Goal: Task Accomplishment & Management: Complete application form

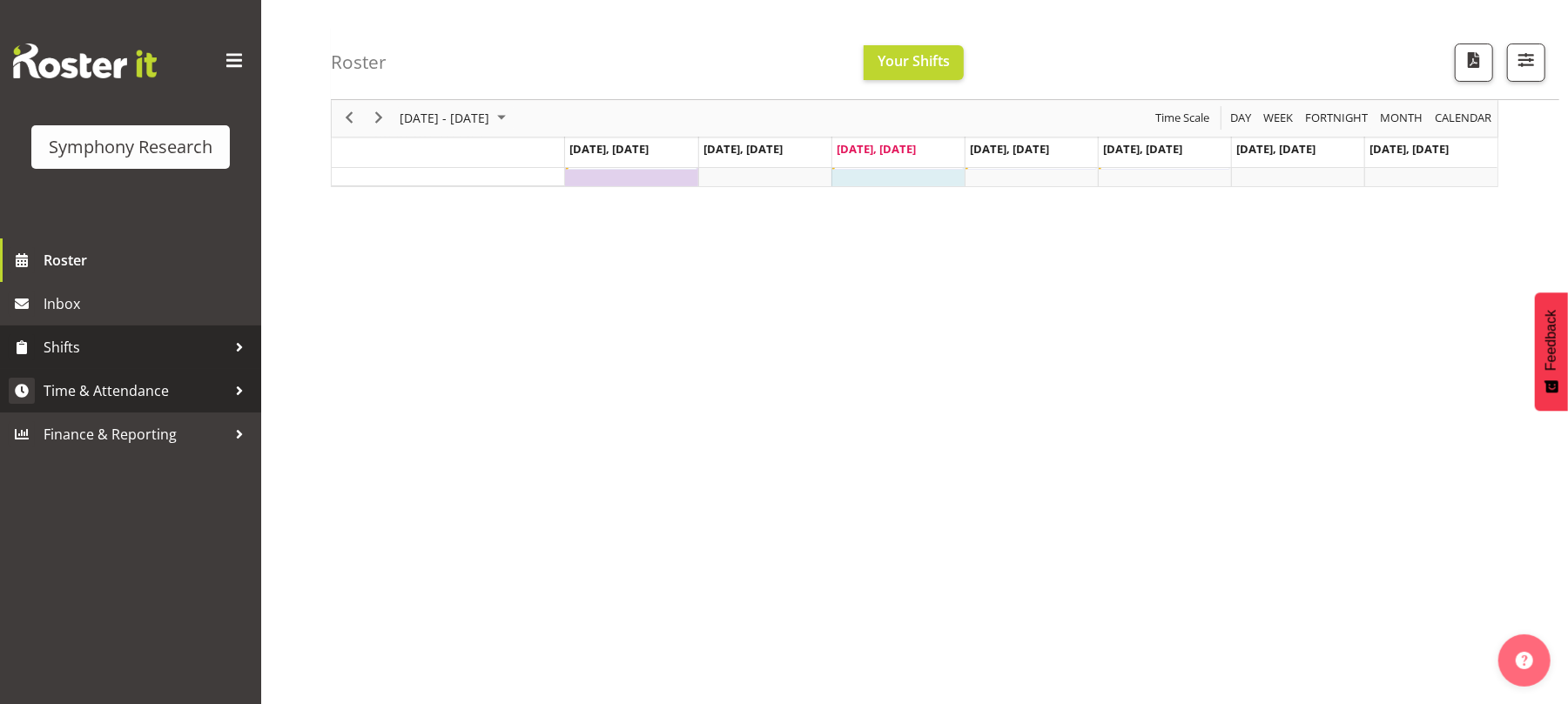
scroll to position [146, 0]
click at [167, 381] on span "Time & Attendance" at bounding box center [135, 391] width 183 height 26
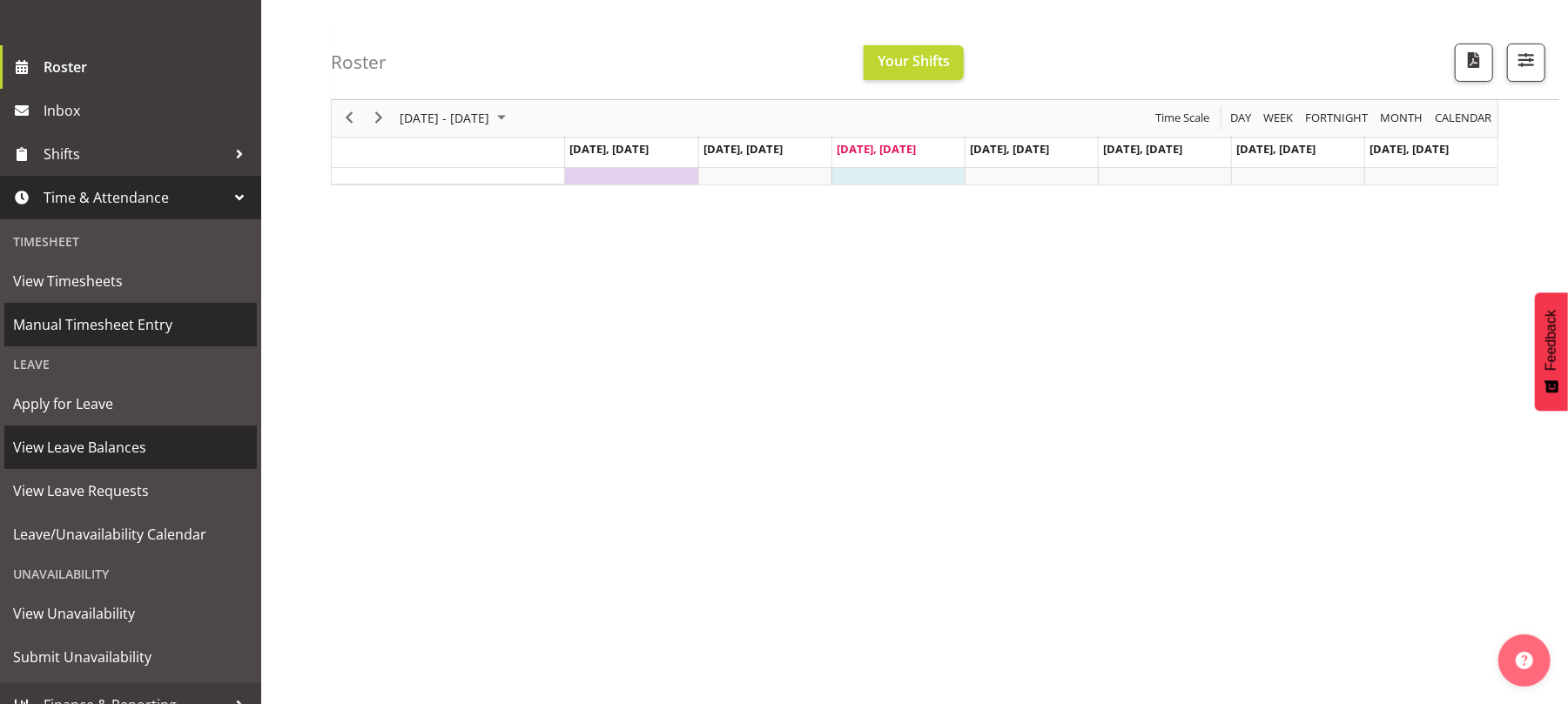
scroll to position [212, 0]
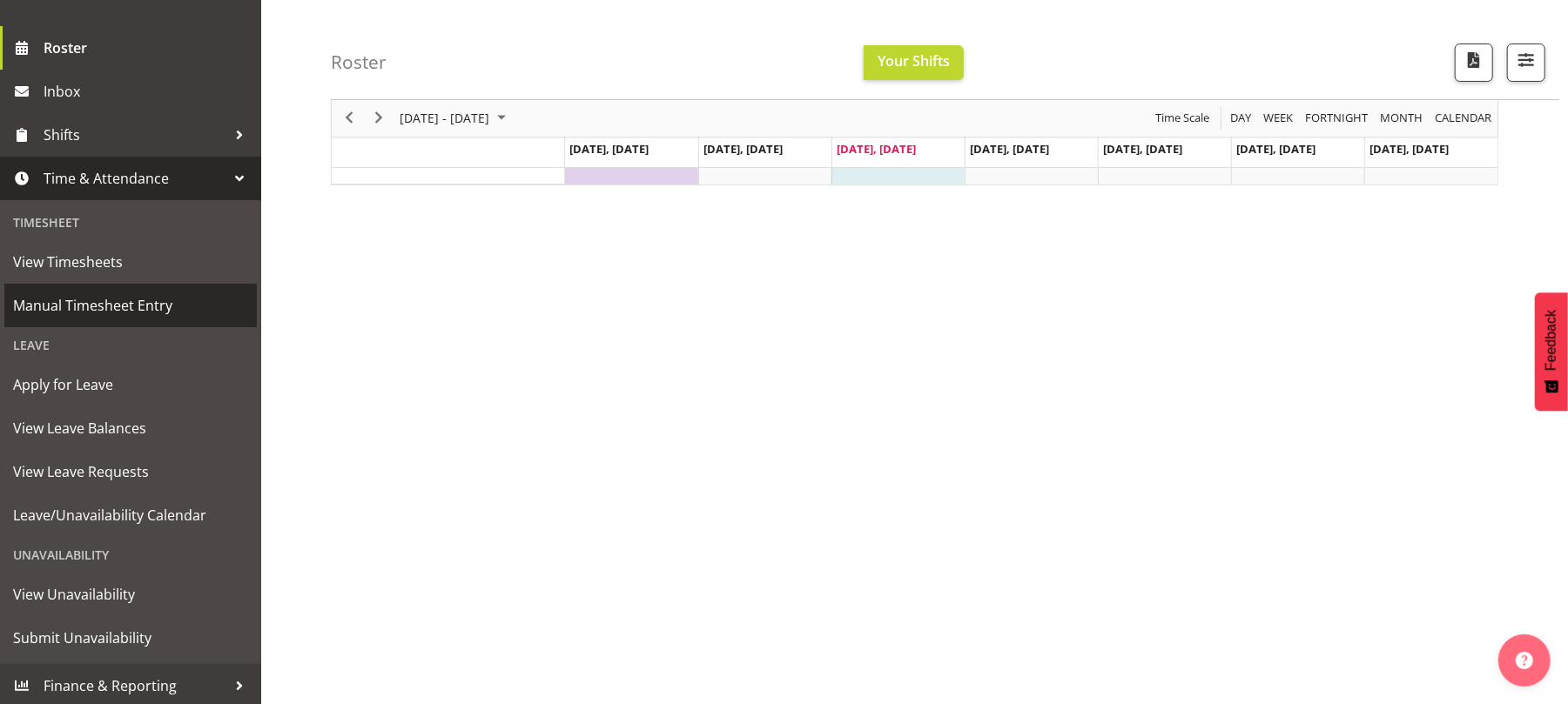
click at [137, 296] on span "Manual Timesheet Entry" at bounding box center [130, 306] width 235 height 26
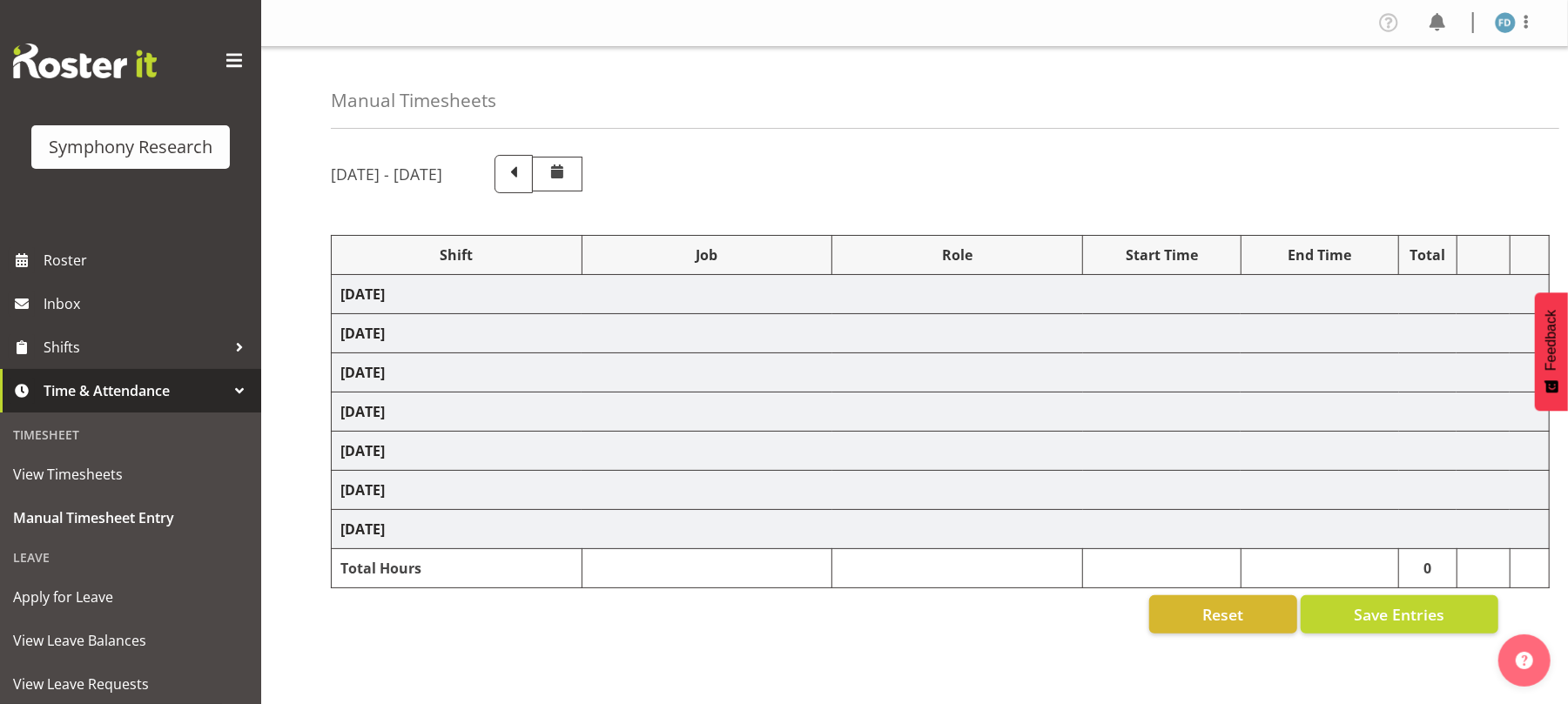
select select "56692"
select select "10499"
select select "47"
select select "56692"
select select "10499"
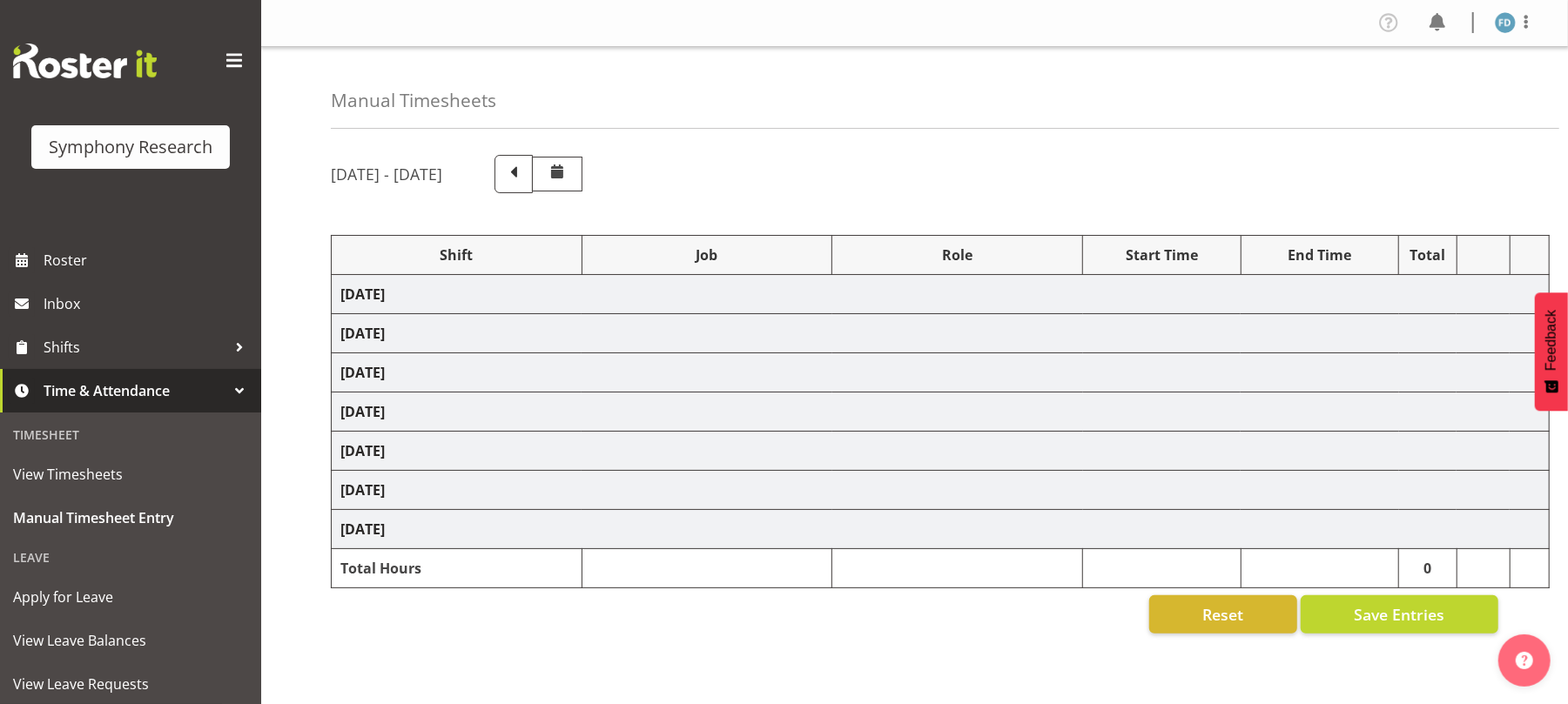
select select "47"
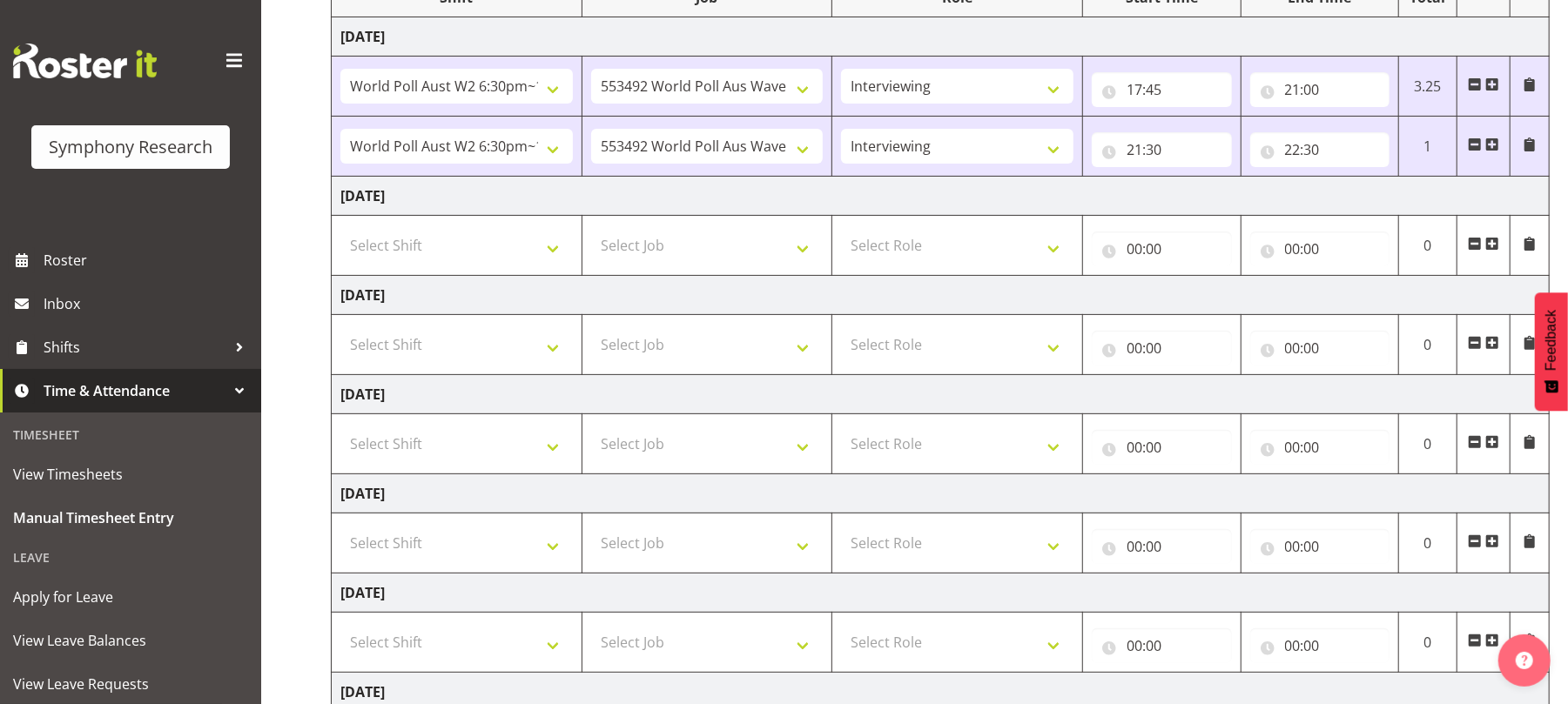
scroll to position [259, 0]
click at [555, 359] on select "Select Shift !!Weekend Residential (Roster IT Shift Label) *Business 9/10am ~ 4…" at bounding box center [456, 344] width 233 height 35
click at [547, 353] on select "Select Shift !!Weekend Residential (Roster IT Shift Label) *Business 9/10am ~ 4…" at bounding box center [456, 344] width 233 height 35
select select "81298"
click at [340, 329] on select "Select Shift !!Weekend Residential (Roster IT Shift Label) *Business 9/10am ~ 4…" at bounding box center [456, 344] width 233 height 35
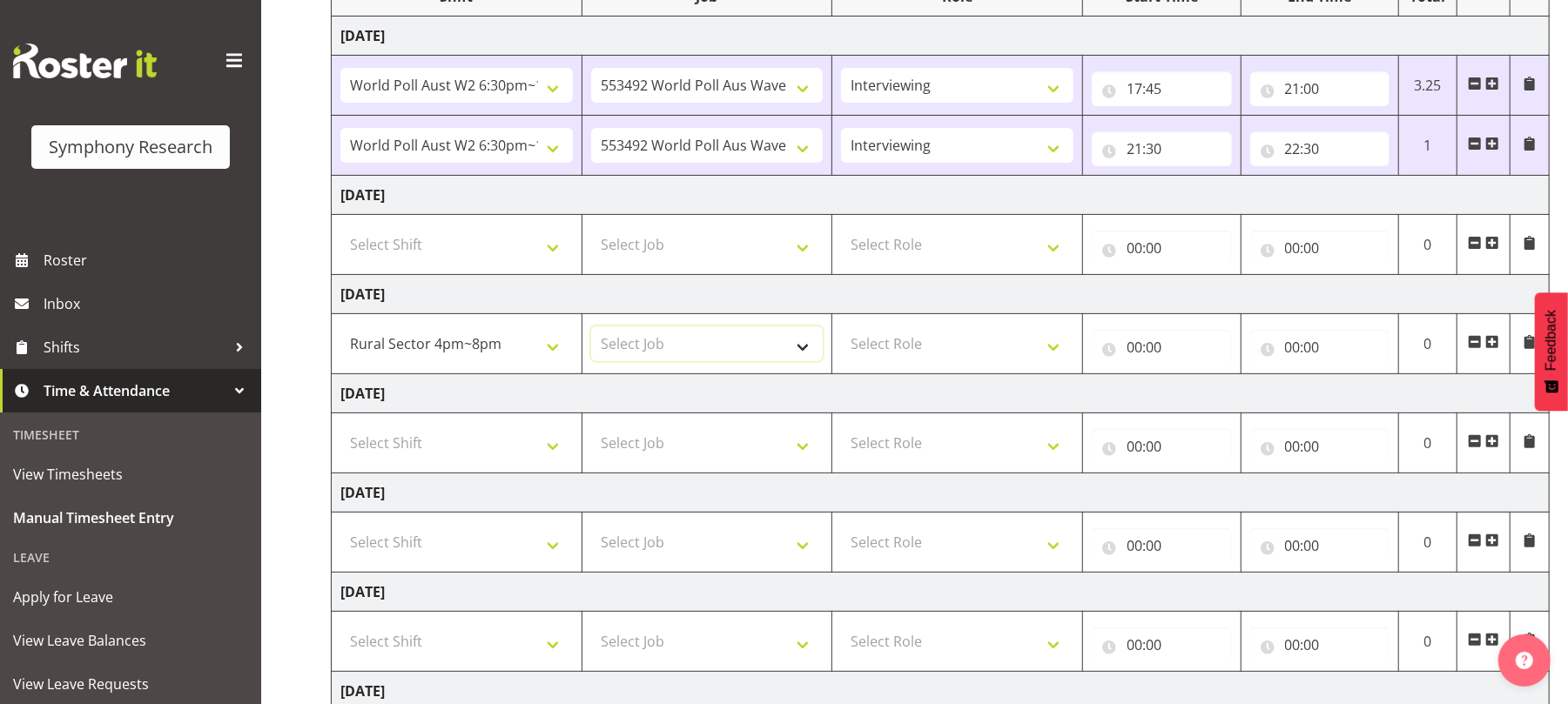
click at [805, 352] on select "Select Job 550060 IF Admin 553492 World Poll Aus Wave 2 Main 2025 553493 World …" at bounding box center [707, 344] width 233 height 35
select select "10587"
click at [591, 329] on select "Select Job 550060 IF Admin 553492 World Poll Aus Wave 2 Main 2025 553493 World …" at bounding box center [707, 344] width 233 height 35
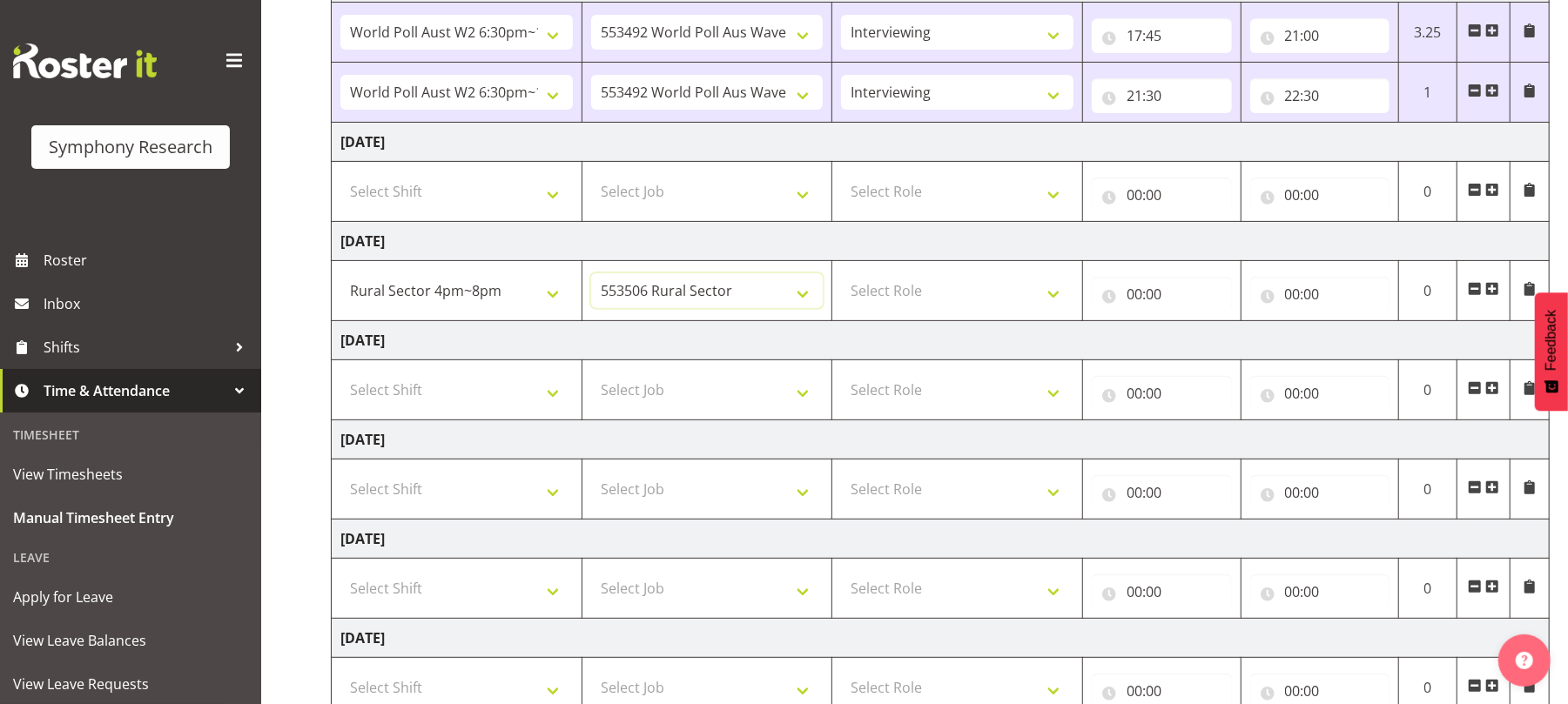
scroll to position [313, 0]
click at [1060, 304] on select "Select Role Briefing Interviewing" at bounding box center [957, 289] width 233 height 35
select select "47"
click at [841, 275] on select "Select Role Briefing Interviewing" at bounding box center [957, 289] width 233 height 35
click at [1129, 300] on input "00:00" at bounding box center [1162, 292] width 140 height 35
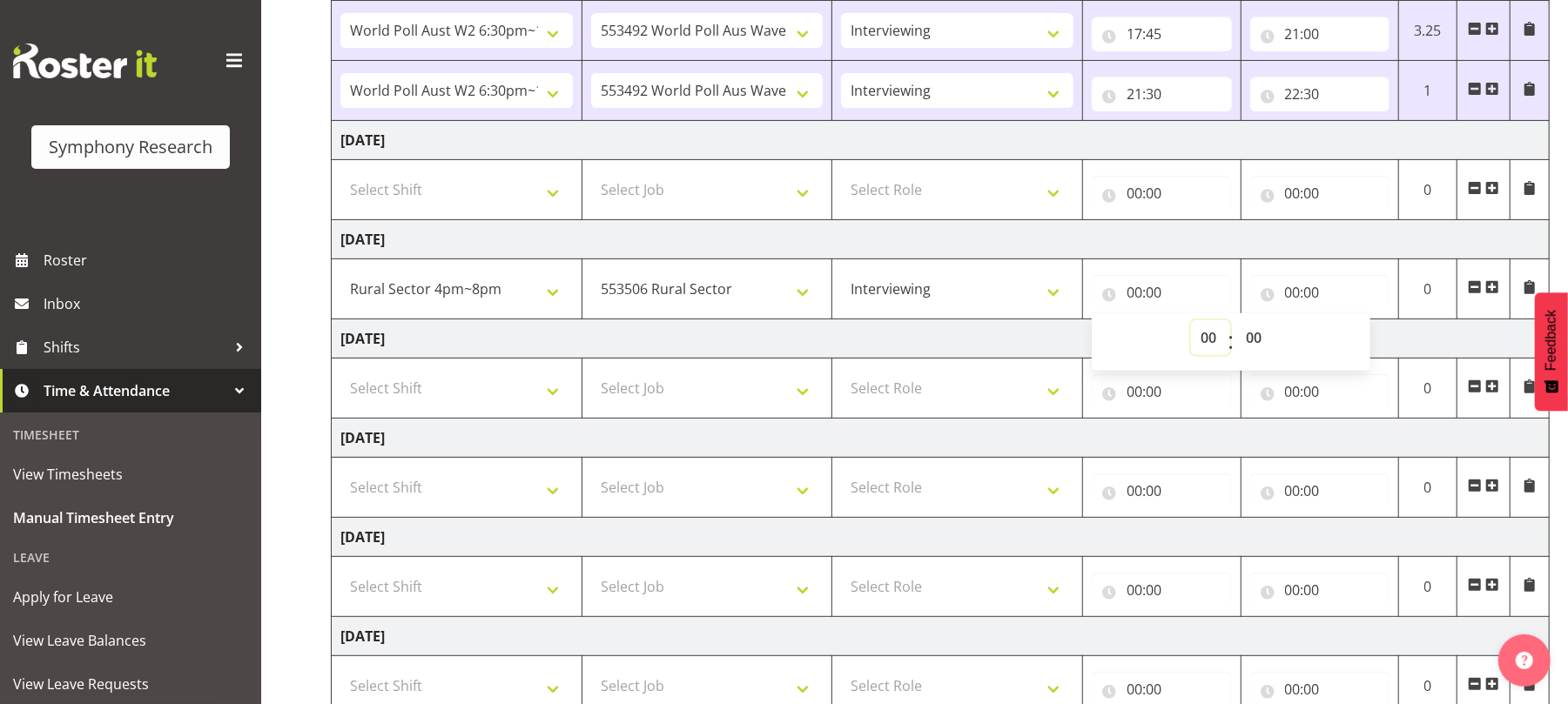
click at [1210, 346] on select "00 01 02 03 04 05 06 07 08 09 10 11 12 13 14 15 16 17 18 19 20 21 22 23" at bounding box center [1210, 337] width 39 height 35
select select "19"
click at [1191, 324] on select "00 01 02 03 04 05 06 07 08 09 10 11 12 13 14 15 16 17 18 19 20 21 22 23" at bounding box center [1210, 337] width 39 height 35
type input "19:00"
click at [1297, 300] on input "00:00" at bounding box center [1320, 292] width 140 height 35
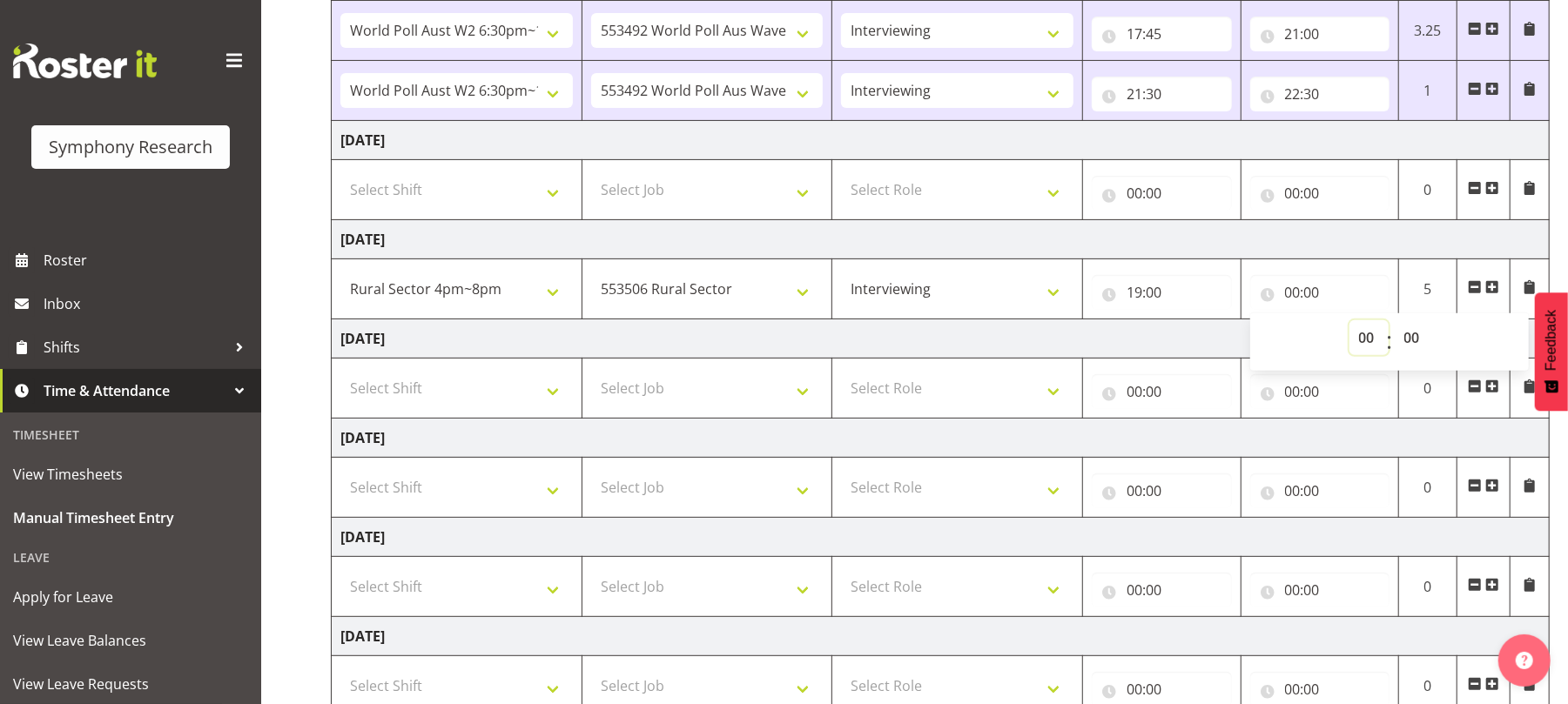
click at [1359, 338] on select "00 01 02 03 04 05 06 07 08 09 10 11 12 13 14 15 16 17 18 19 20 21 22 23" at bounding box center [1369, 337] width 39 height 35
select select "20"
click at [1350, 324] on select "00 01 02 03 04 05 06 07 08 09 10 11 12 13 14 15 16 17 18 19 20 21 22 23" at bounding box center [1369, 337] width 39 height 35
type input "20:00"
click at [1493, 291] on span at bounding box center [1493, 287] width 14 height 14
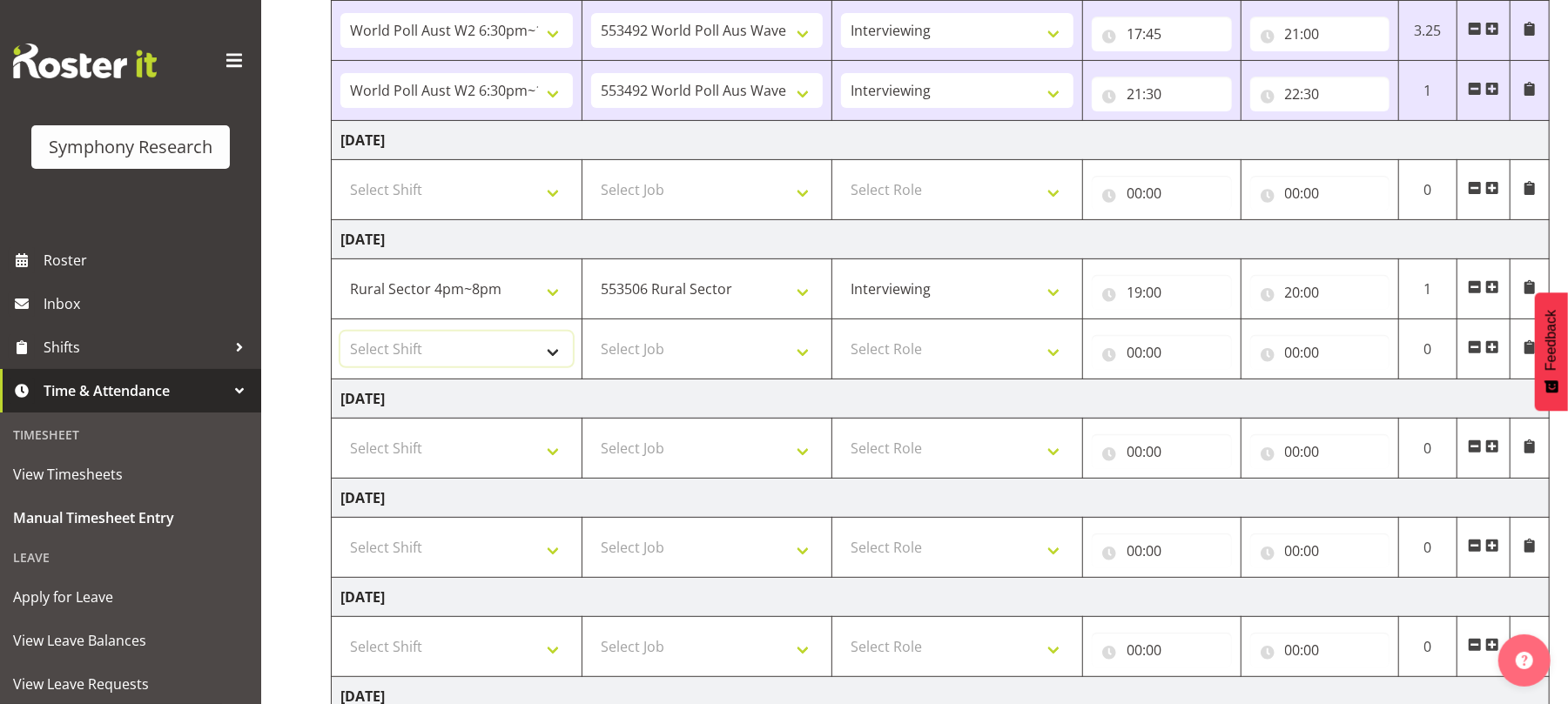
click at [549, 359] on select "Select Shift !!Weekend Residential (Roster IT Shift Label) *Business 9/10am ~ 4…" at bounding box center [456, 349] width 233 height 35
select select "41604"
click at [340, 335] on select "Select Shift !!Weekend Residential (Roster IT Shift Label) *Business 9/10am ~ 4…" at bounding box center [456, 349] width 233 height 35
click at [812, 355] on select "Select Job 550060 IF Admin 553492 World Poll Aus Wave 2 Main 2025 553493 World …" at bounding box center [707, 349] width 233 height 35
select select "10527"
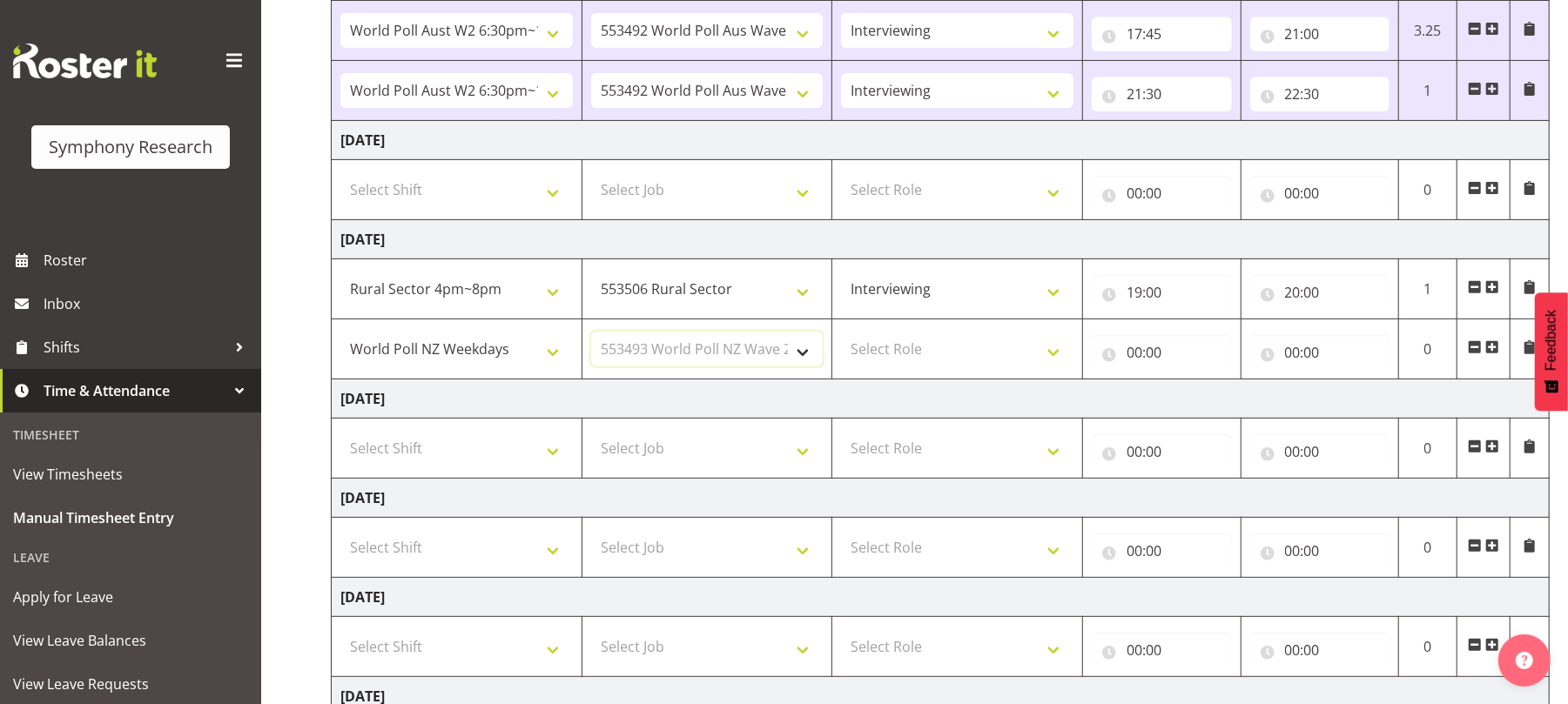
click at [591, 335] on select "Select Job 550060 IF Admin 553492 World Poll Aus Wave 2 Main 2025 553493 World …" at bounding box center [707, 349] width 233 height 35
click at [1064, 357] on select "Select Role Briefing Interviewing" at bounding box center [957, 349] width 233 height 35
select select "47"
click at [841, 335] on select "Select Role Briefing Interviewing" at bounding box center [957, 349] width 233 height 35
click at [1126, 357] on input "00:00" at bounding box center [1162, 352] width 140 height 35
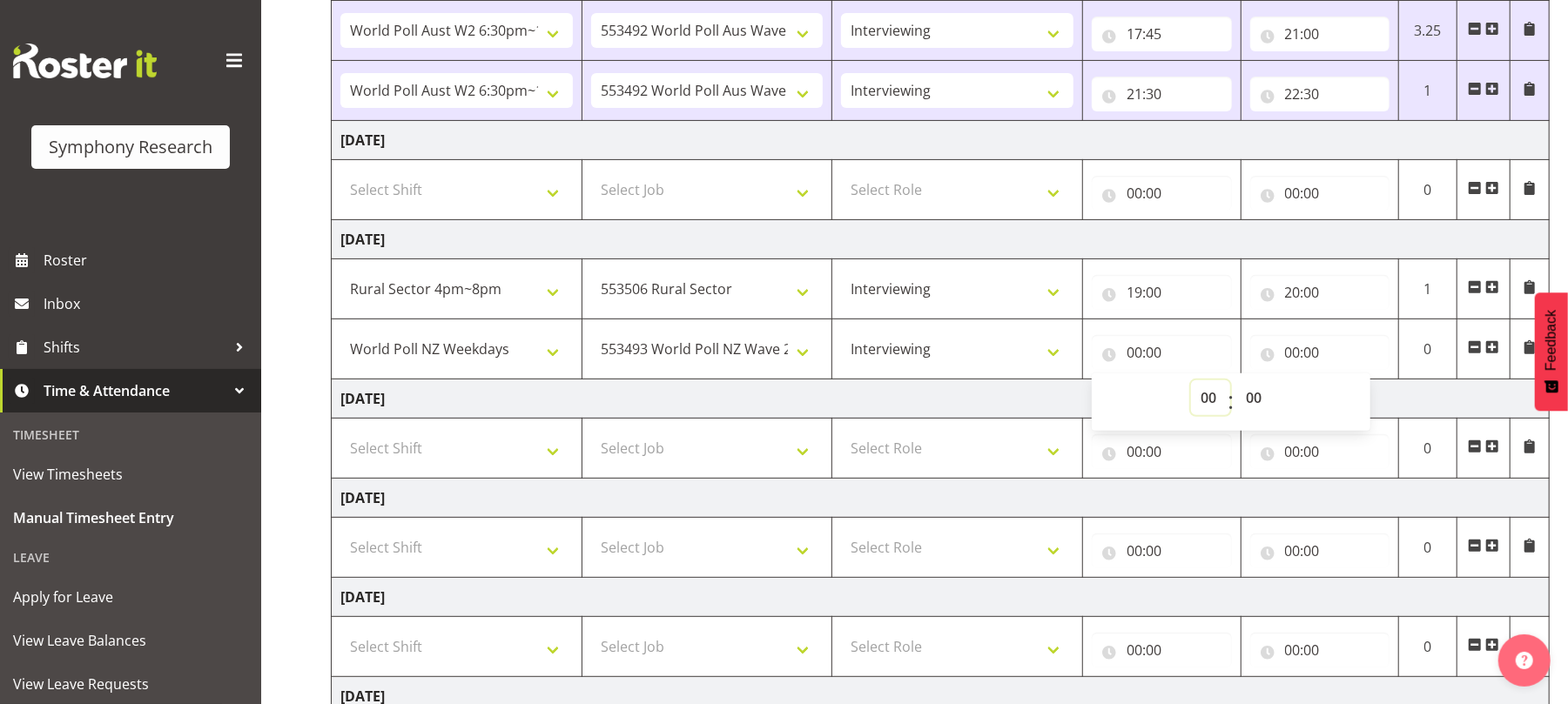
click at [1212, 395] on select "00 01 02 03 04 05 06 07 08 09 10 11 12 13 14 15 16 17 18 19 20 21 22 23" at bounding box center [1210, 398] width 39 height 35
select select "20"
click at [1191, 384] on select "00 01 02 03 04 05 06 07 08 09 10 11 12 13 14 15 16 17 18 19 20 21 22 23" at bounding box center [1210, 398] width 39 height 35
type input "20:00"
click at [1291, 354] on input "00:00" at bounding box center [1320, 352] width 140 height 35
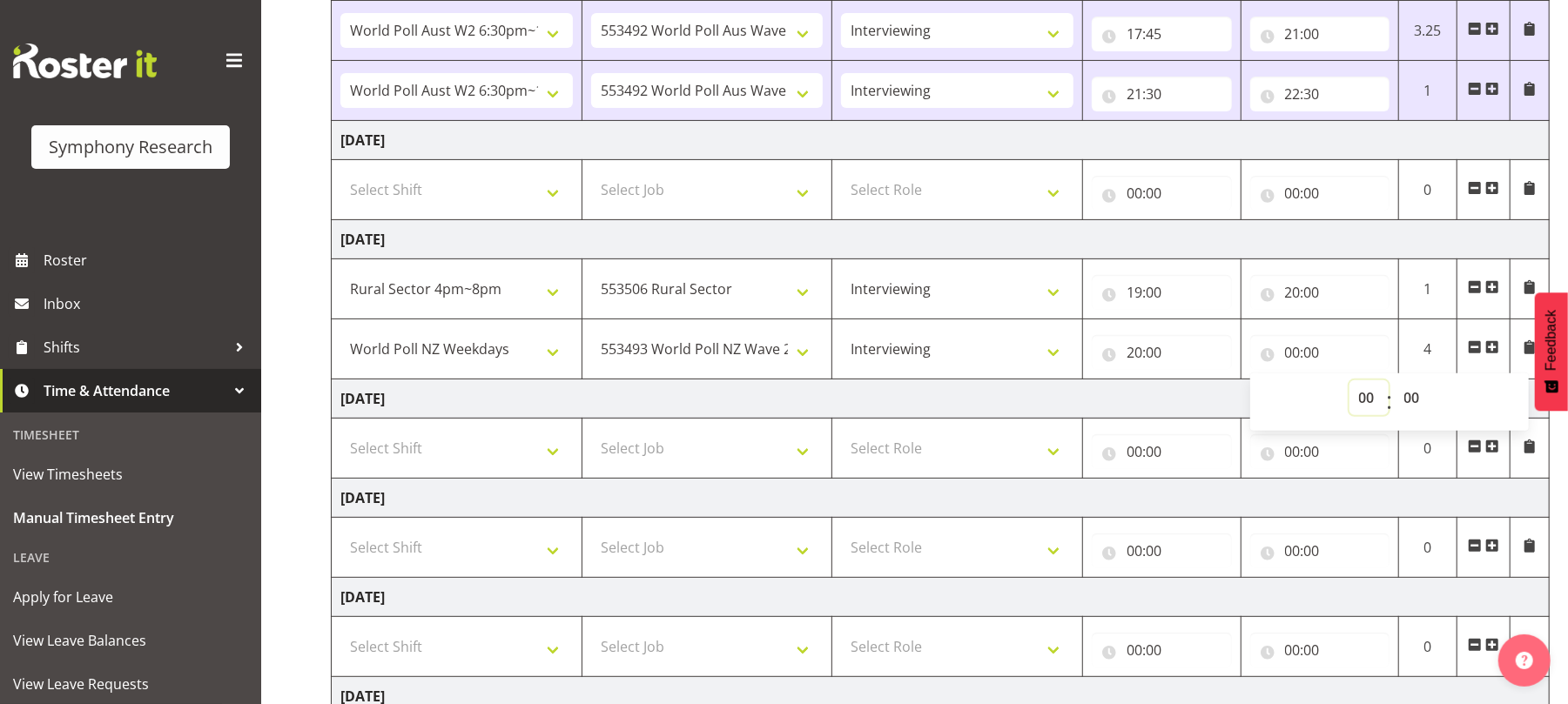
click at [1362, 390] on select "00 01 02 03 04 05 06 07 08 09 10 11 12 13 14 15 16 17 18 19 20 21 22 23" at bounding box center [1369, 398] width 39 height 35
select select "21"
click at [1350, 384] on select "00 01 02 03 04 05 06 07 08 09 10 11 12 13 14 15 16 17 18 19 20 21 22 23" at bounding box center [1369, 398] width 39 height 35
type input "21:00"
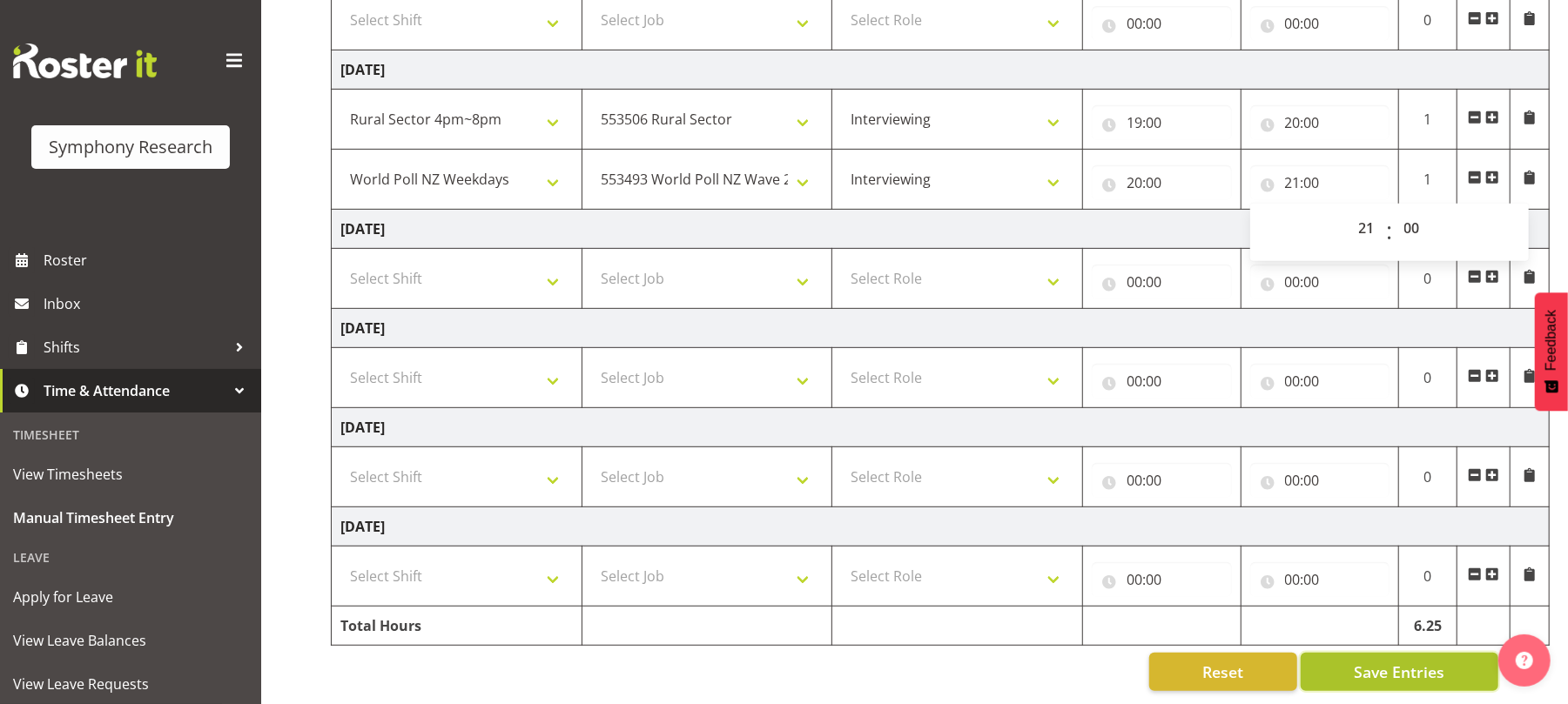
click at [1365, 661] on span "Save Entries" at bounding box center [1399, 672] width 91 height 23
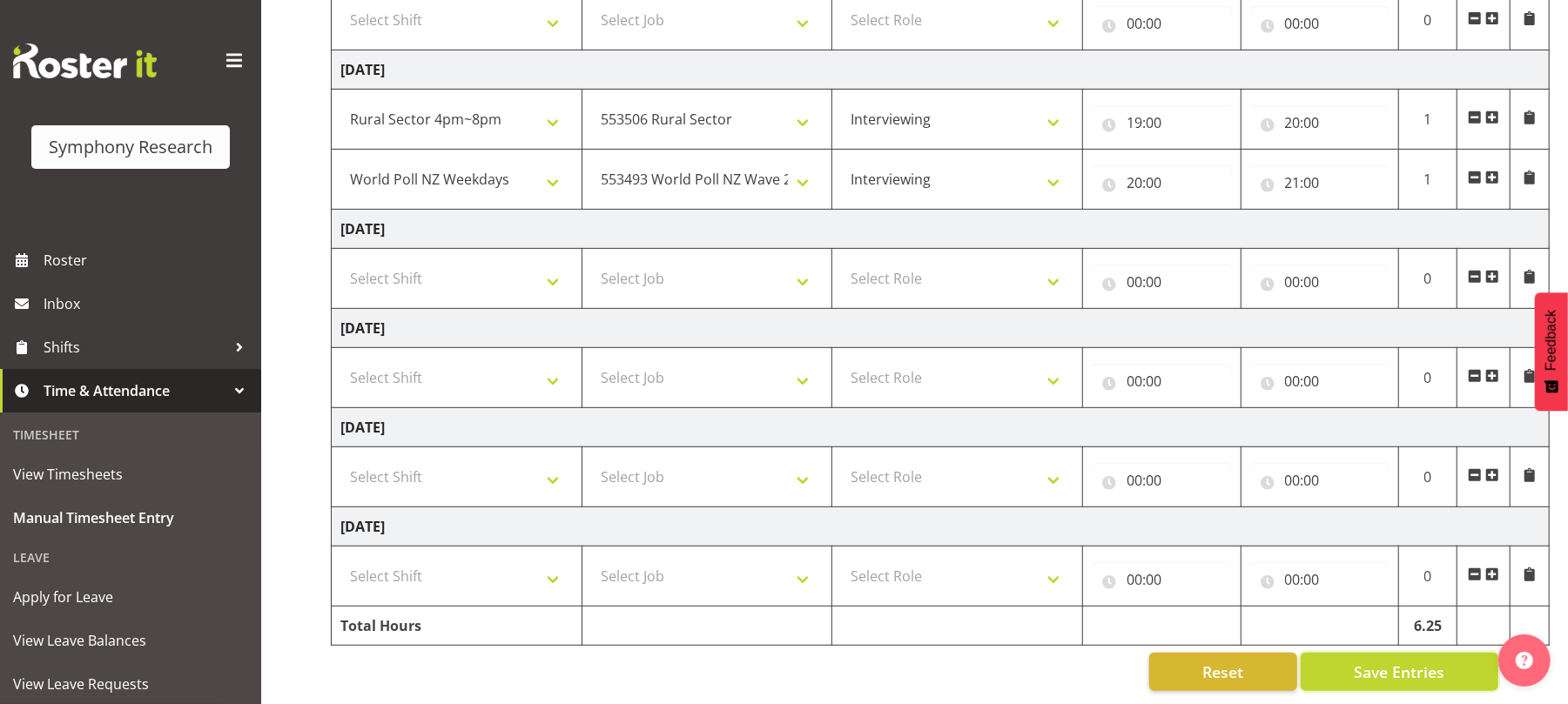
select select "81298"
select select "10587"
select select "47"
select select "41604"
select select "10527"
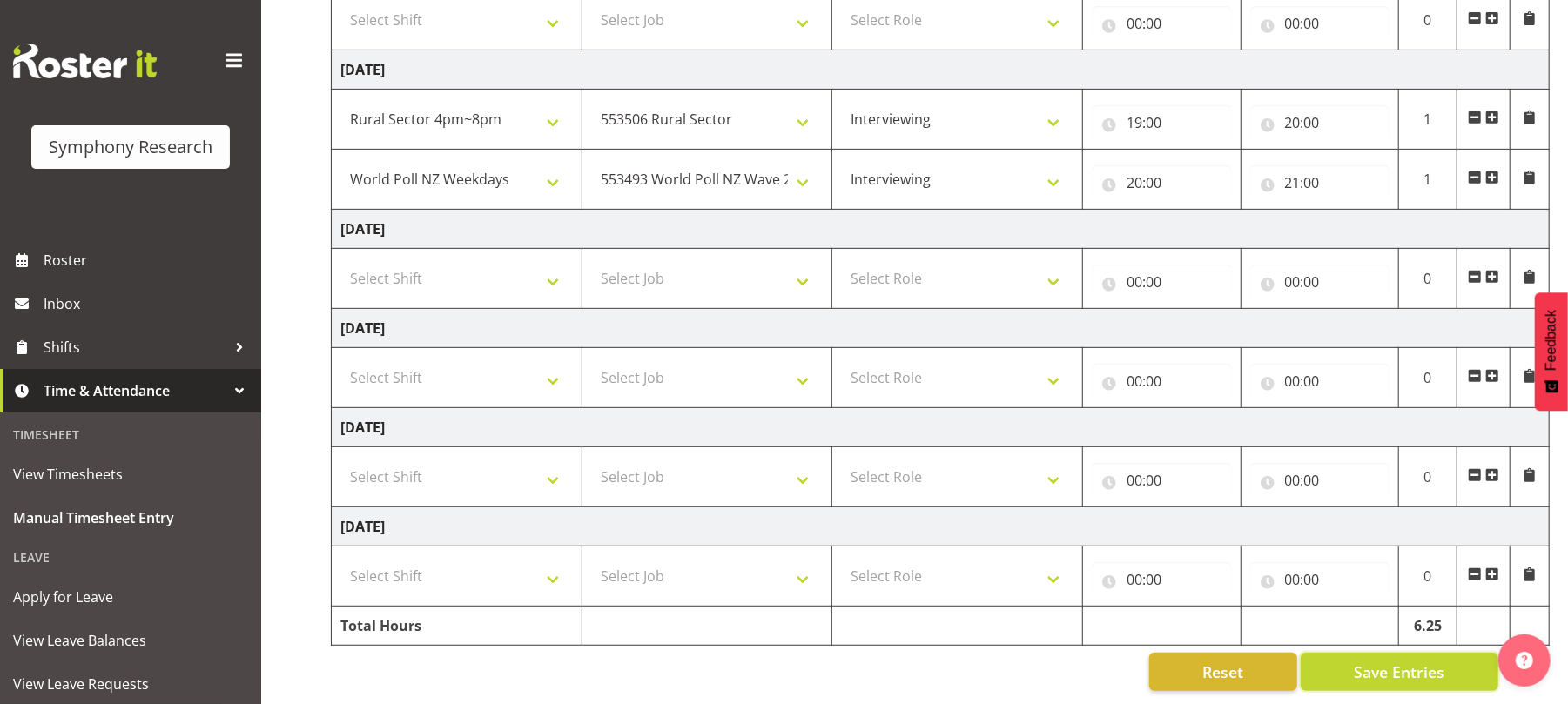
select select "47"
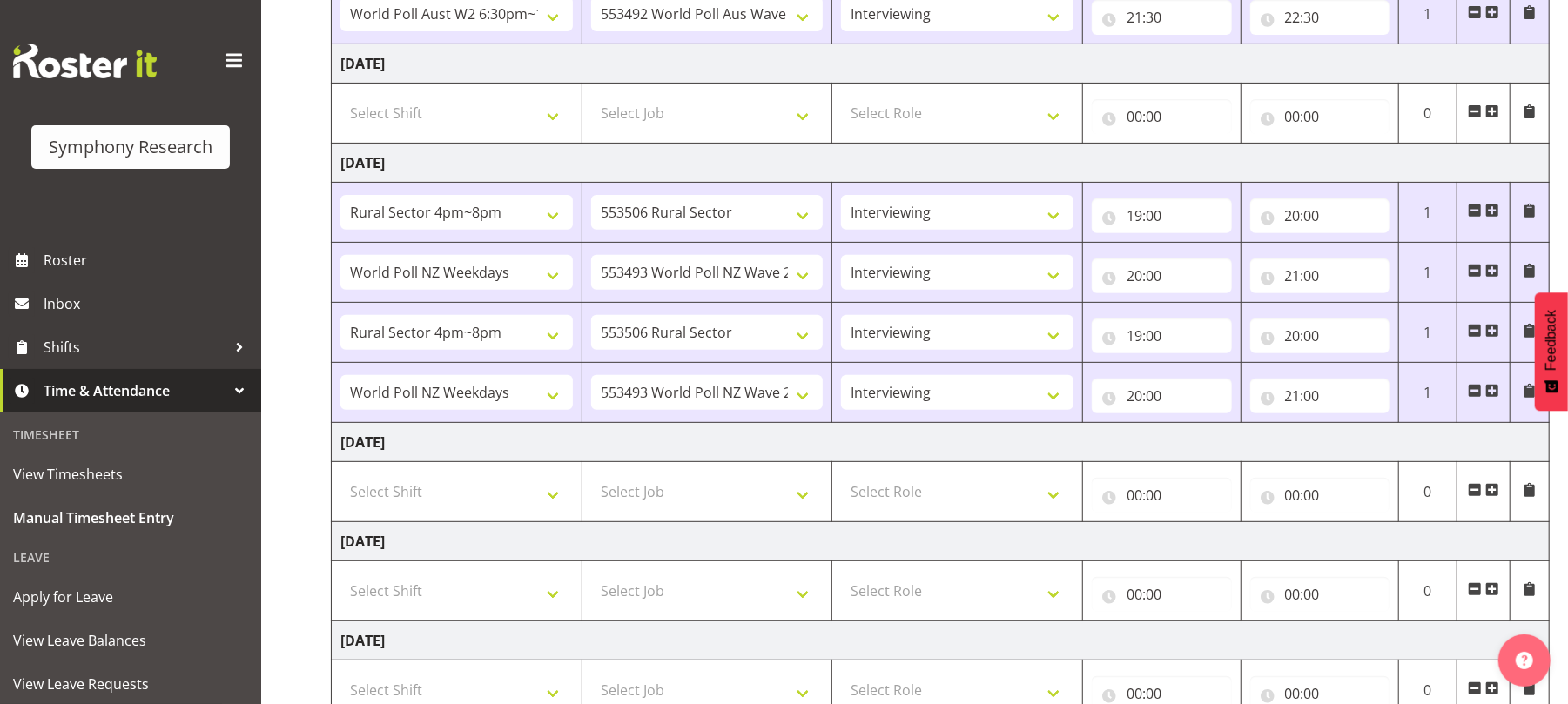
scroll to position [0, 0]
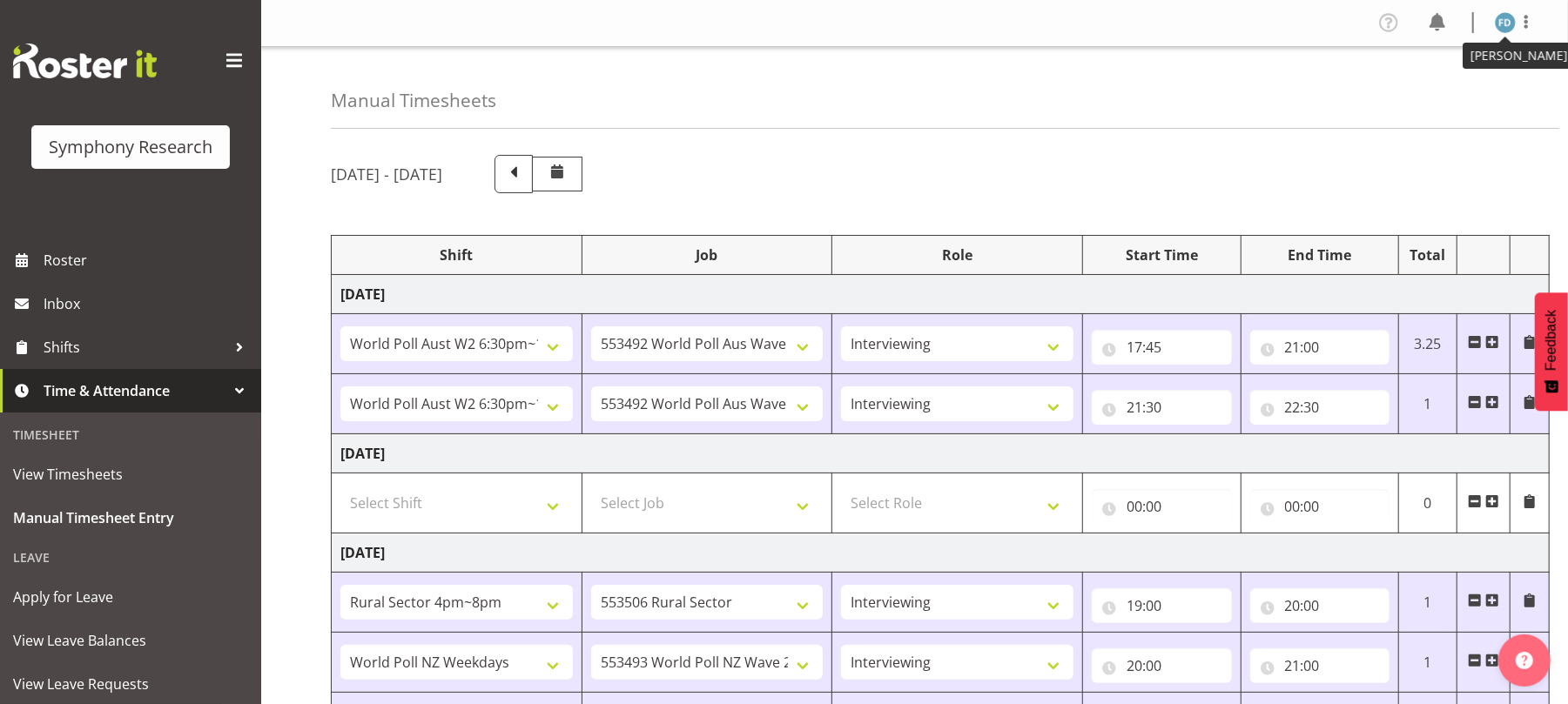
click at [1510, 26] on img at bounding box center [1505, 22] width 21 height 21
click at [1418, 102] on link "Log Out" at bounding box center [1453, 91] width 167 height 31
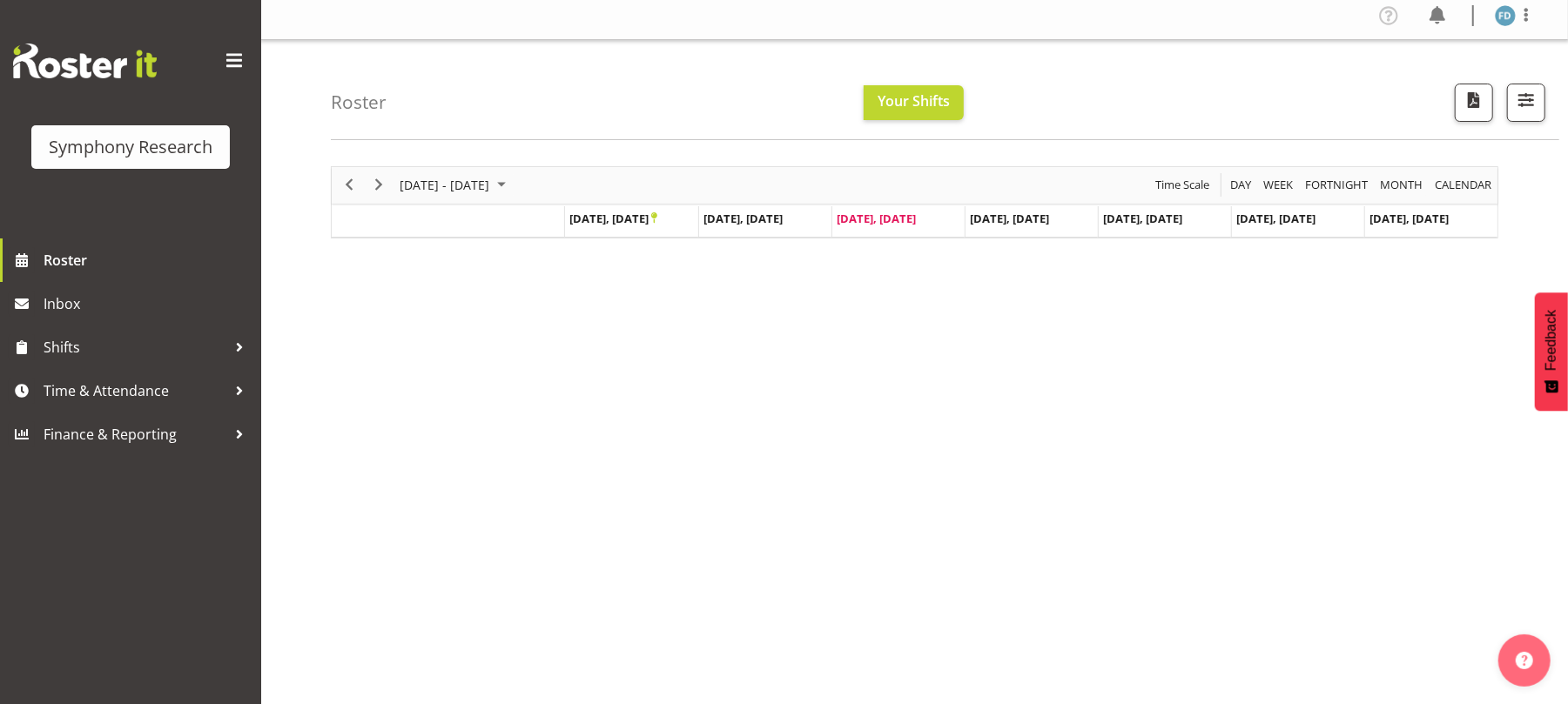
scroll to position [8, 0]
click at [165, 388] on span "Time & Attendance" at bounding box center [135, 391] width 183 height 26
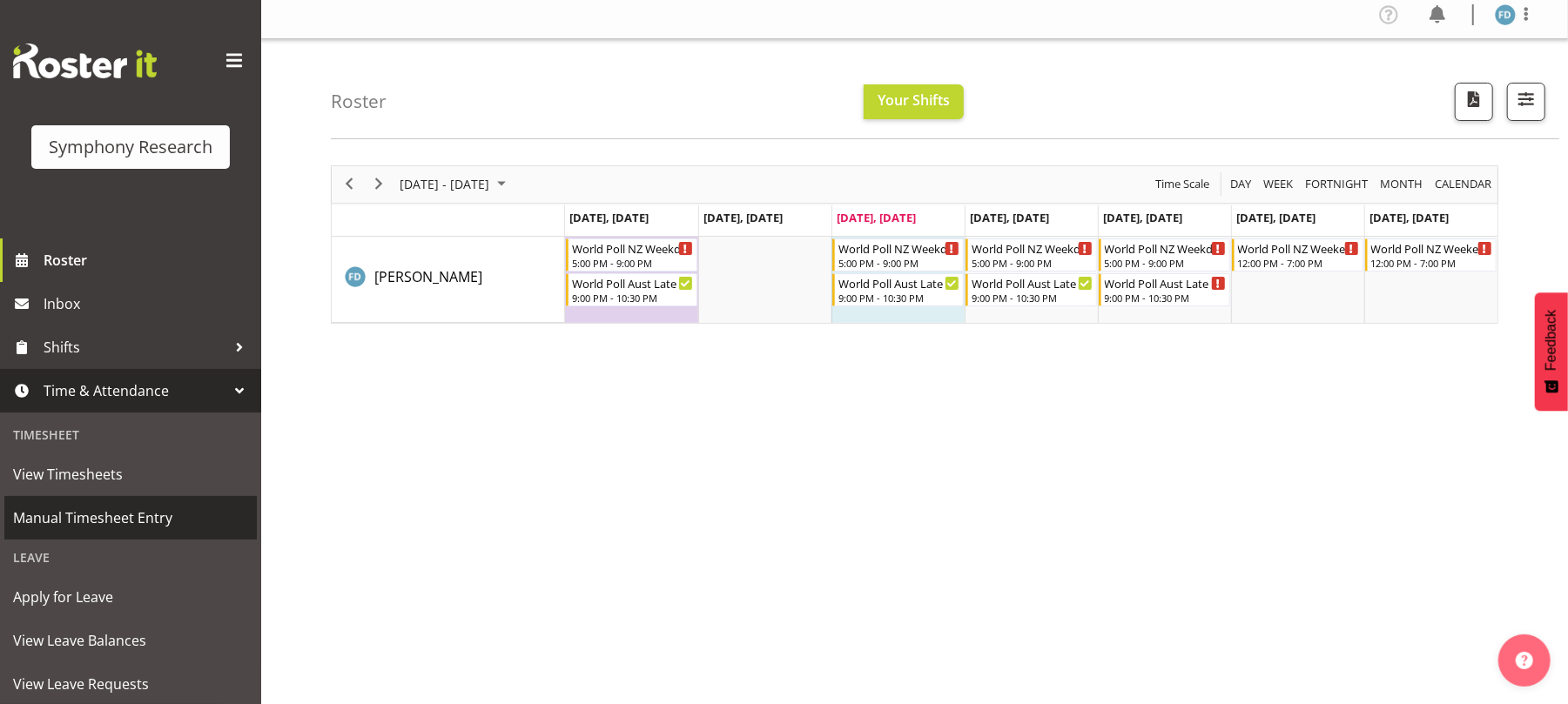
click at [145, 514] on span "Manual Timesheet Entry" at bounding box center [130, 518] width 235 height 26
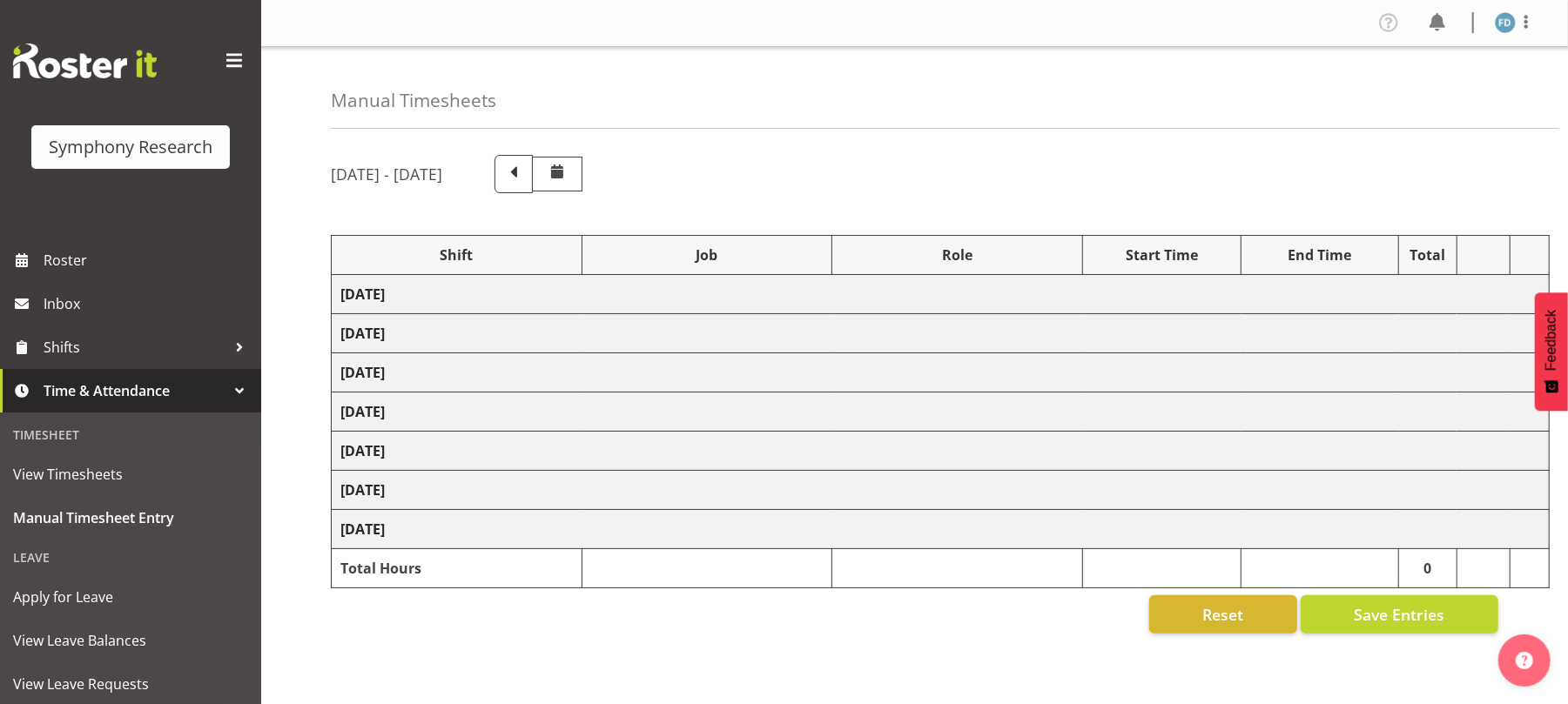
select select "56692"
select select "10499"
select select "47"
select select "56692"
select select "10499"
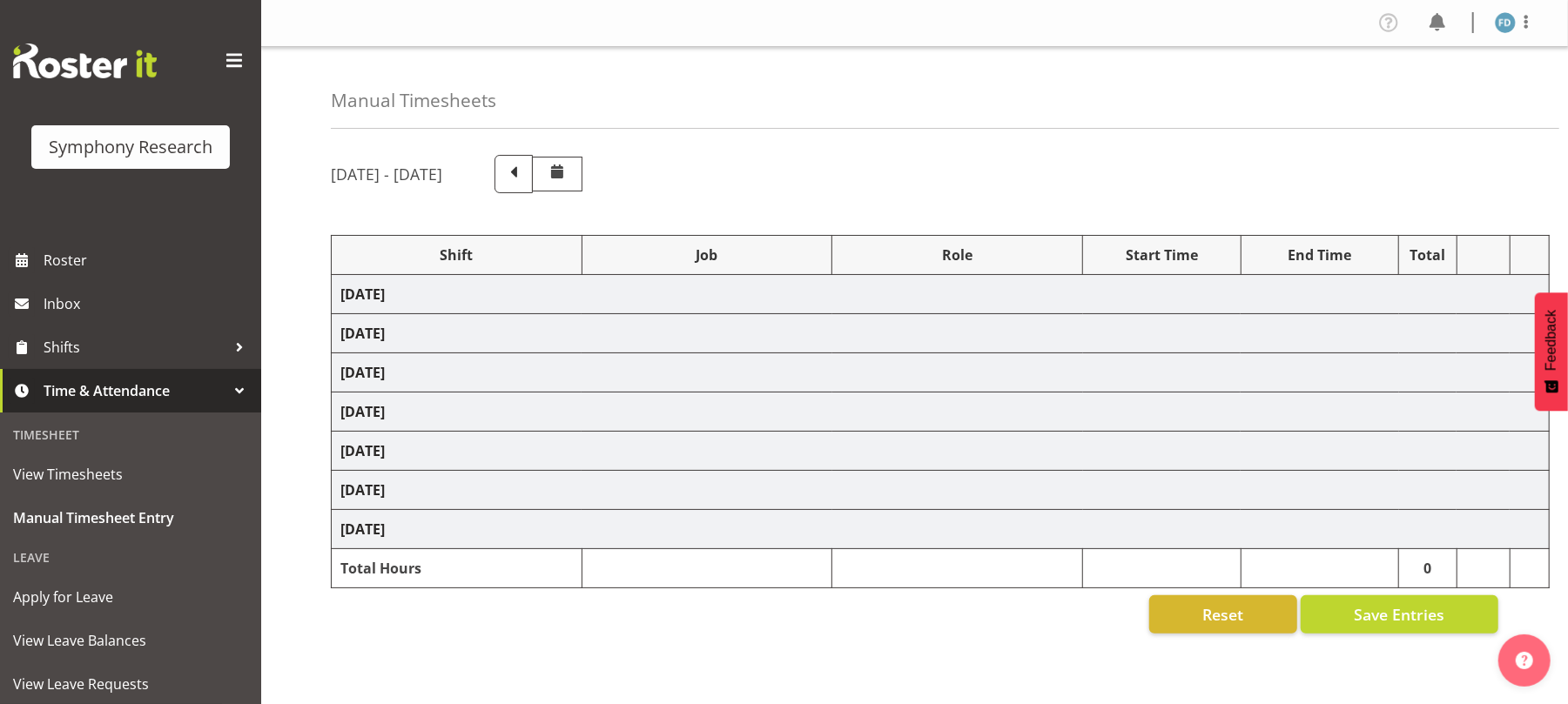
select select "47"
select select "81298"
select select "10587"
select select "47"
select select "41604"
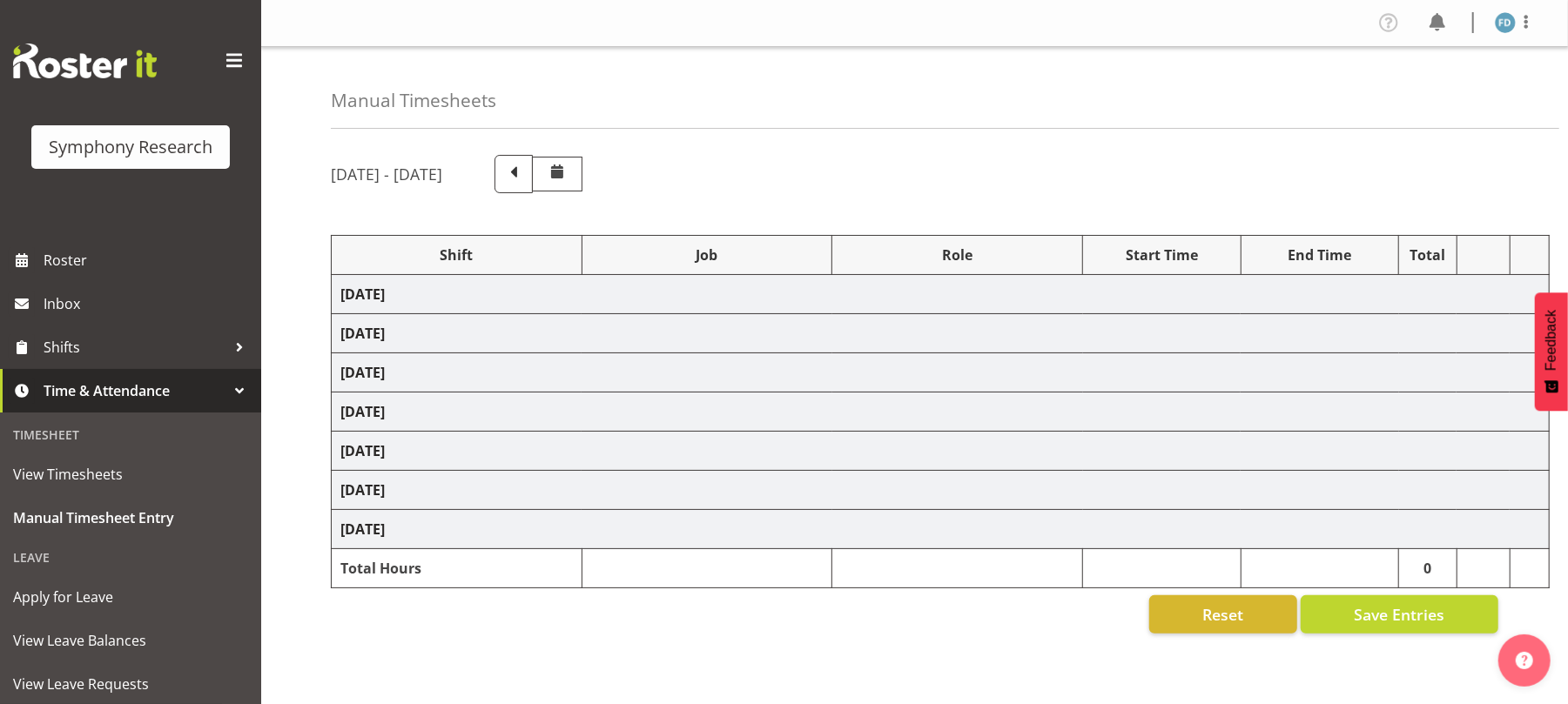
select select "10527"
select select "47"
select select "81298"
select select "10587"
select select "47"
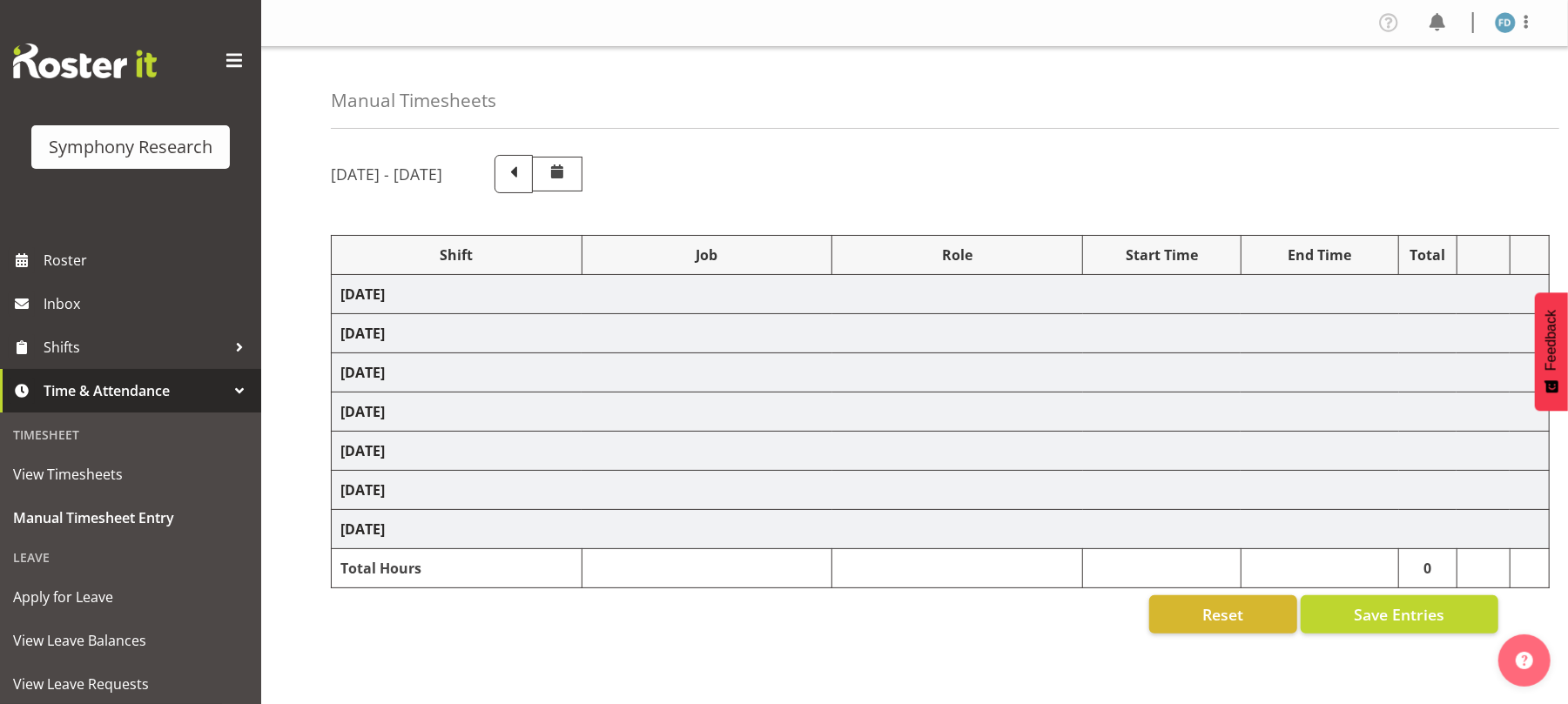
select select "41604"
select select "10527"
select select "47"
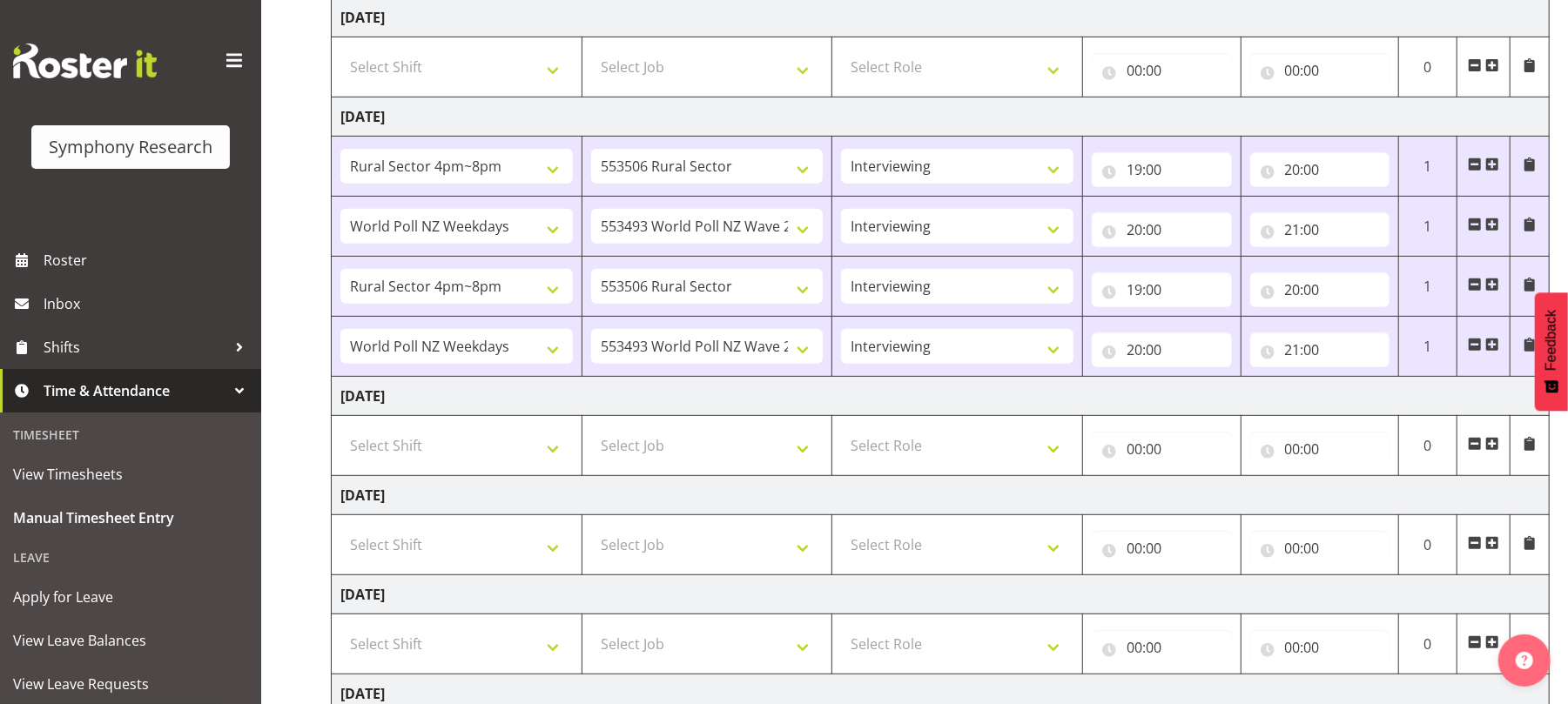
scroll to position [447, 0]
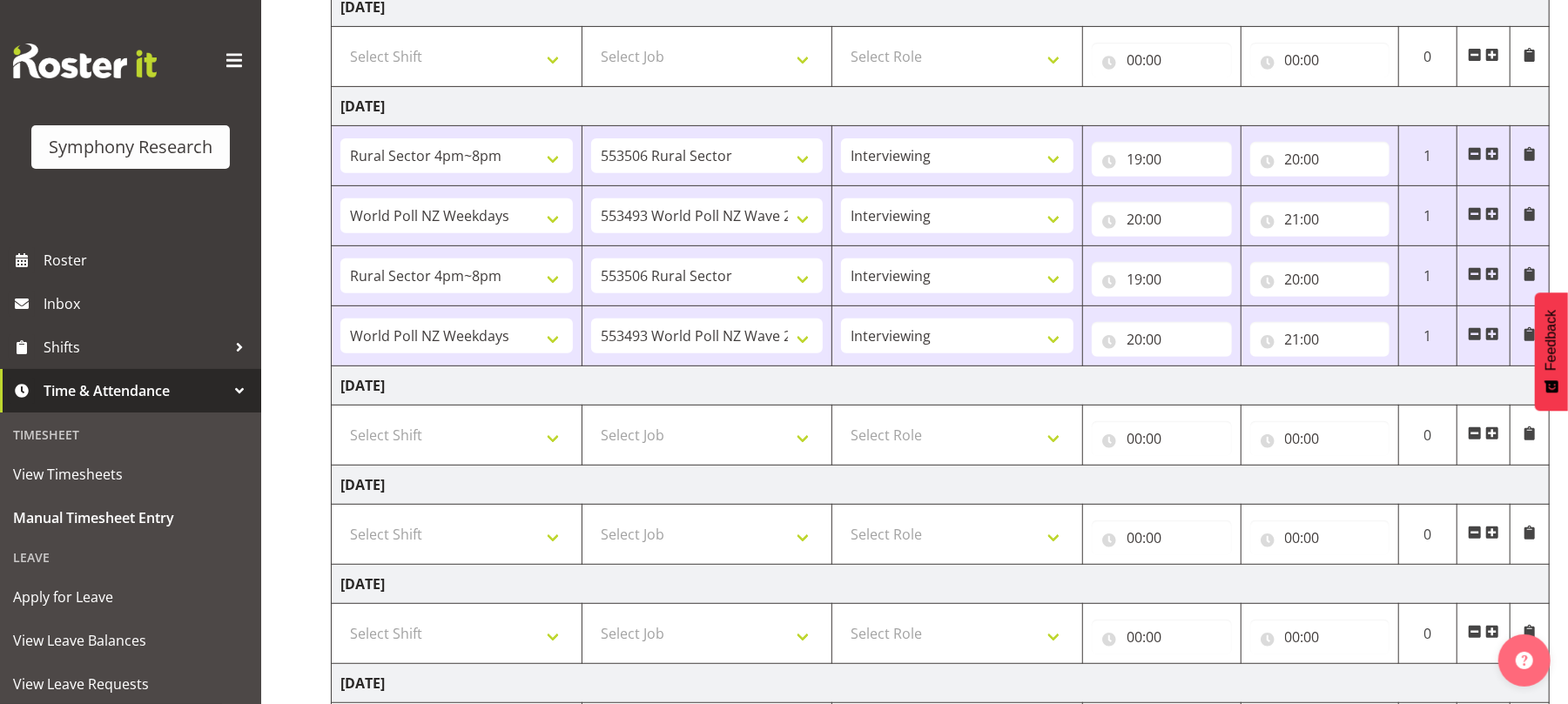
click at [1471, 276] on span at bounding box center [1475, 274] width 14 height 14
select select "41604"
select select "10527"
type input "20:00"
type input "21:00"
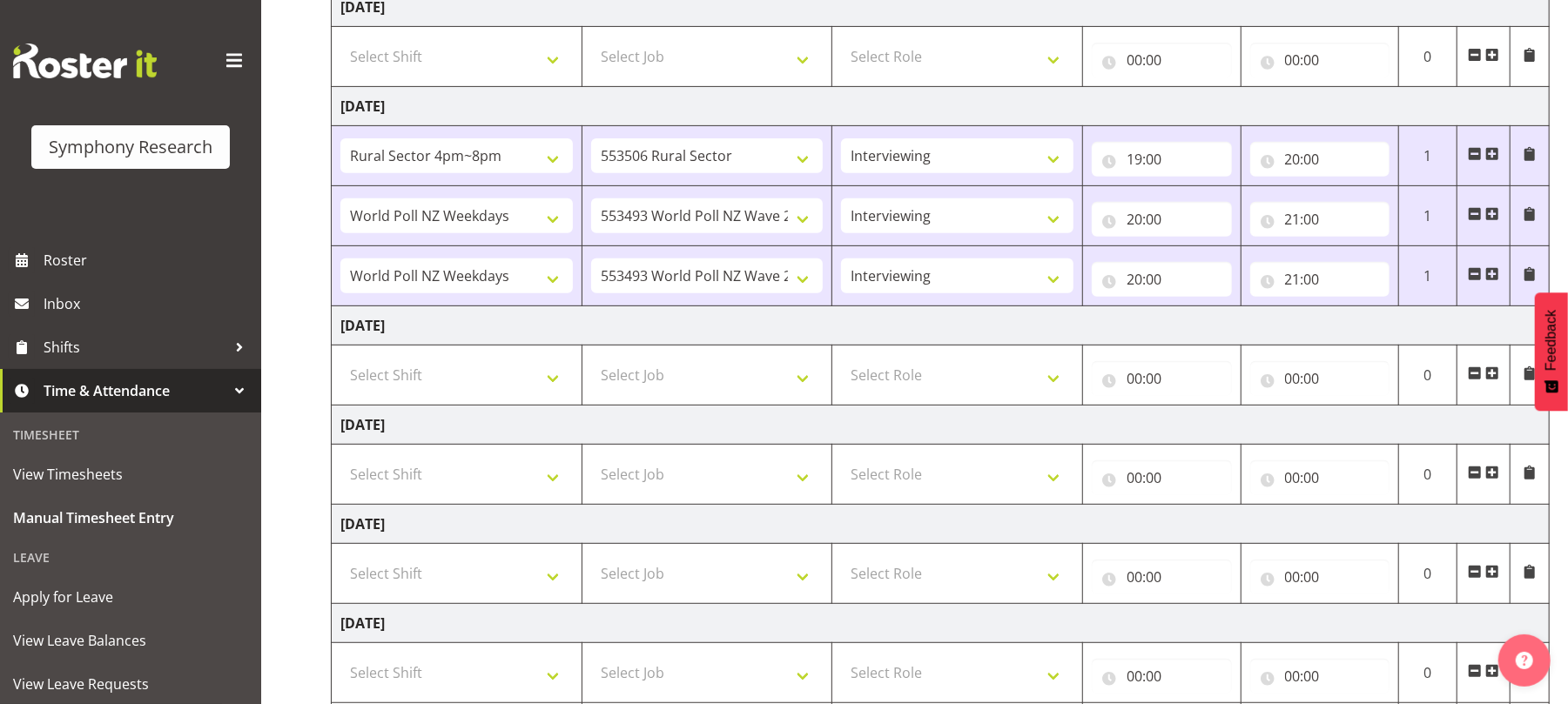
click at [1471, 276] on span at bounding box center [1475, 274] width 14 height 14
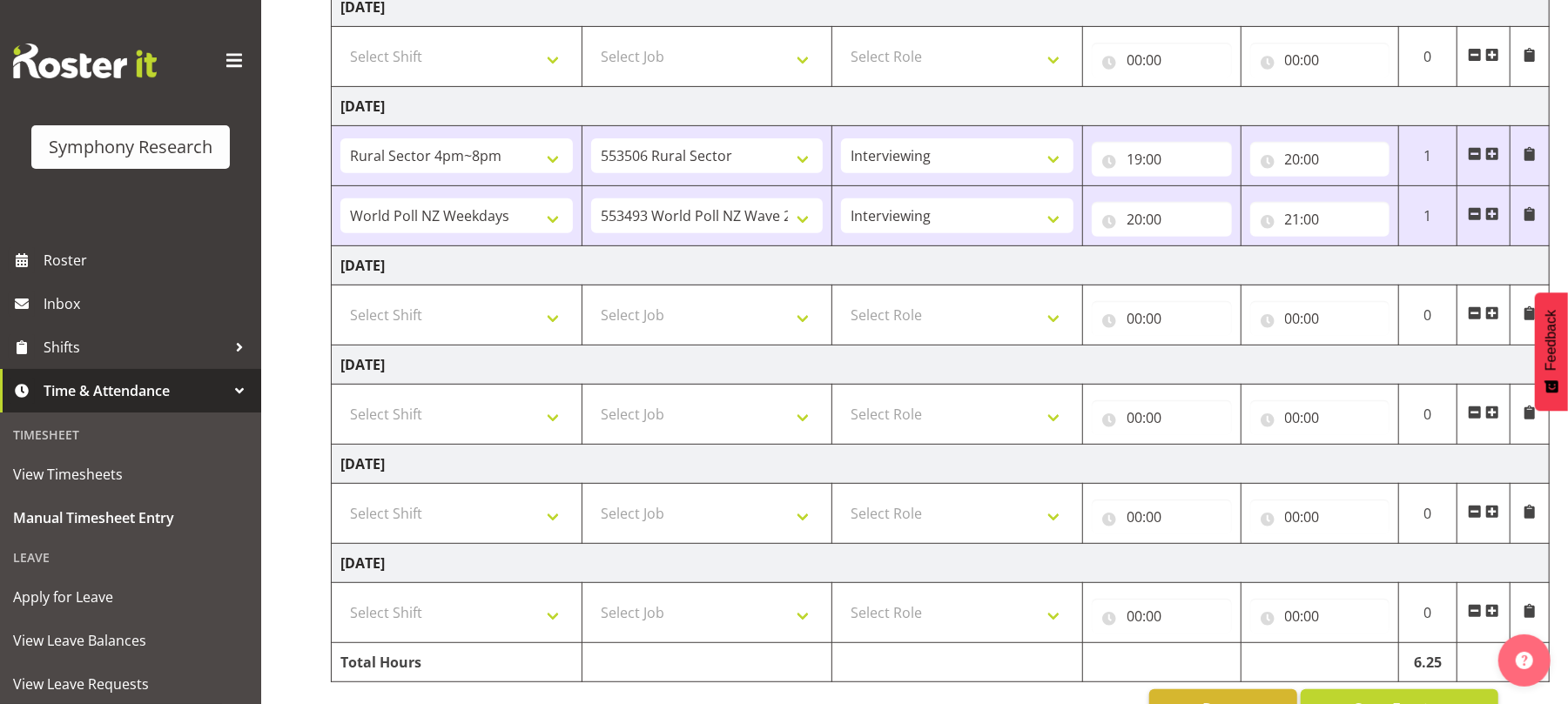
click at [1494, 221] on span at bounding box center [1493, 214] width 14 height 14
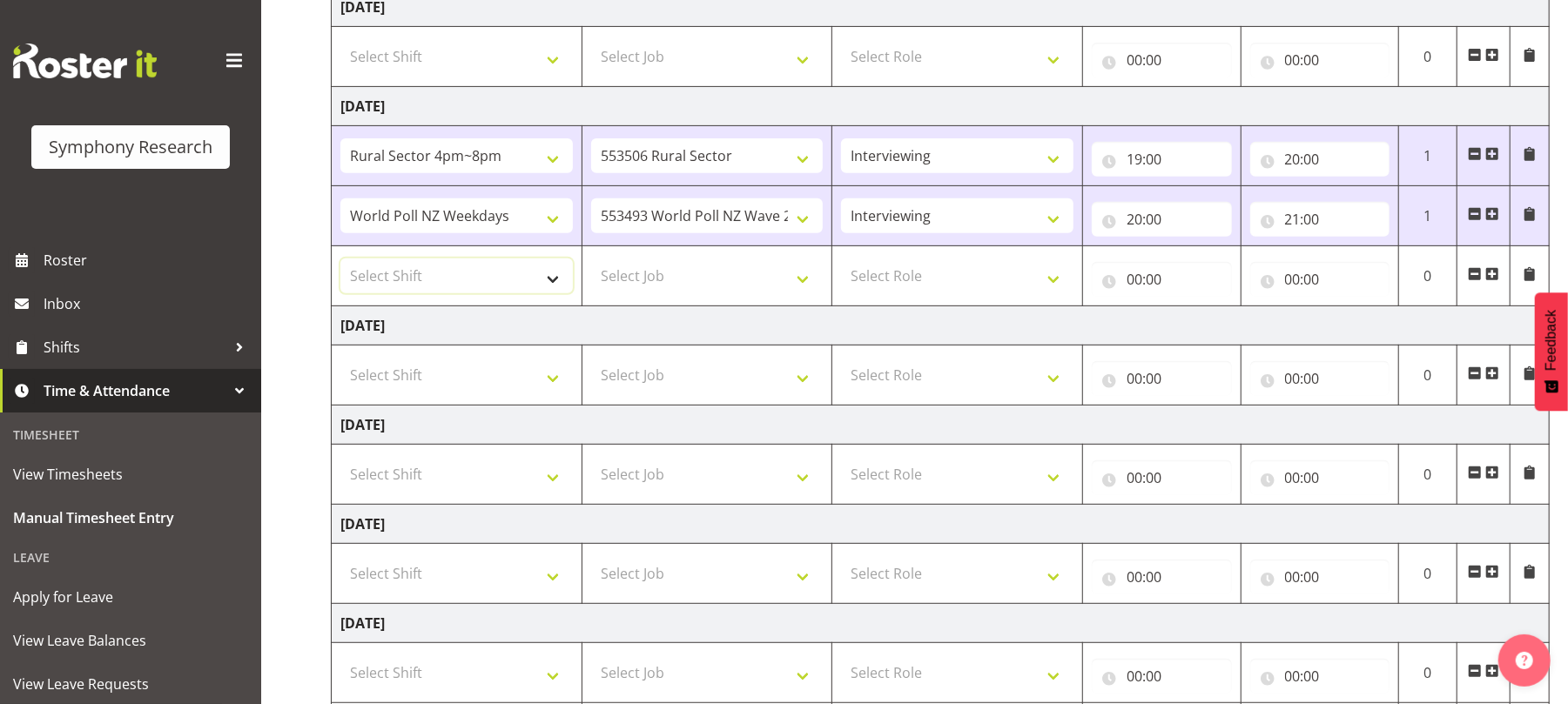
click at [557, 286] on select "Select Shift !!Weekend Residential (Roster IT Shift Label) *Business 9/10am ~ 4…" at bounding box center [456, 276] width 233 height 35
select select "56692"
click at [340, 262] on select "Select Shift !!Weekend Residential (Roster IT Shift Label) *Business 9/10am ~ 4…" at bounding box center [456, 276] width 233 height 35
click at [801, 293] on select "Select Job 550060 IF Admin 553492 World Poll Aus Wave 2 Main 2025 553493 World …" at bounding box center [707, 276] width 233 height 35
select select "10499"
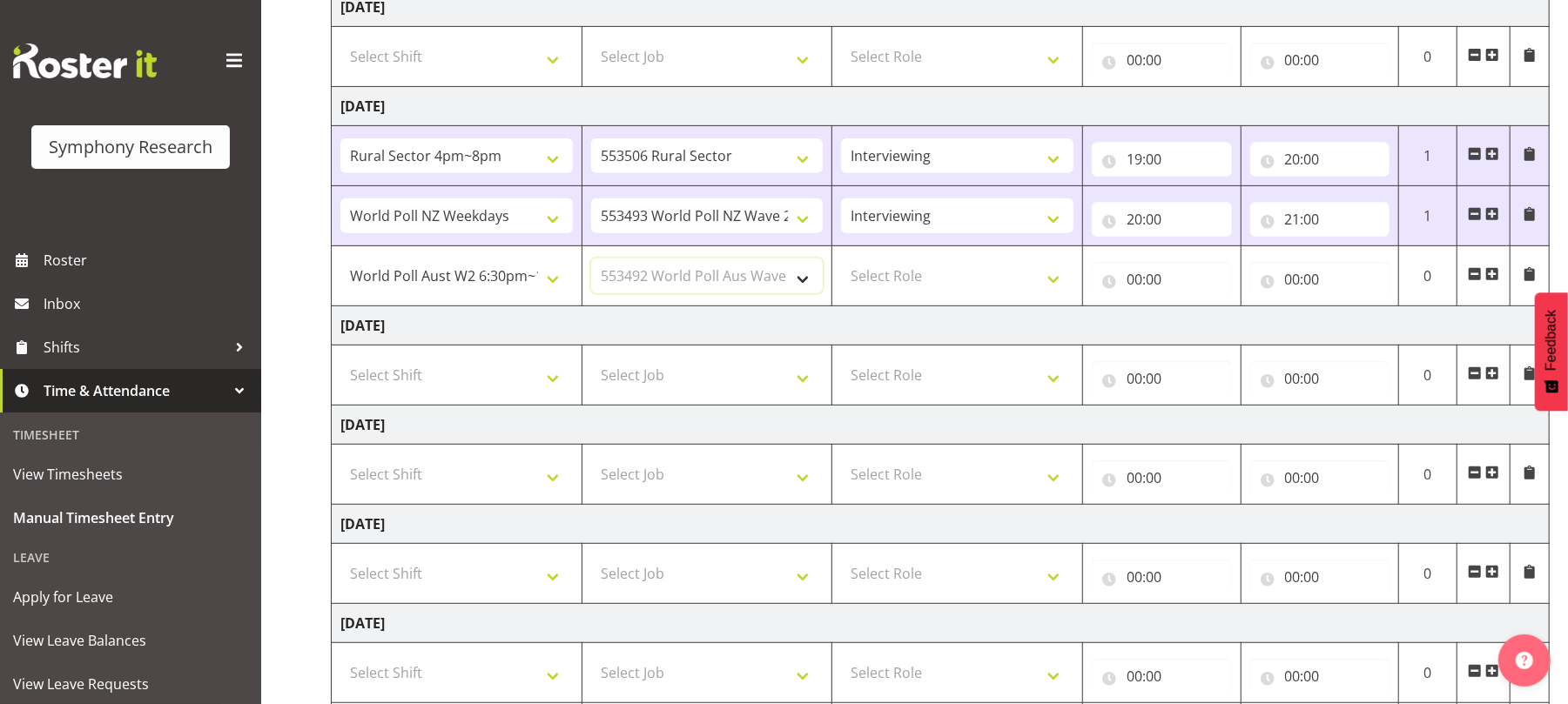
click at [591, 262] on select "Select Job 550060 IF Admin 553492 World Poll Aus Wave 2 Main 2025 553493 World …" at bounding box center [707, 276] width 233 height 35
click at [1055, 287] on select "Select Role Briefing Interviewing" at bounding box center [957, 276] width 233 height 35
select select "47"
click at [841, 262] on select "Select Role Briefing Interviewing" at bounding box center [957, 276] width 233 height 35
click at [1140, 287] on input "00:00" at bounding box center [1162, 279] width 140 height 35
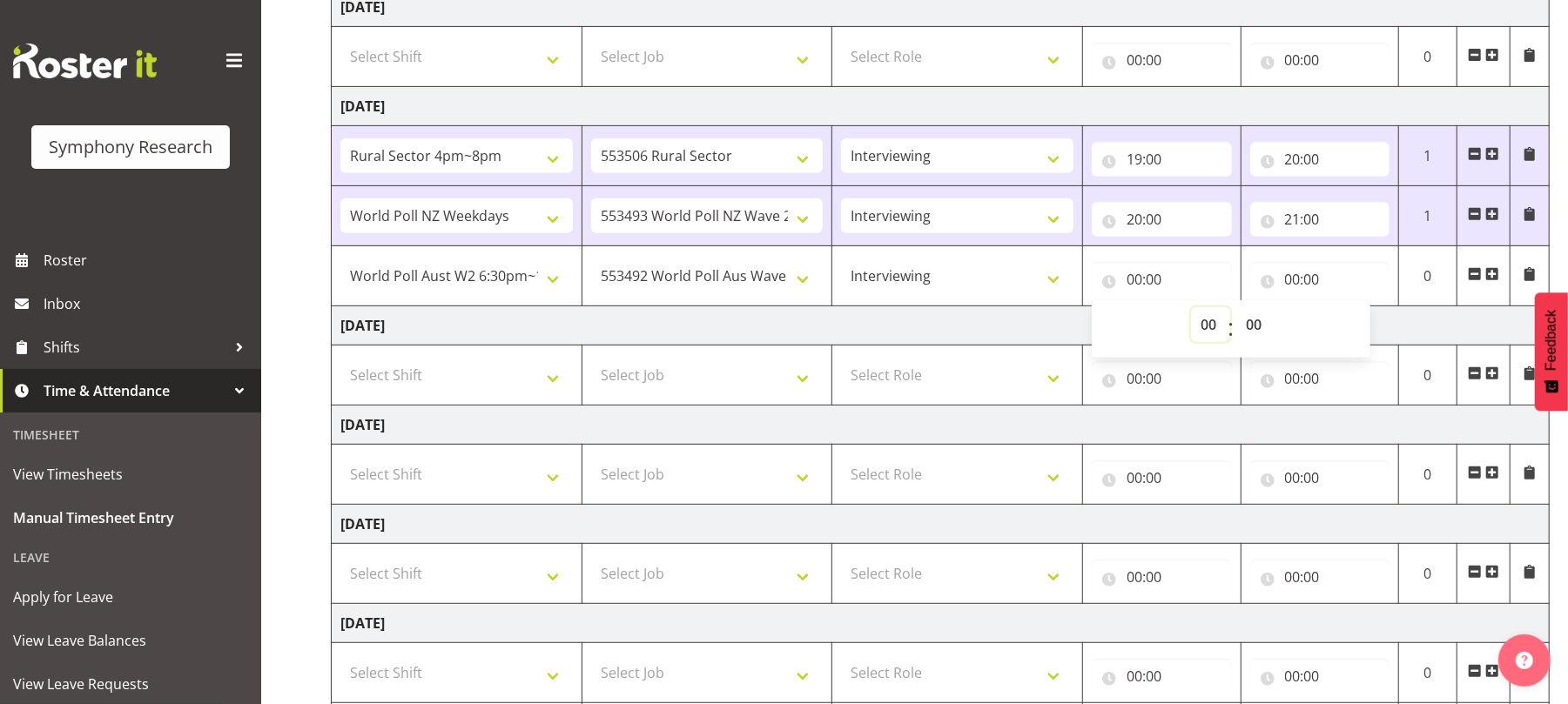
click at [1202, 322] on select "00 01 02 03 04 05 06 07 08 09 10 11 12 13 14 15 16 17 18 19 20 21 22 23" at bounding box center [1210, 324] width 39 height 35
select select "21"
click at [1191, 311] on select "00 01 02 03 04 05 06 07 08 09 10 11 12 13 14 15 16 17 18 19 20 21 22 23" at bounding box center [1210, 324] width 39 height 35
type input "21:00"
click at [1297, 284] on input "00:00" at bounding box center [1320, 279] width 140 height 35
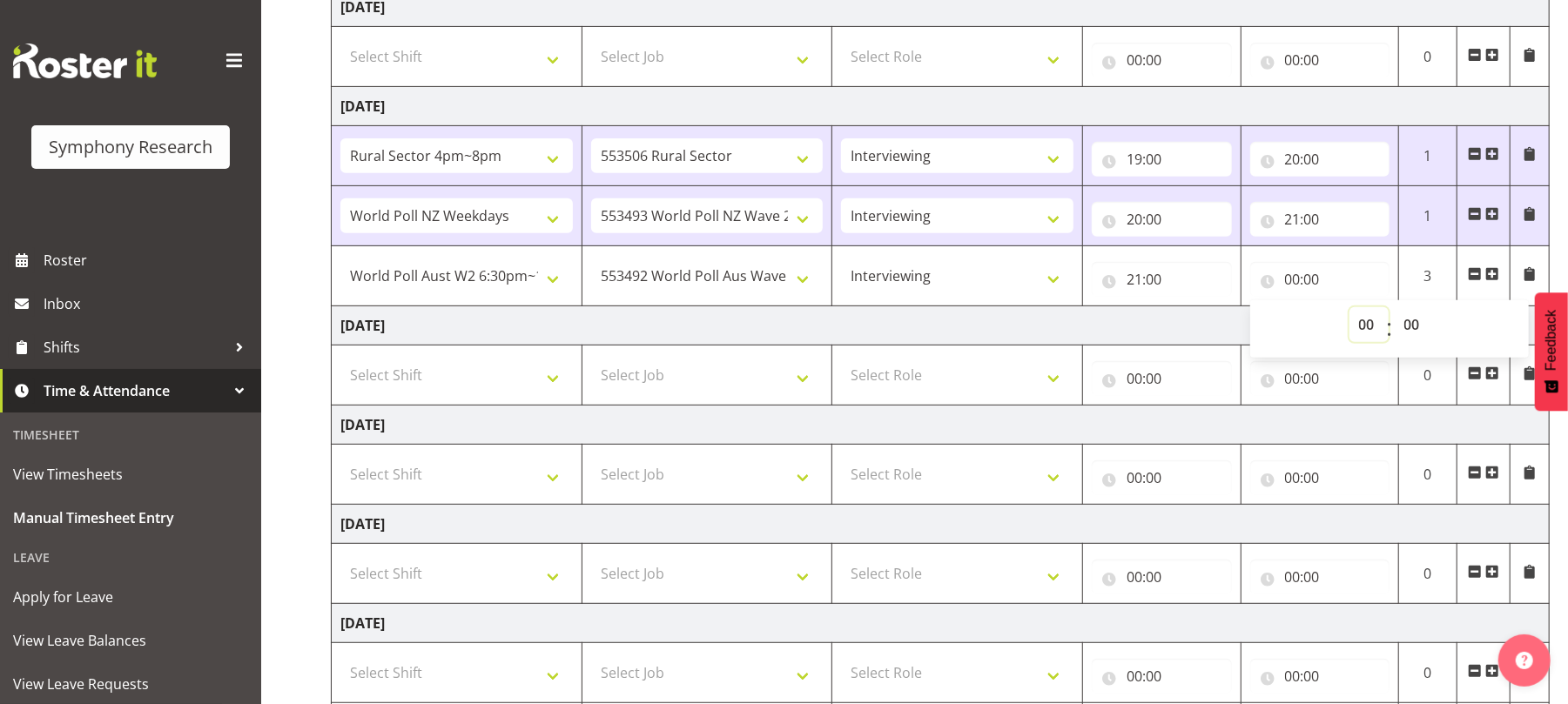
click at [1371, 332] on select "00 01 02 03 04 05 06 07 08 09 10 11 12 13 14 15 16 17 18 19 20 21 22 23" at bounding box center [1369, 324] width 39 height 35
select select "22"
click at [1350, 311] on select "00 01 02 03 04 05 06 07 08 09 10 11 12 13 14 15 16 17 18 19 20 21 22 23" at bounding box center [1369, 324] width 39 height 35
type input "22:00"
click at [1408, 327] on select "00 01 02 03 04 05 06 07 08 09 10 11 12 13 14 15 16 17 18 19 20 21 22 23 24 25 2…" at bounding box center [1414, 324] width 39 height 35
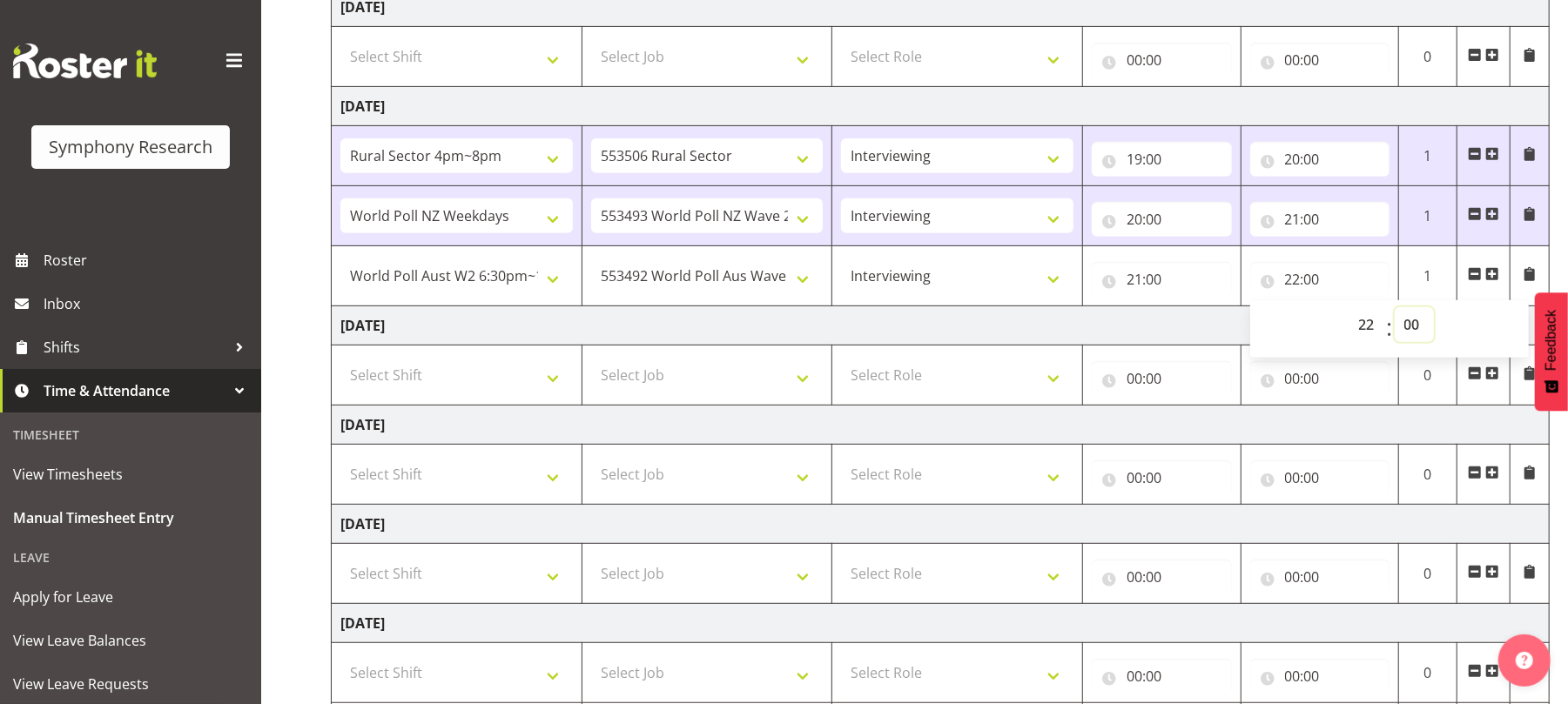
select select "30"
click at [1395, 311] on select "00 01 02 03 04 05 06 07 08 09 10 11 12 13 14 15 16 17 18 19 20 21 22 23 24 25 2…" at bounding box center [1414, 324] width 39 height 35
type input "22:30"
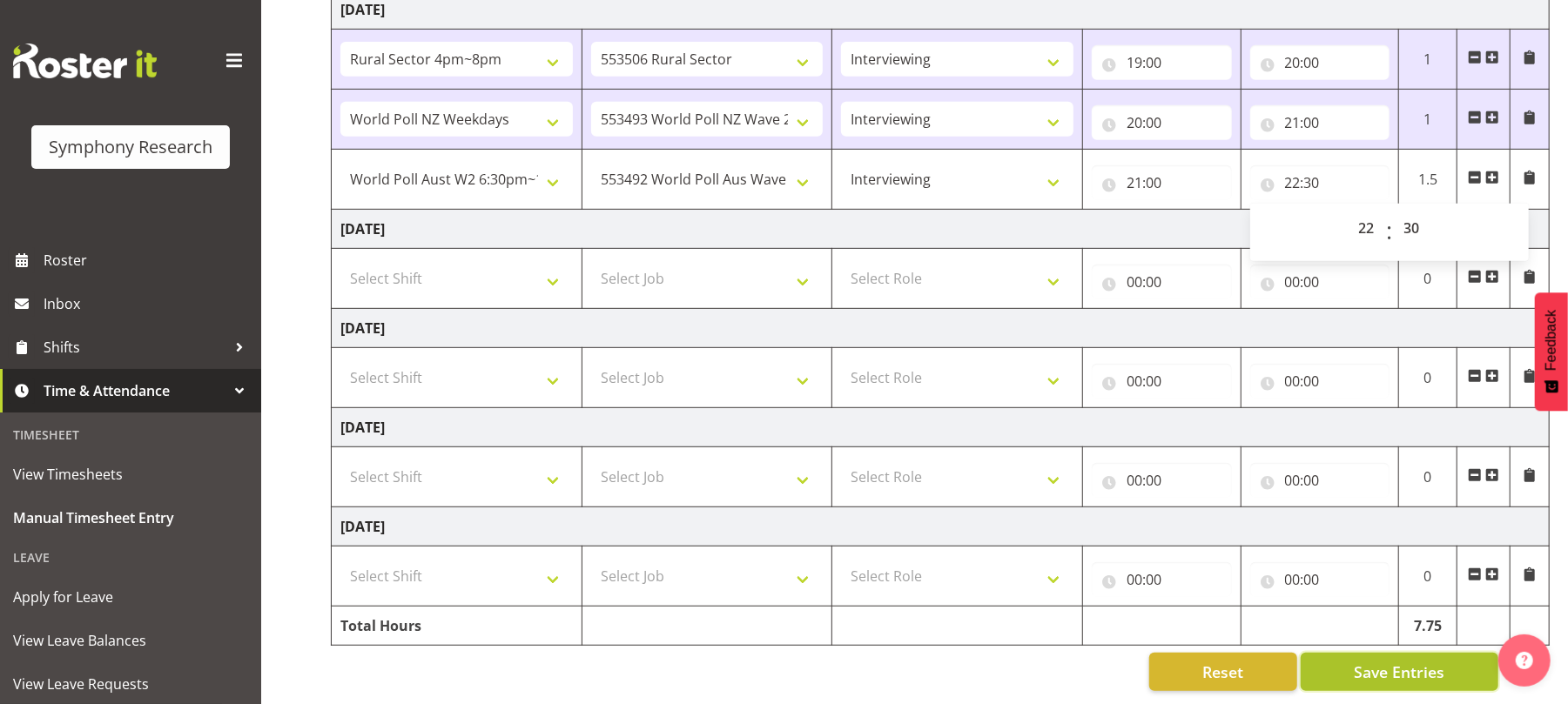
click at [1395, 661] on span "Save Entries" at bounding box center [1399, 672] width 91 height 23
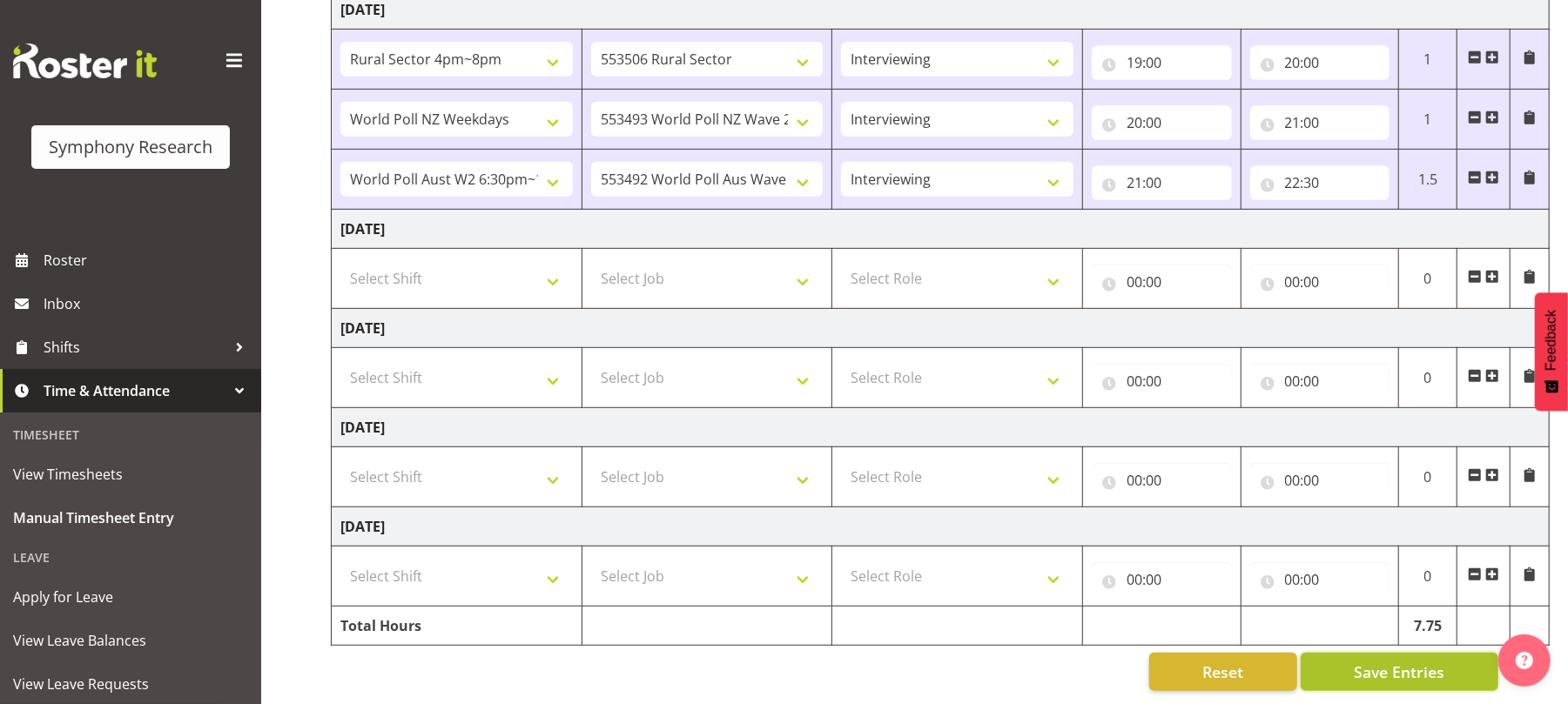
click at [1387, 661] on span "Save Entries" at bounding box center [1399, 672] width 91 height 23
click at [1398, 661] on span "Save Entries" at bounding box center [1399, 672] width 91 height 23
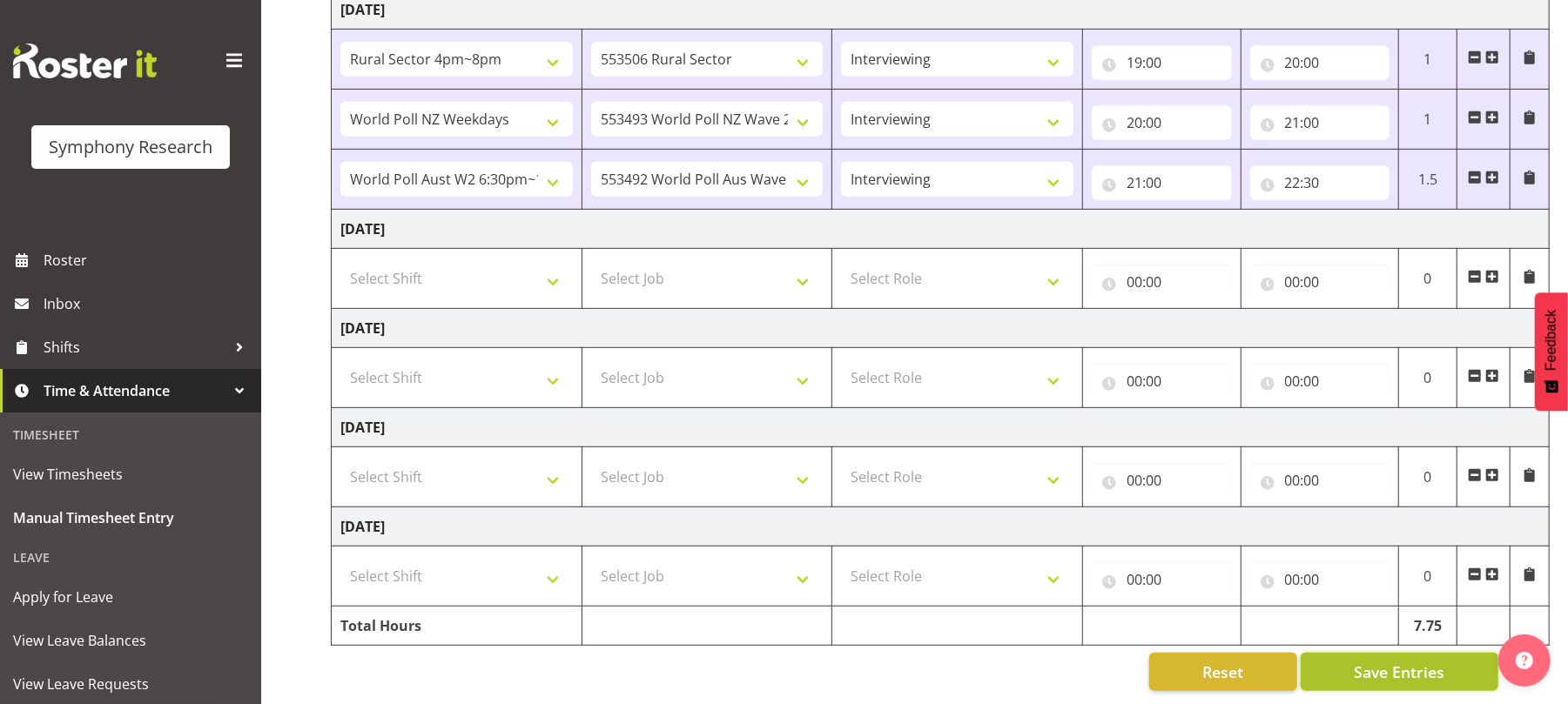
click at [1398, 661] on span "Save Entries" at bounding box center [1399, 672] width 91 height 23
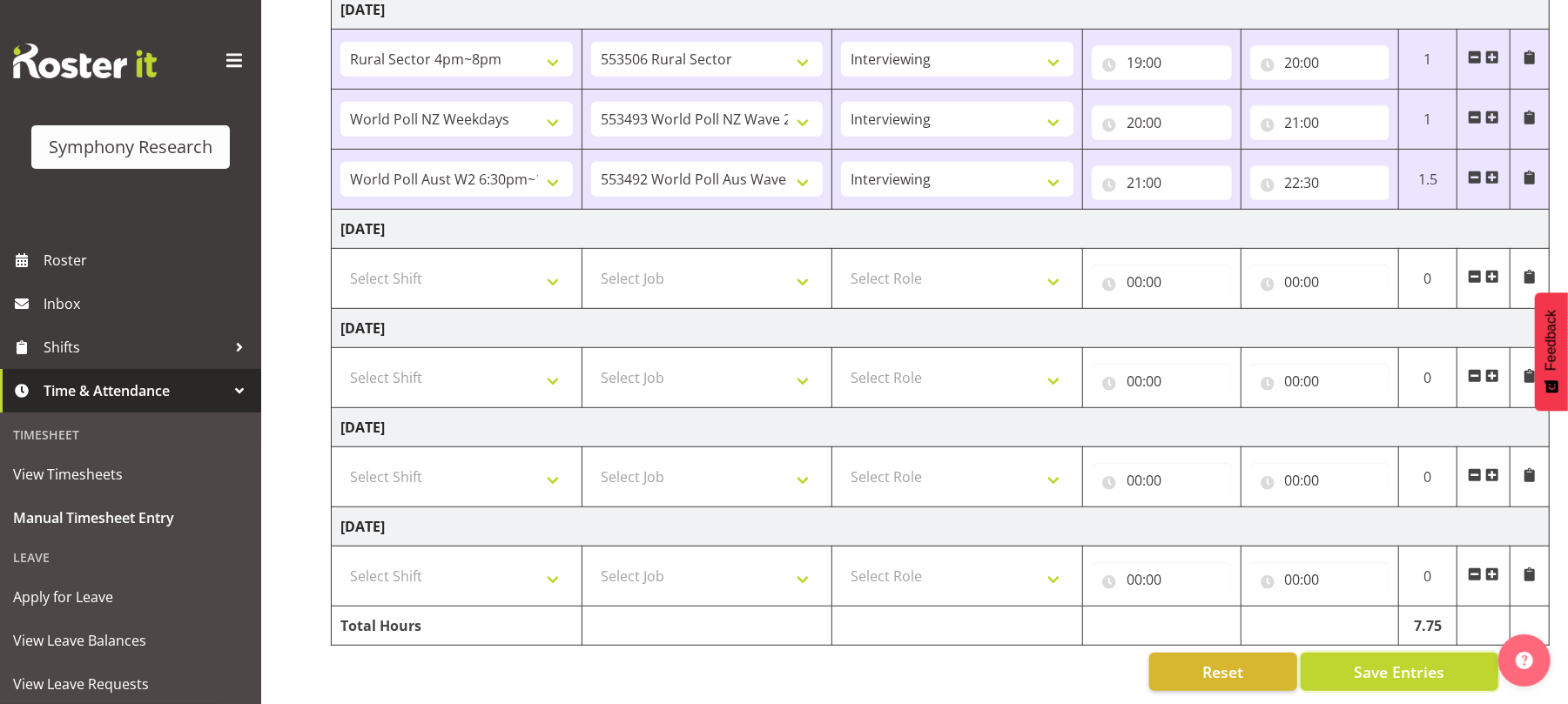
scroll to position [0, 0]
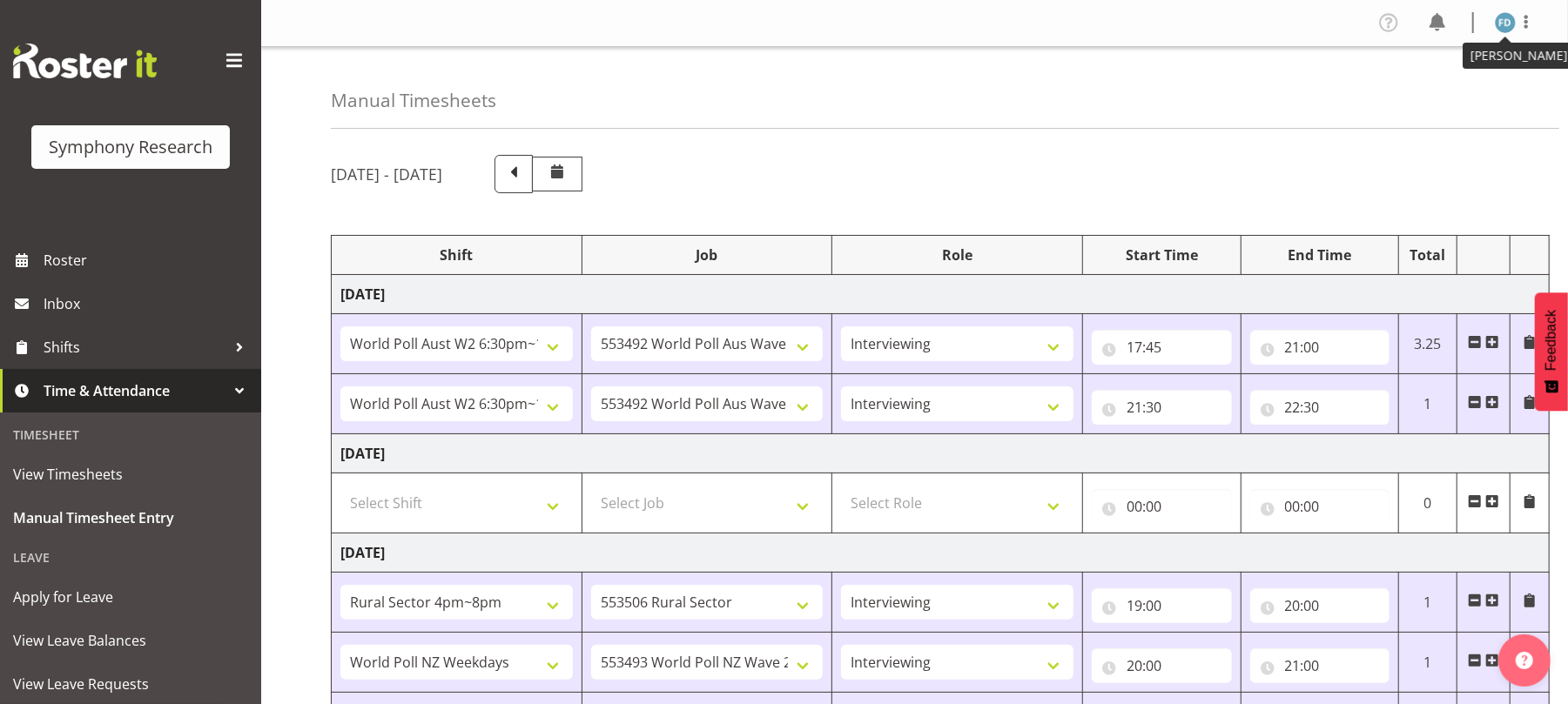
click at [1505, 26] on img at bounding box center [1505, 22] width 21 height 21
click at [1443, 87] on link "Log Out" at bounding box center [1453, 91] width 167 height 31
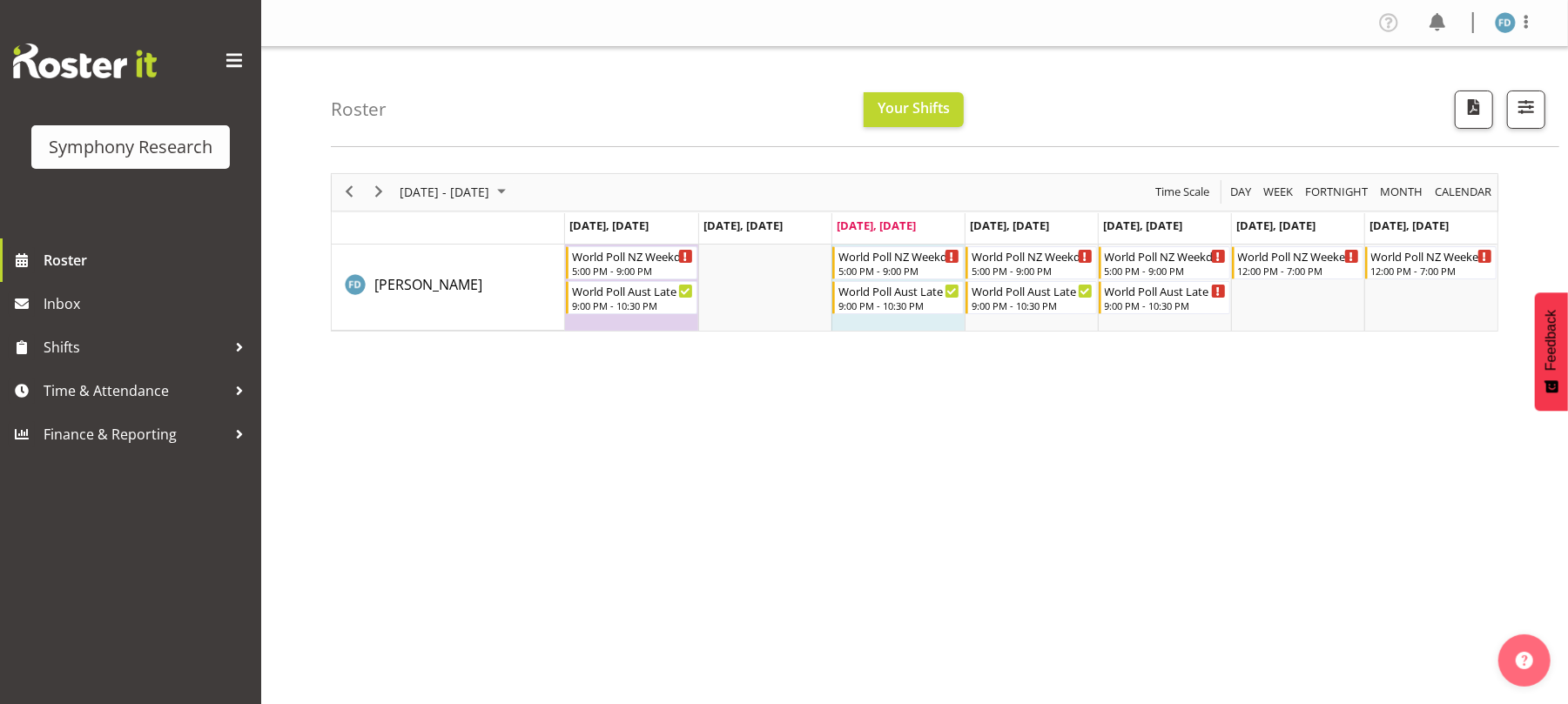
scroll to position [18, 0]
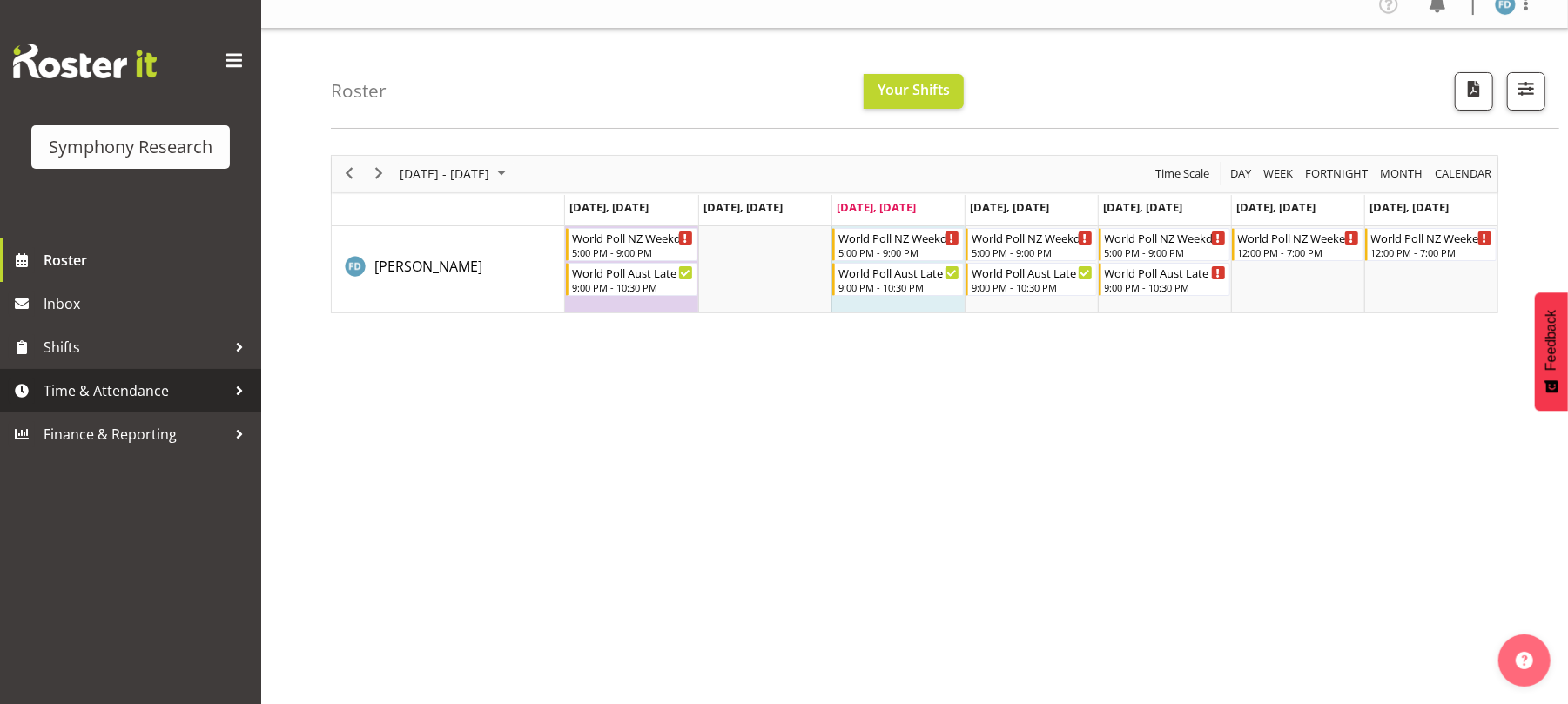
click at [141, 378] on span "Time & Attendance" at bounding box center [135, 391] width 183 height 26
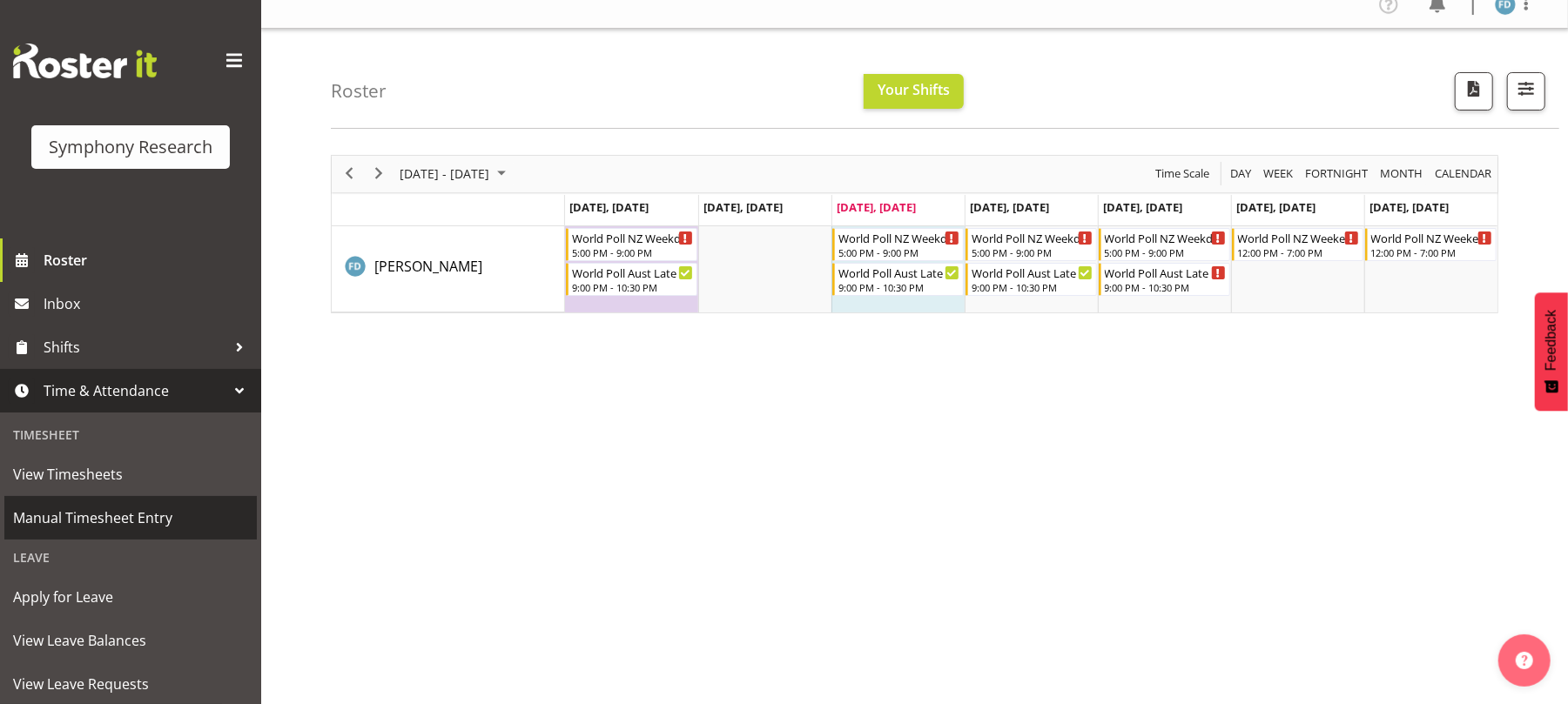
click at [139, 523] on span "Manual Timesheet Entry" at bounding box center [130, 518] width 235 height 26
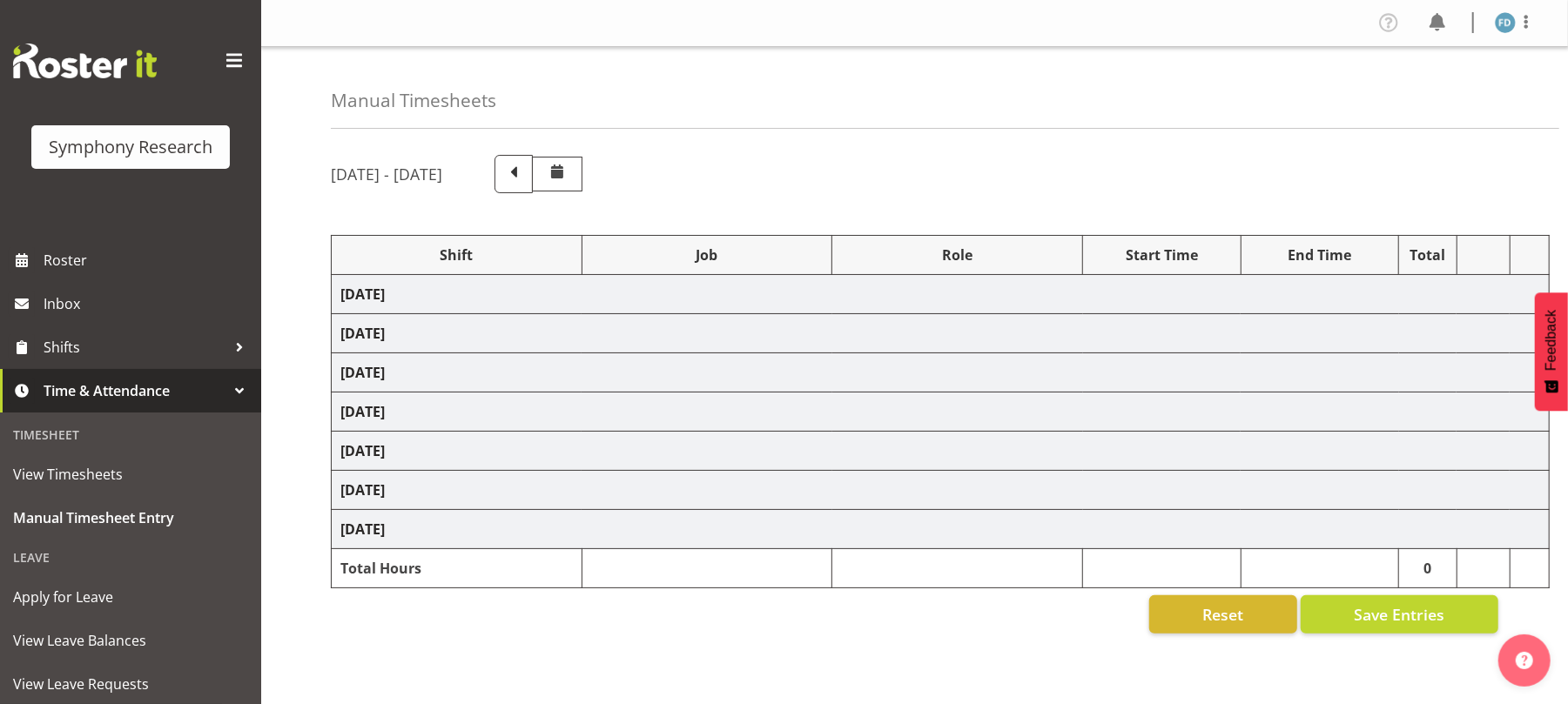
select select "56692"
select select "10499"
select select "47"
select select "56692"
select select "10499"
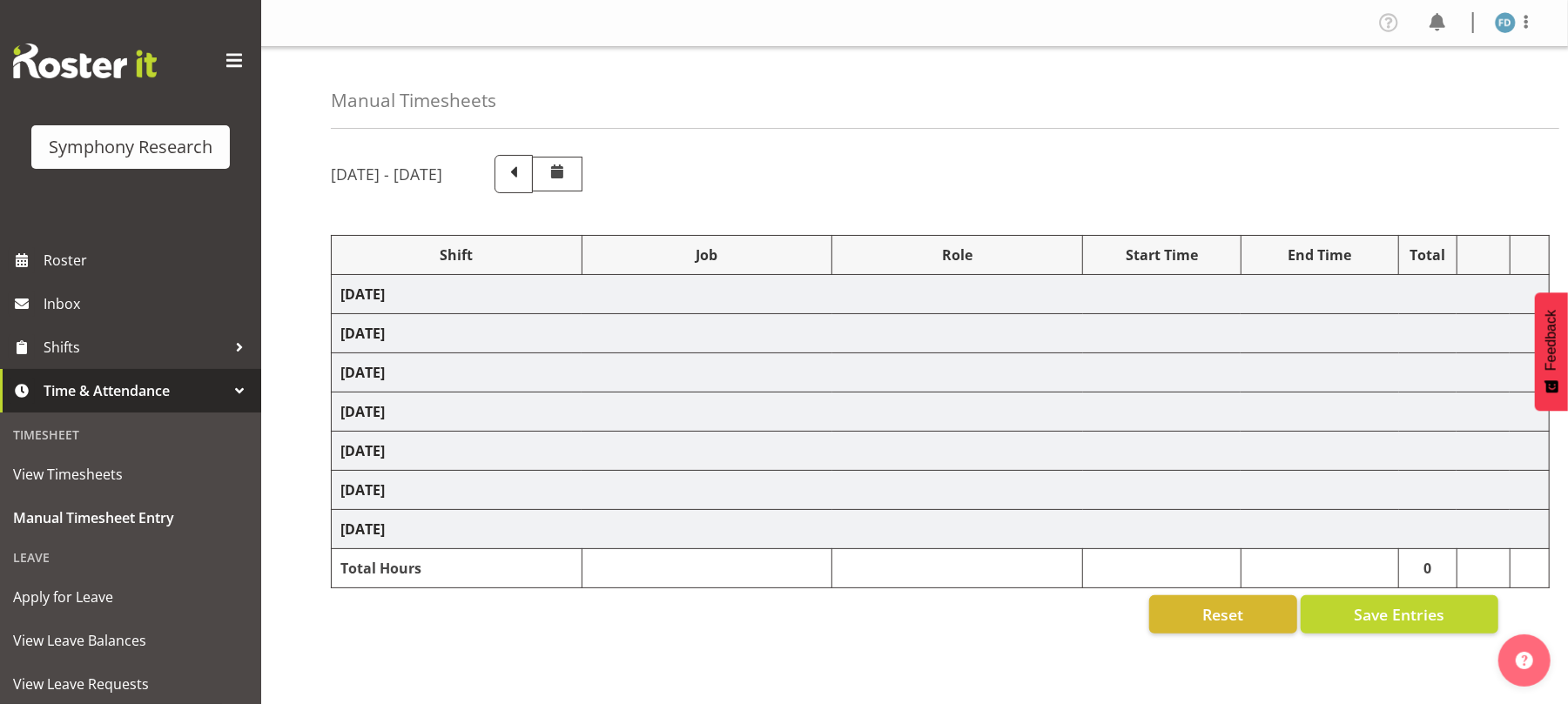
select select "47"
select select "81298"
select select "10587"
select select "47"
select select "41604"
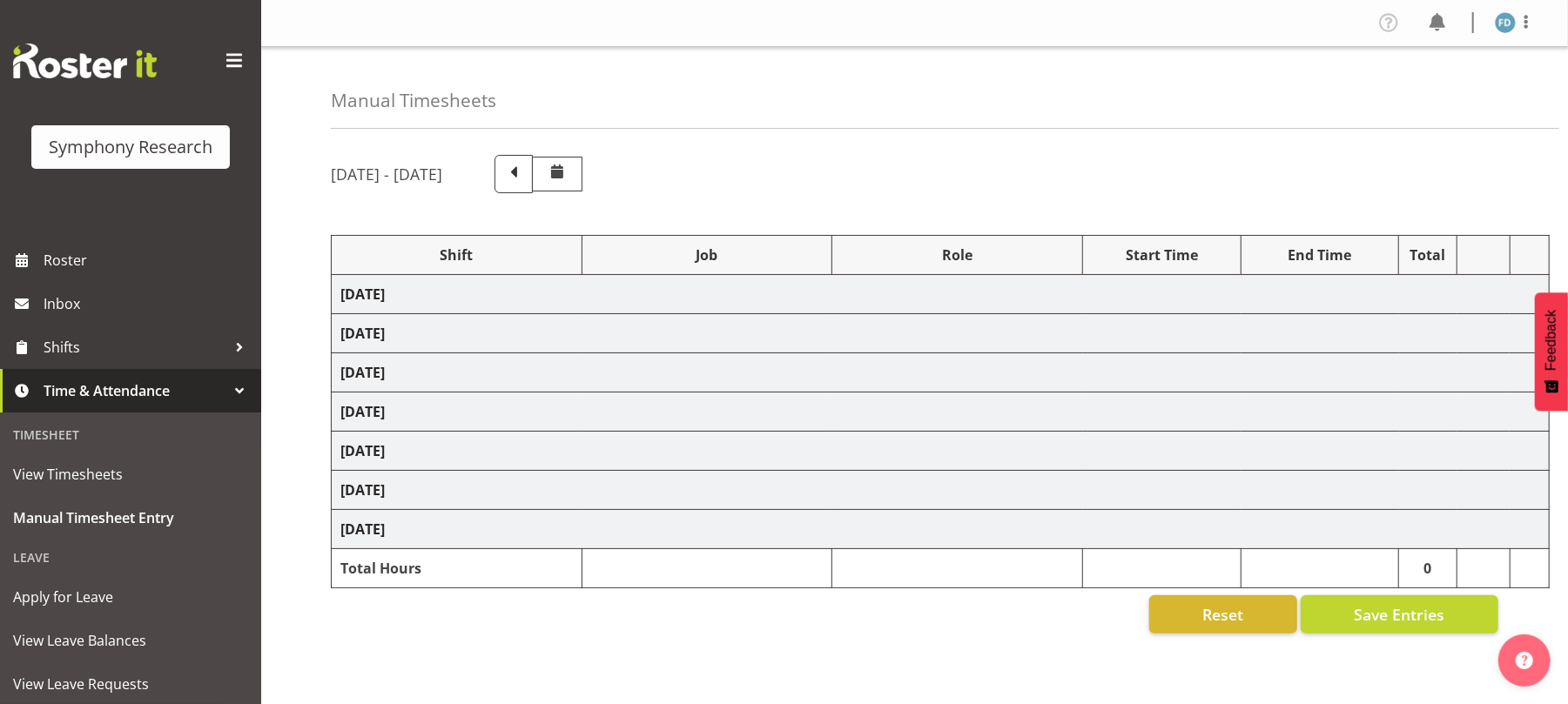
select select "10527"
select select "47"
select select "56692"
select select "10499"
select select "47"
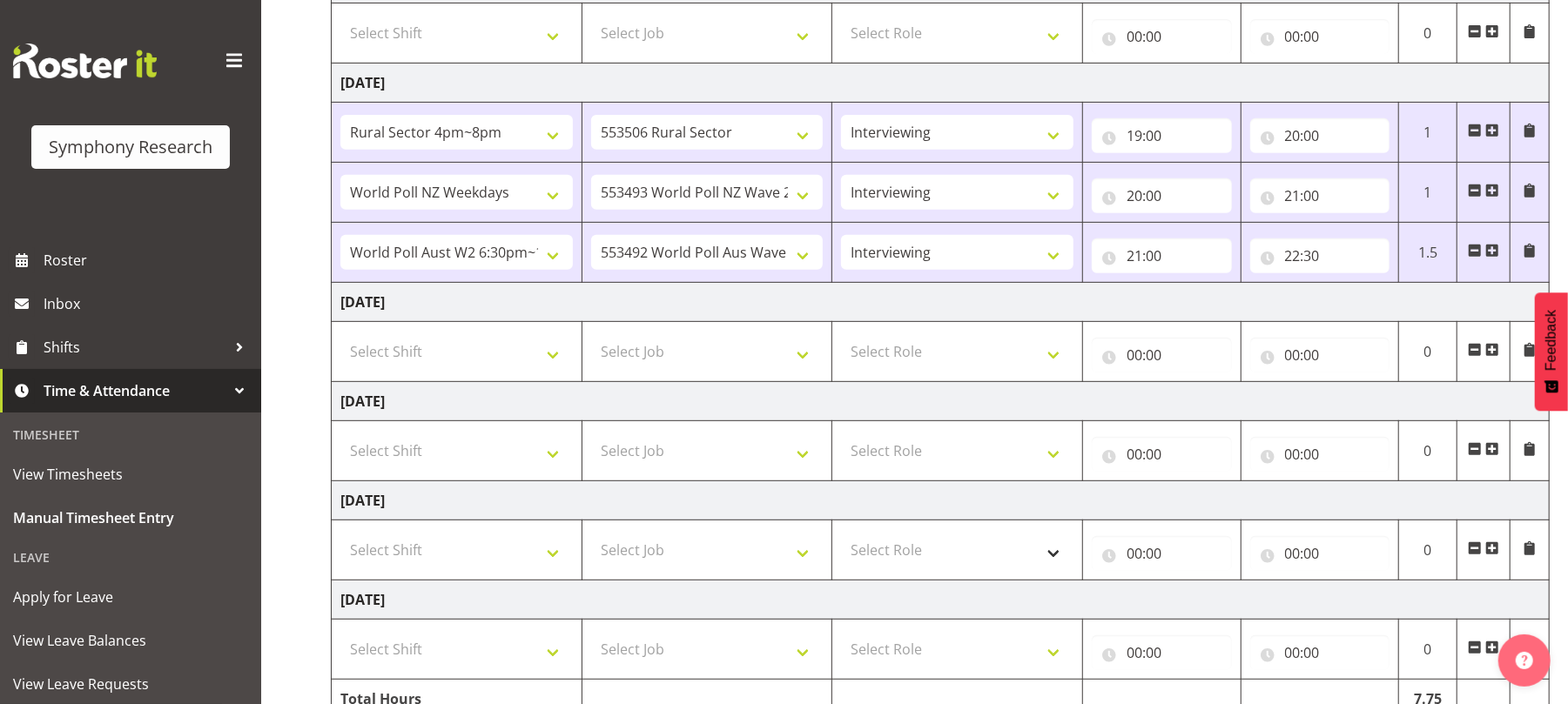
scroll to position [568, 0]
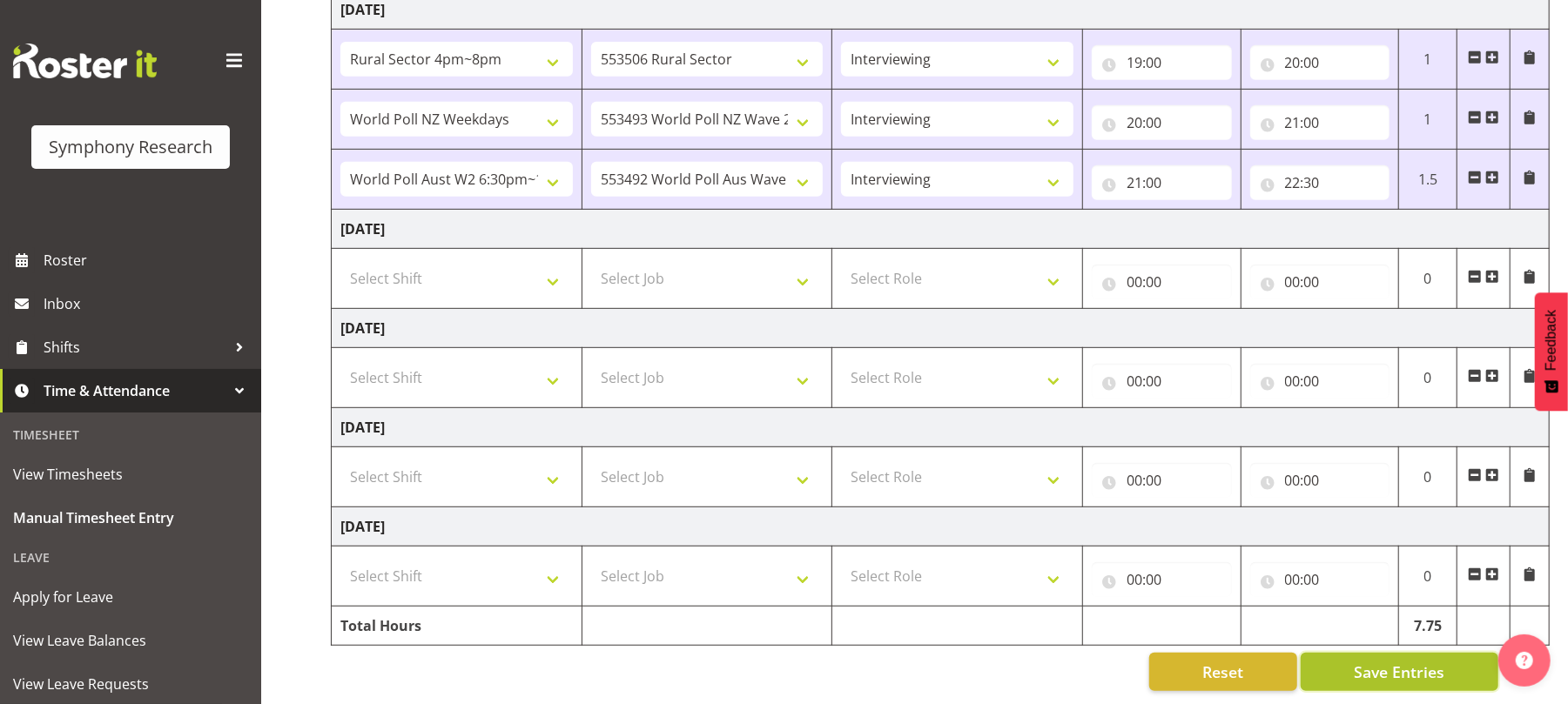
click at [1383, 661] on span "Save Entries" at bounding box center [1399, 672] width 91 height 23
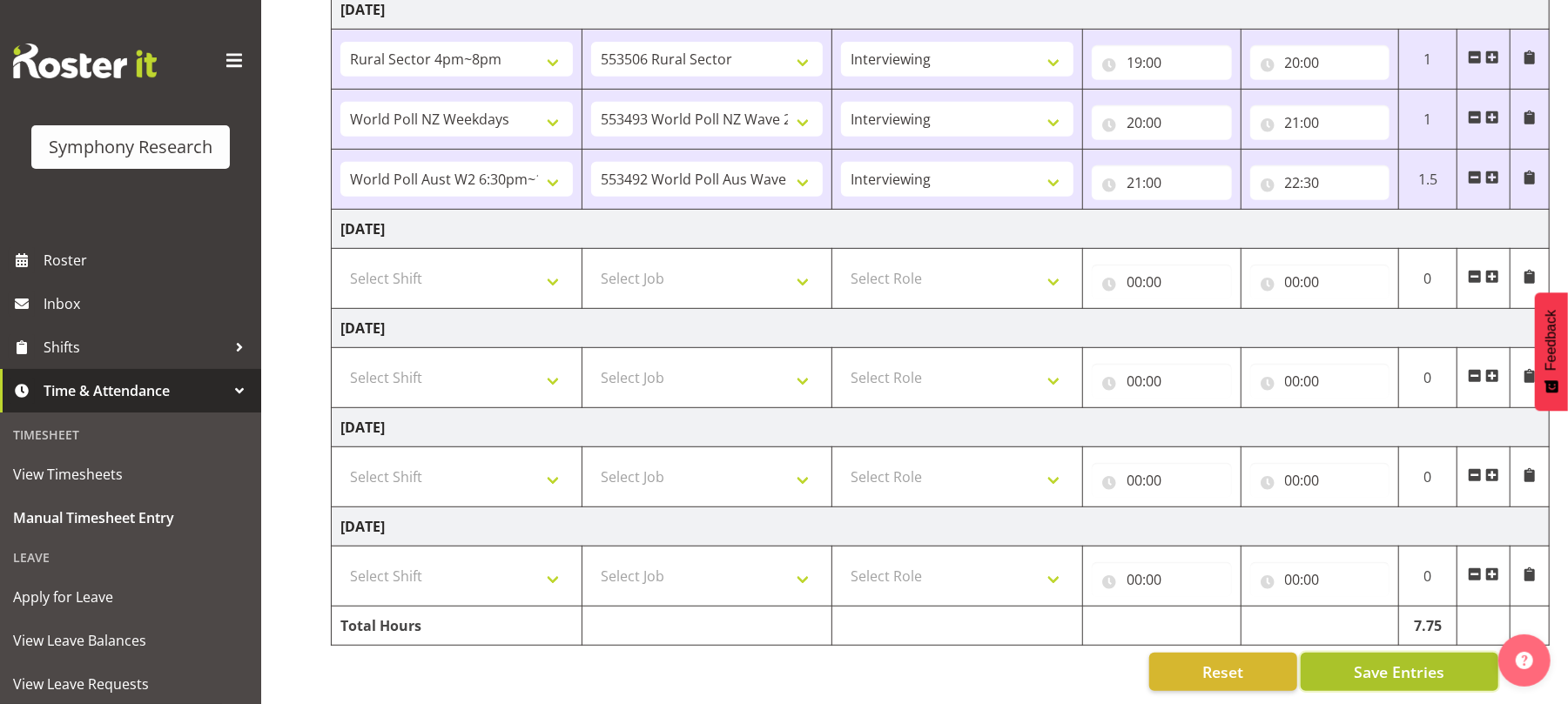
click at [1383, 661] on span "Save Entries" at bounding box center [1399, 672] width 91 height 23
click at [1381, 661] on span "Save Entries" at bounding box center [1399, 672] width 91 height 23
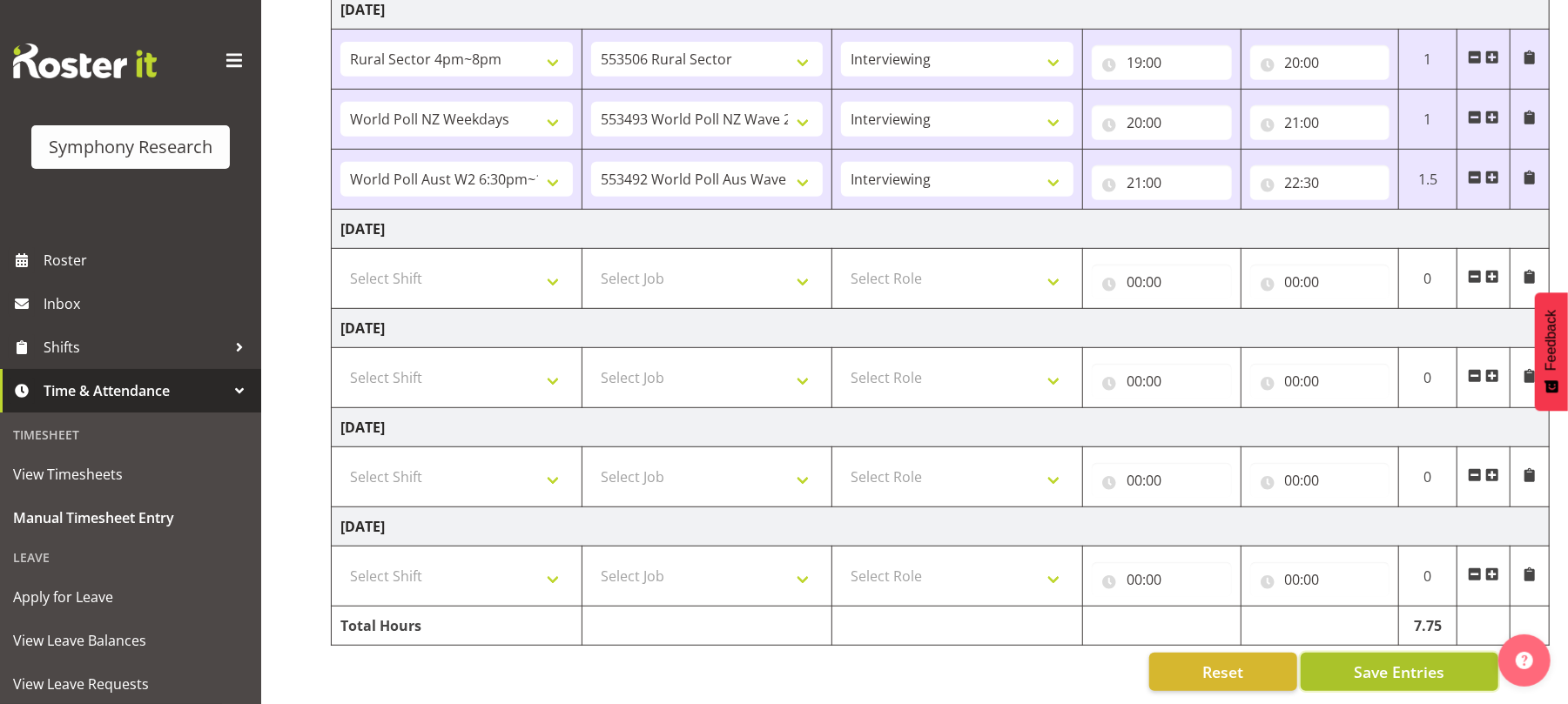
click at [1381, 661] on span "Save Entries" at bounding box center [1399, 672] width 91 height 23
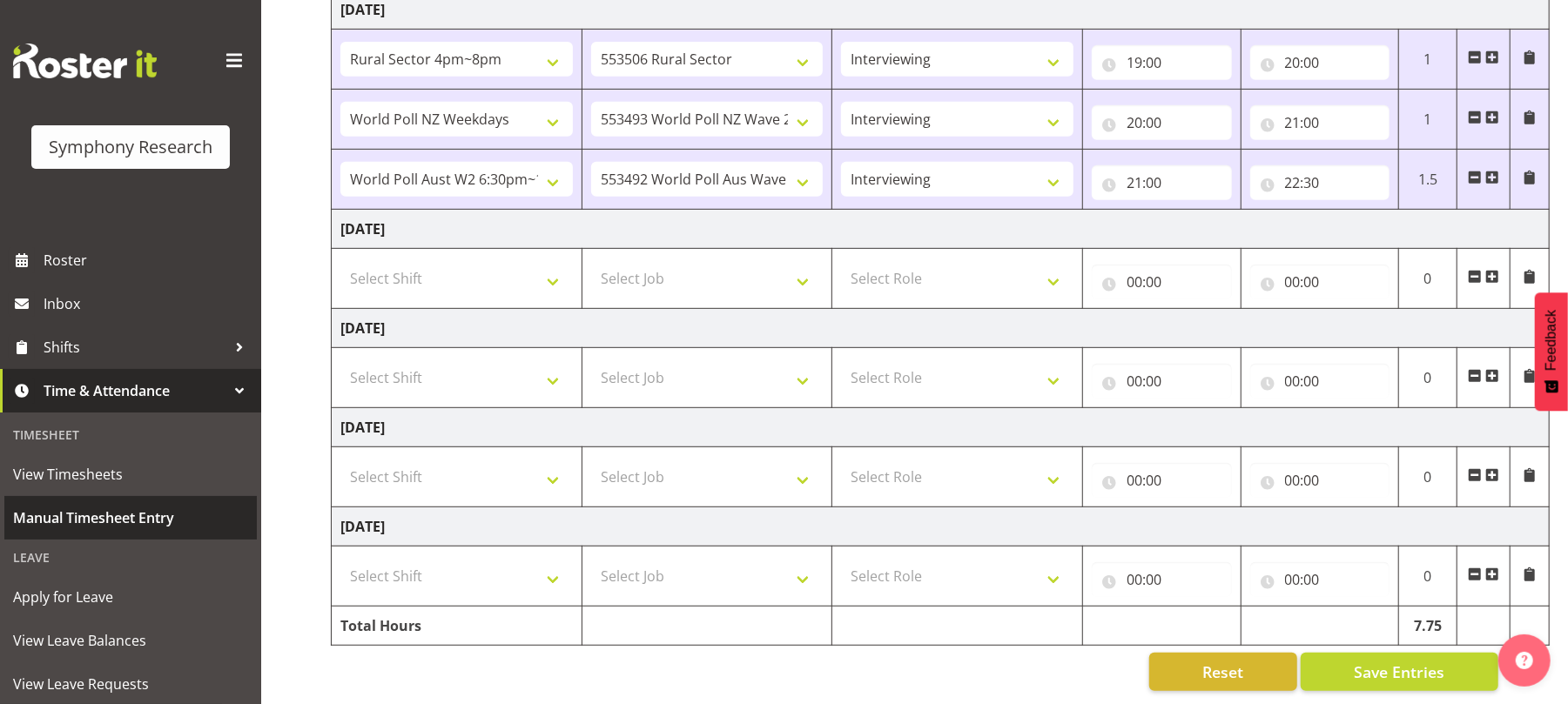
click at [78, 519] on span "Manual Timesheet Entry" at bounding box center [130, 518] width 235 height 26
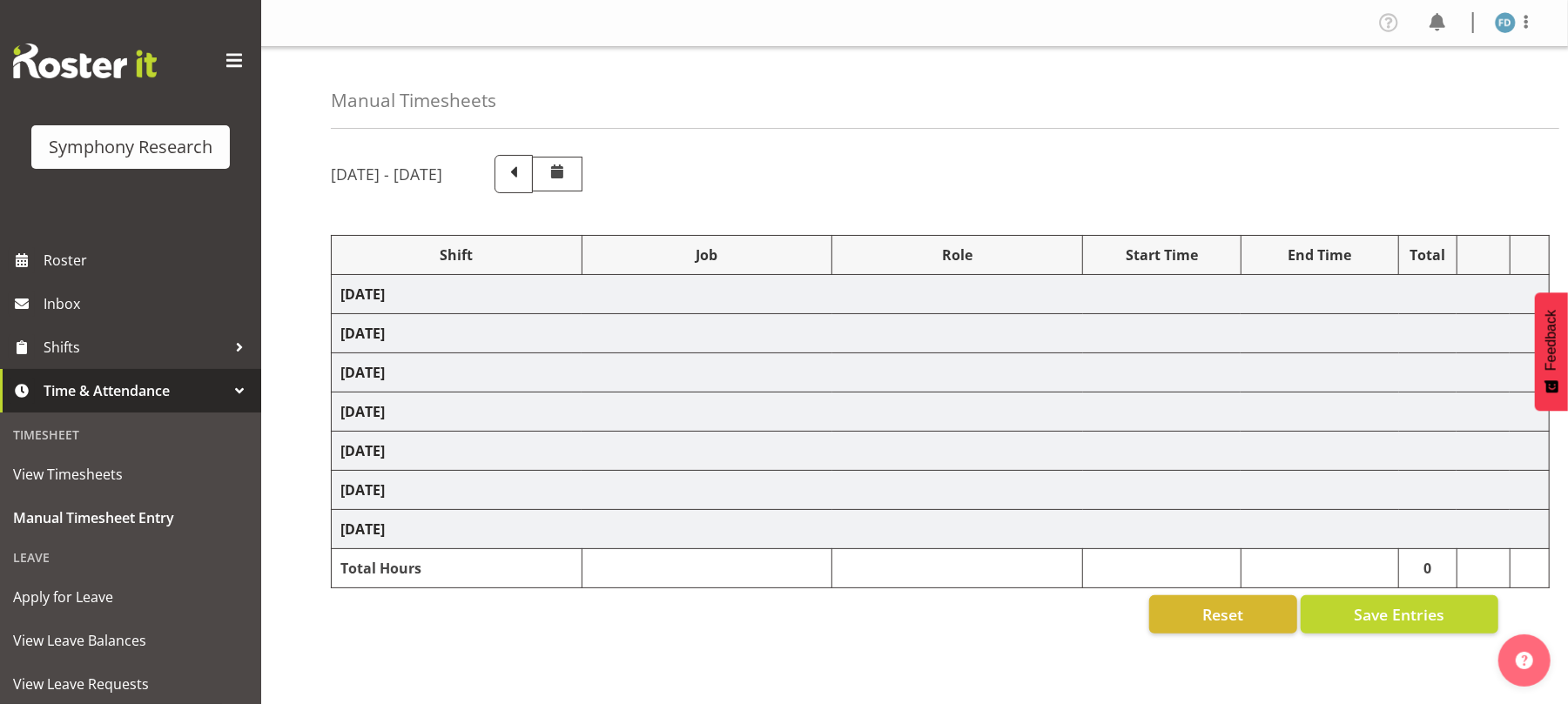
select select "56692"
select select "10499"
select select "47"
select select "56692"
select select "10499"
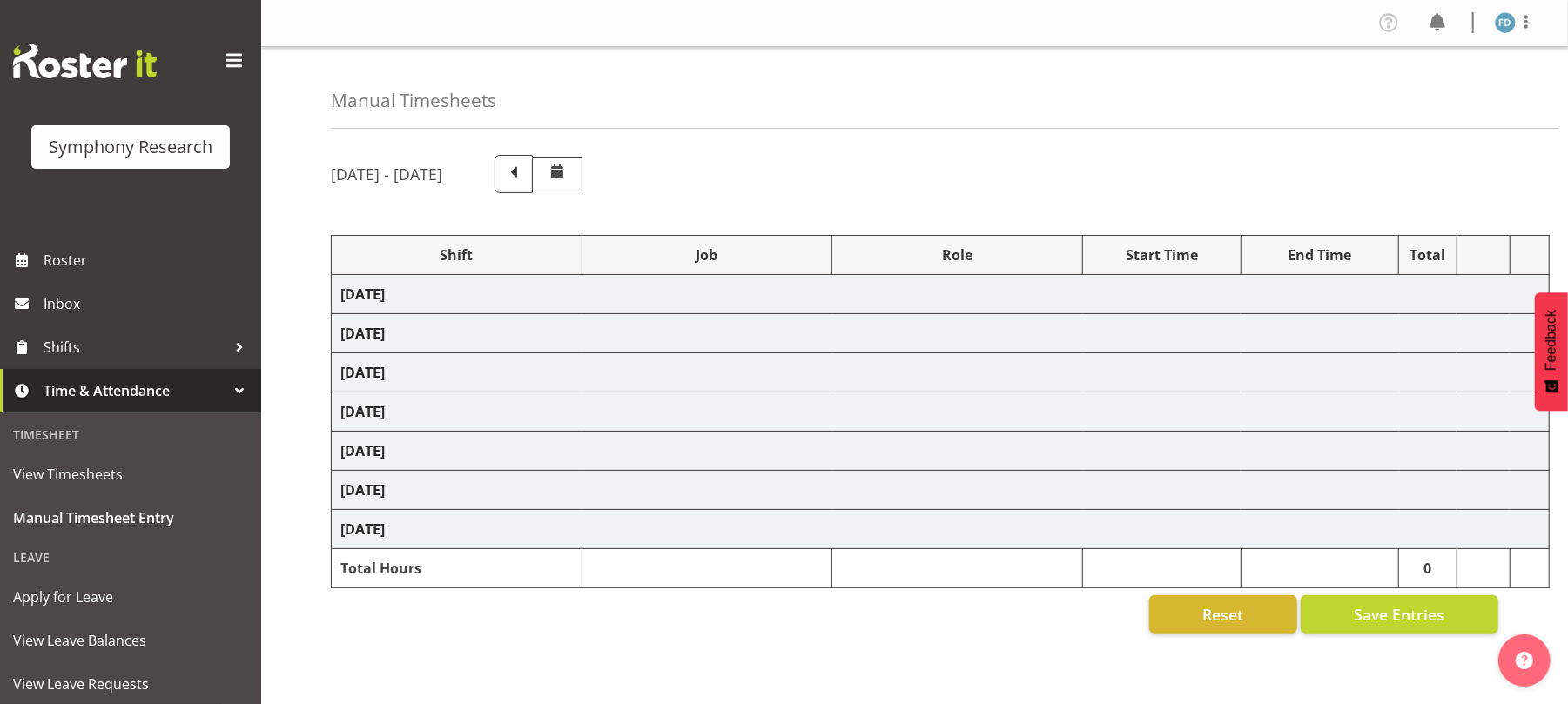
select select "47"
select select "81298"
select select "10587"
select select "47"
select select "41604"
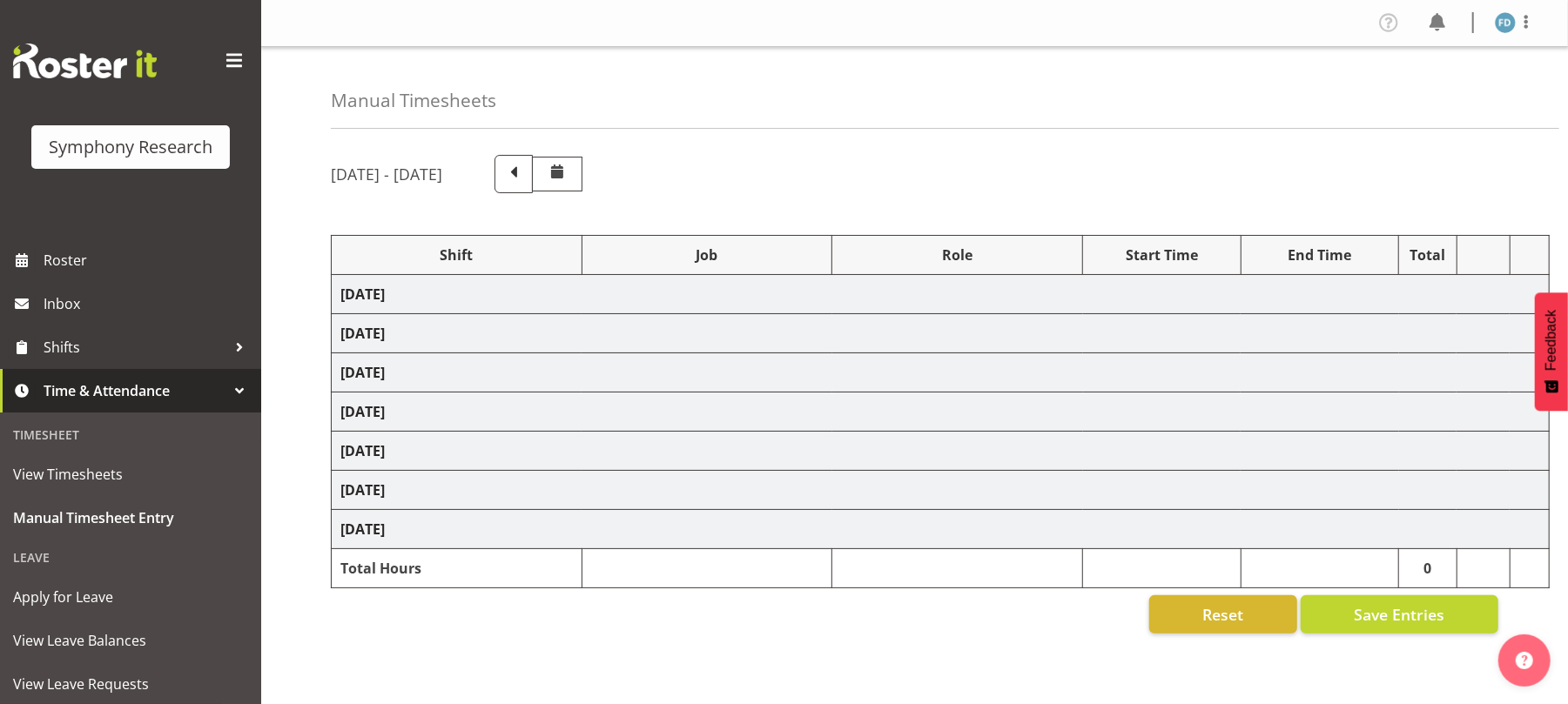
select select "10527"
select select "47"
select select "56692"
select select "10499"
select select "47"
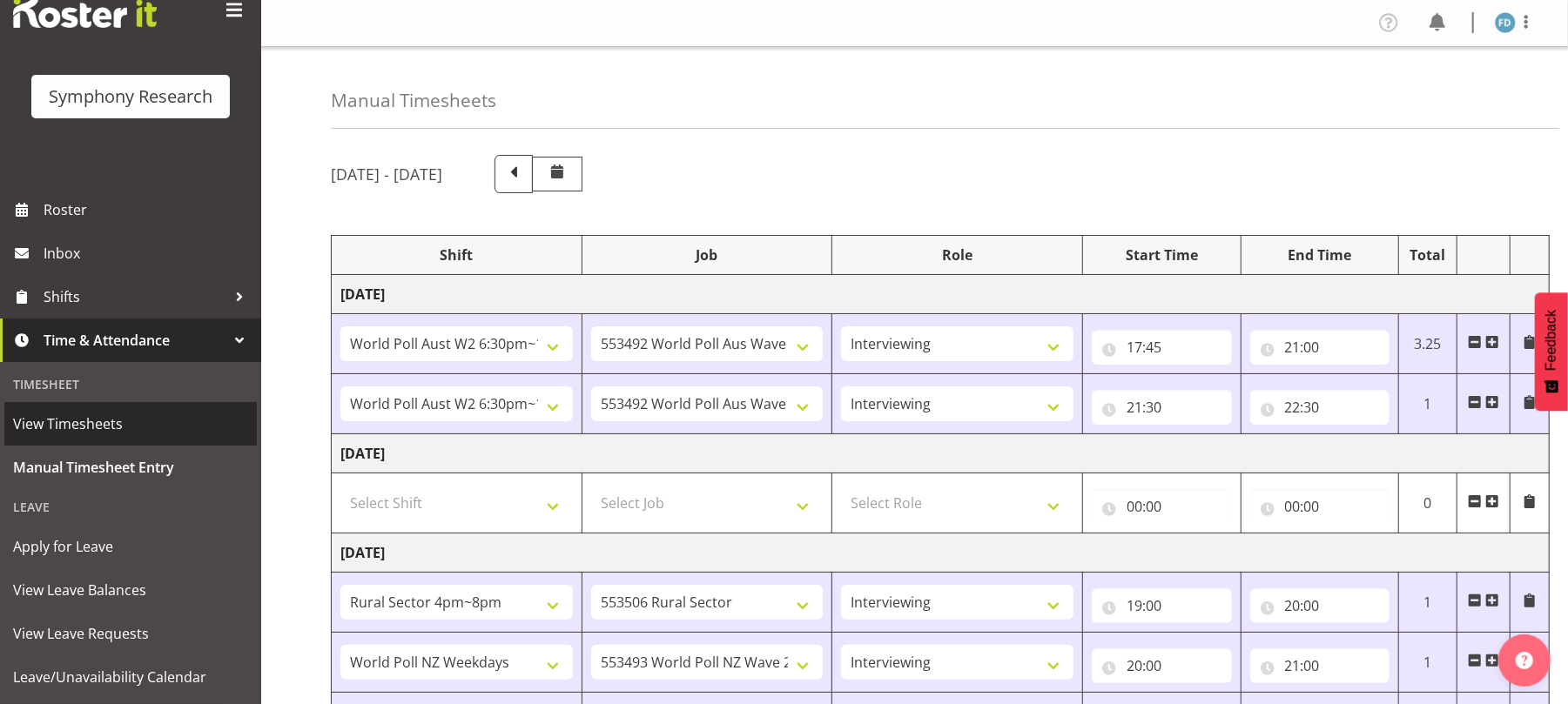
scroll to position [216, 0]
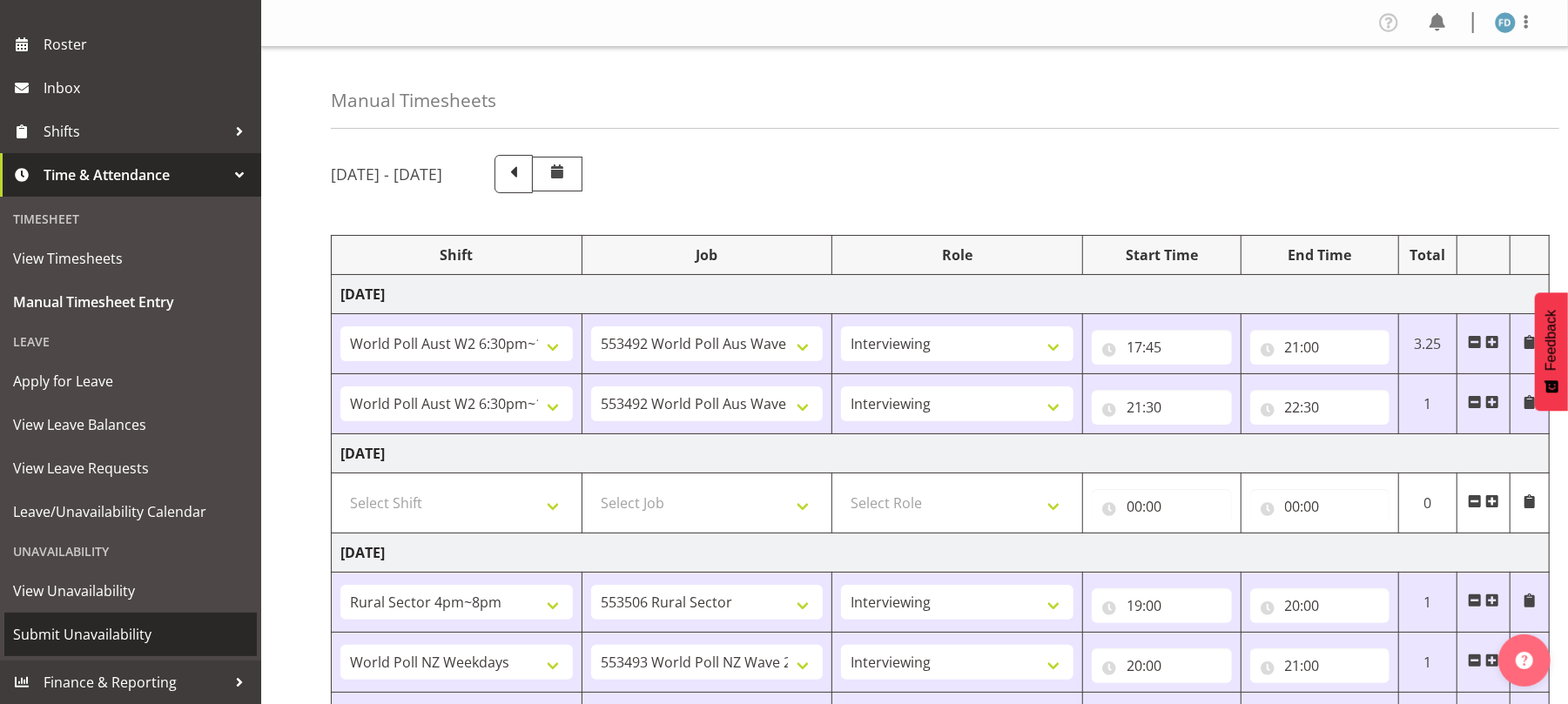
click at [106, 631] on span "Submit Unavailability" at bounding box center [130, 635] width 235 height 26
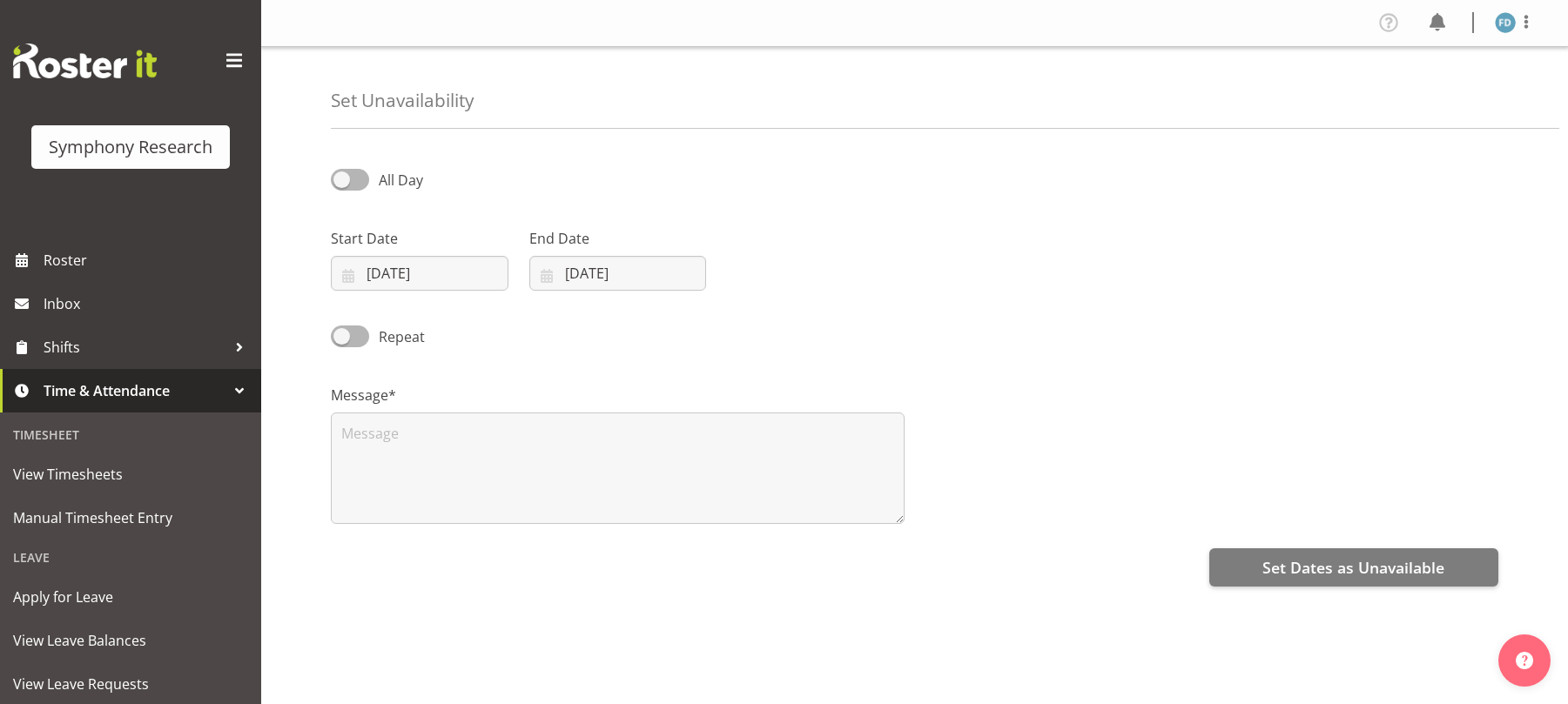
select select "8"
select select "2025"
click at [345, 276] on input "[DATE]" at bounding box center [420, 273] width 178 height 35
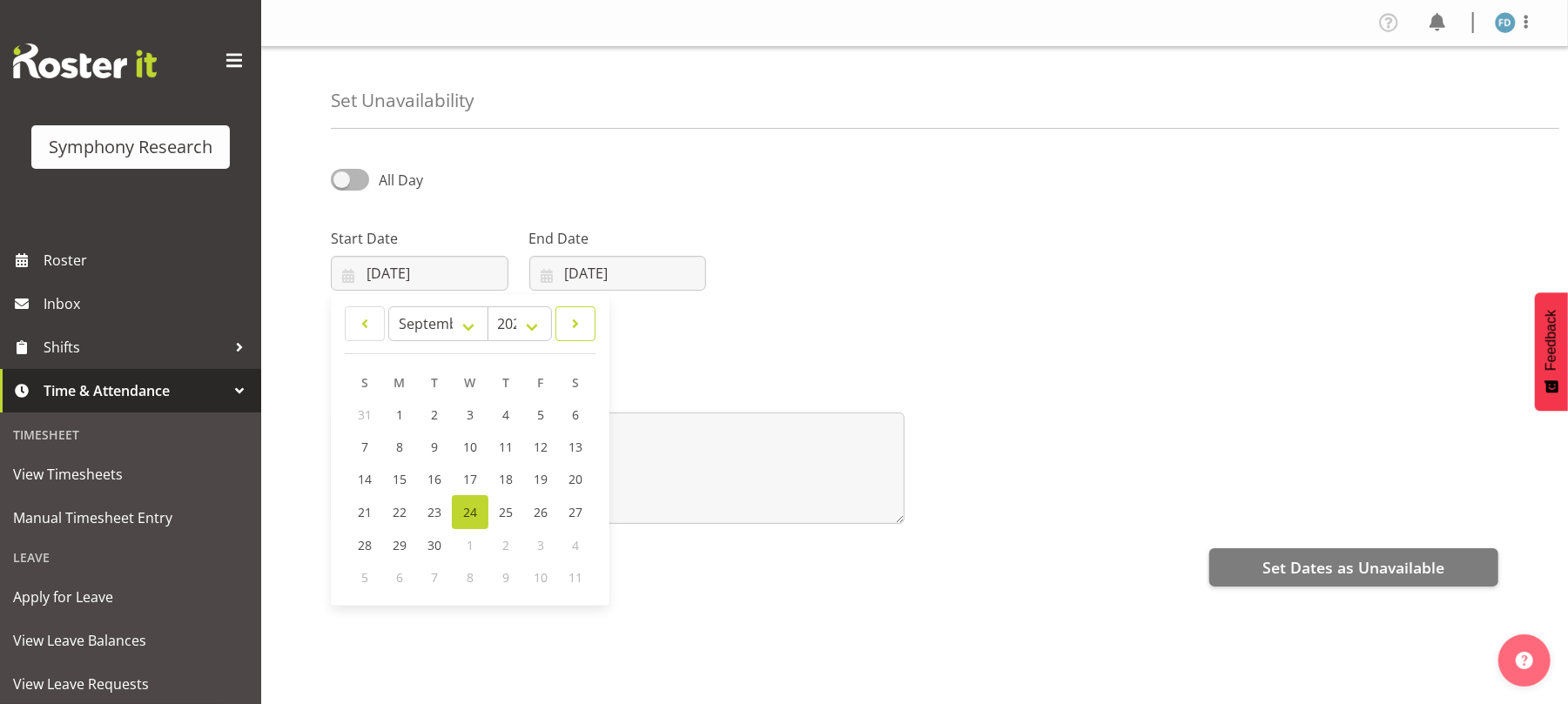
click at [576, 339] on link at bounding box center [576, 324] width 40 height 35
select select "9"
click at [545, 414] on link "3" at bounding box center [539, 415] width 35 height 32
type input "[DATE]"
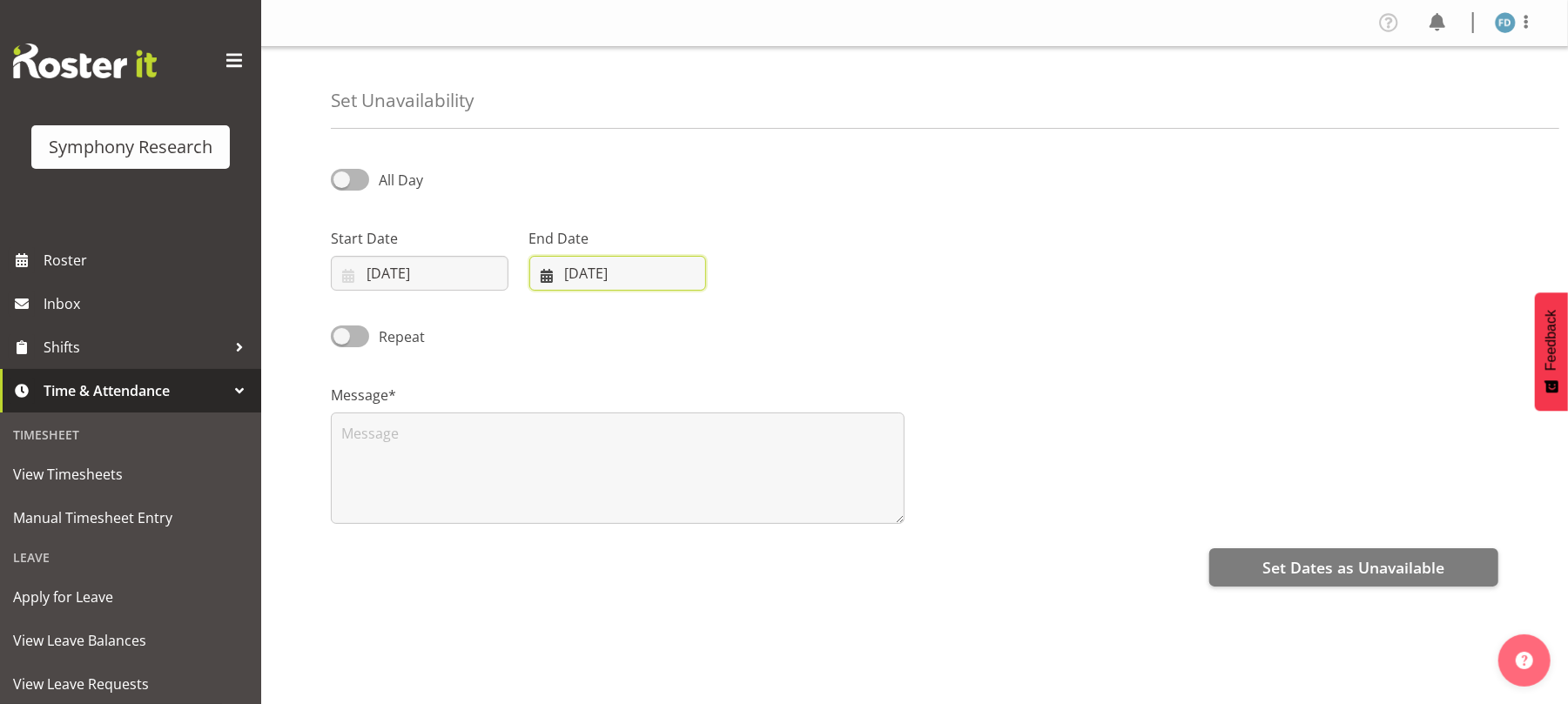
click at [548, 282] on input "[DATE]" at bounding box center [618, 273] width 178 height 35
click at [775, 322] on span at bounding box center [772, 323] width 21 height 21
select select "9"
click at [743, 413] on link "3" at bounding box center [738, 415] width 35 height 32
type input "03/10/2025"
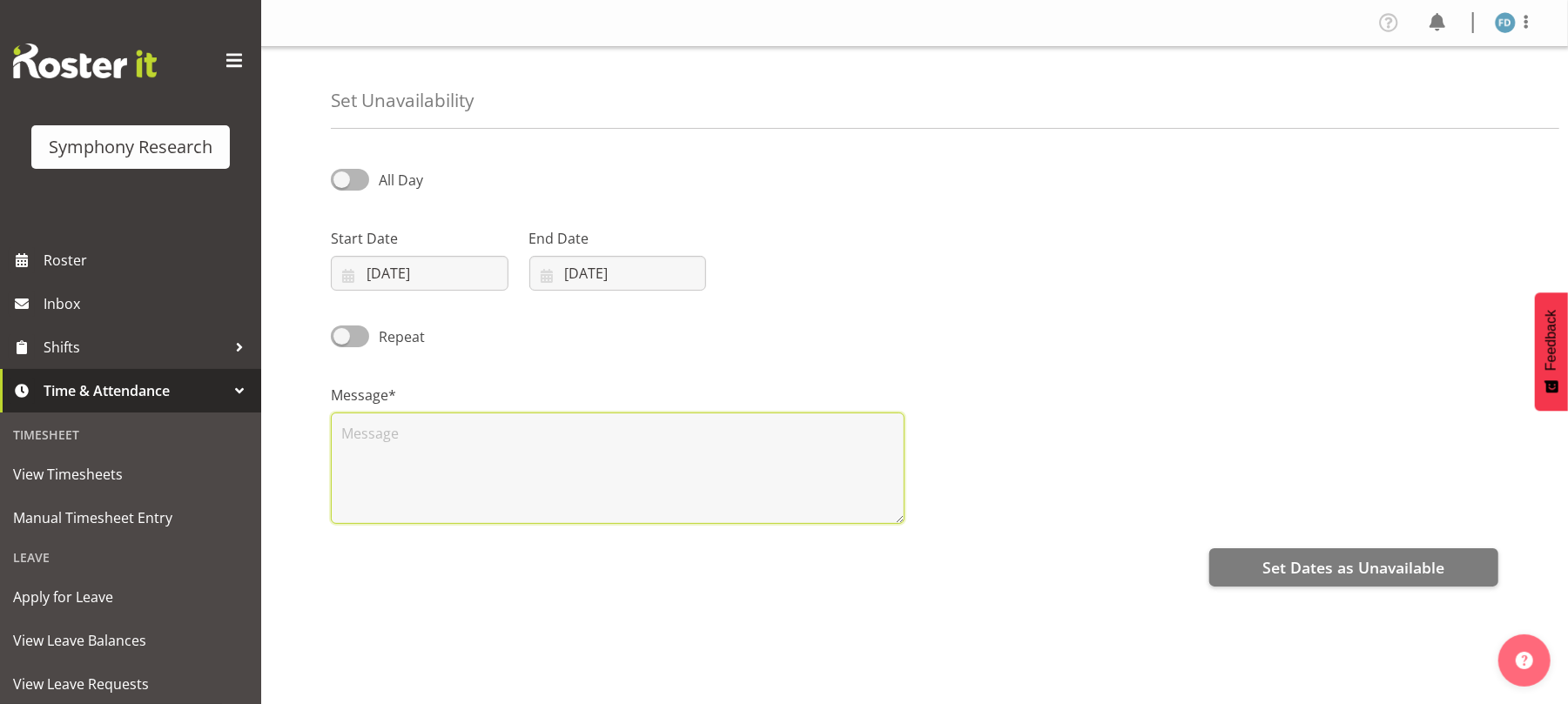
click at [698, 425] on textarea at bounding box center [618, 468] width 574 height 111
type textarea "unavail"
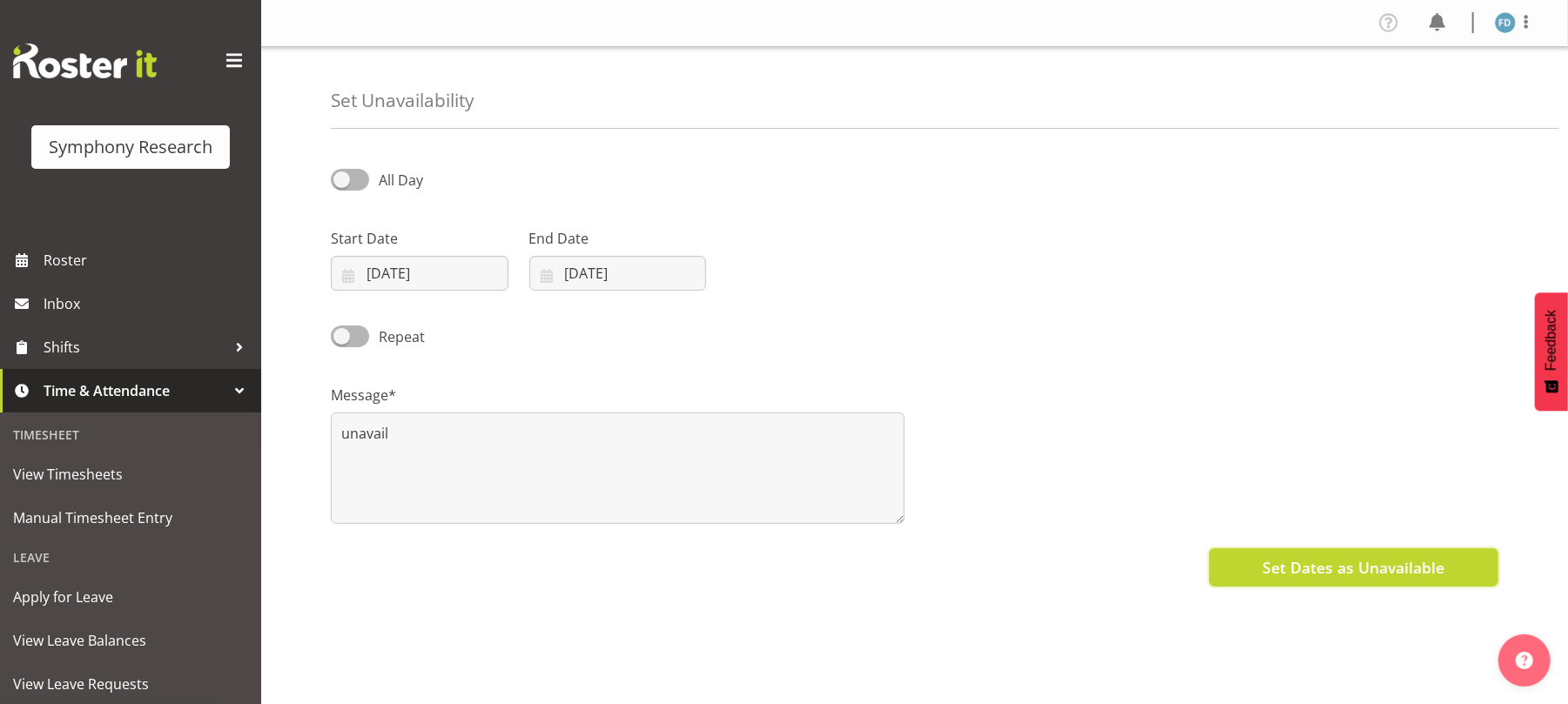
click at [1317, 555] on button "Set Dates as Unavailable" at bounding box center [1354, 568] width 289 height 38
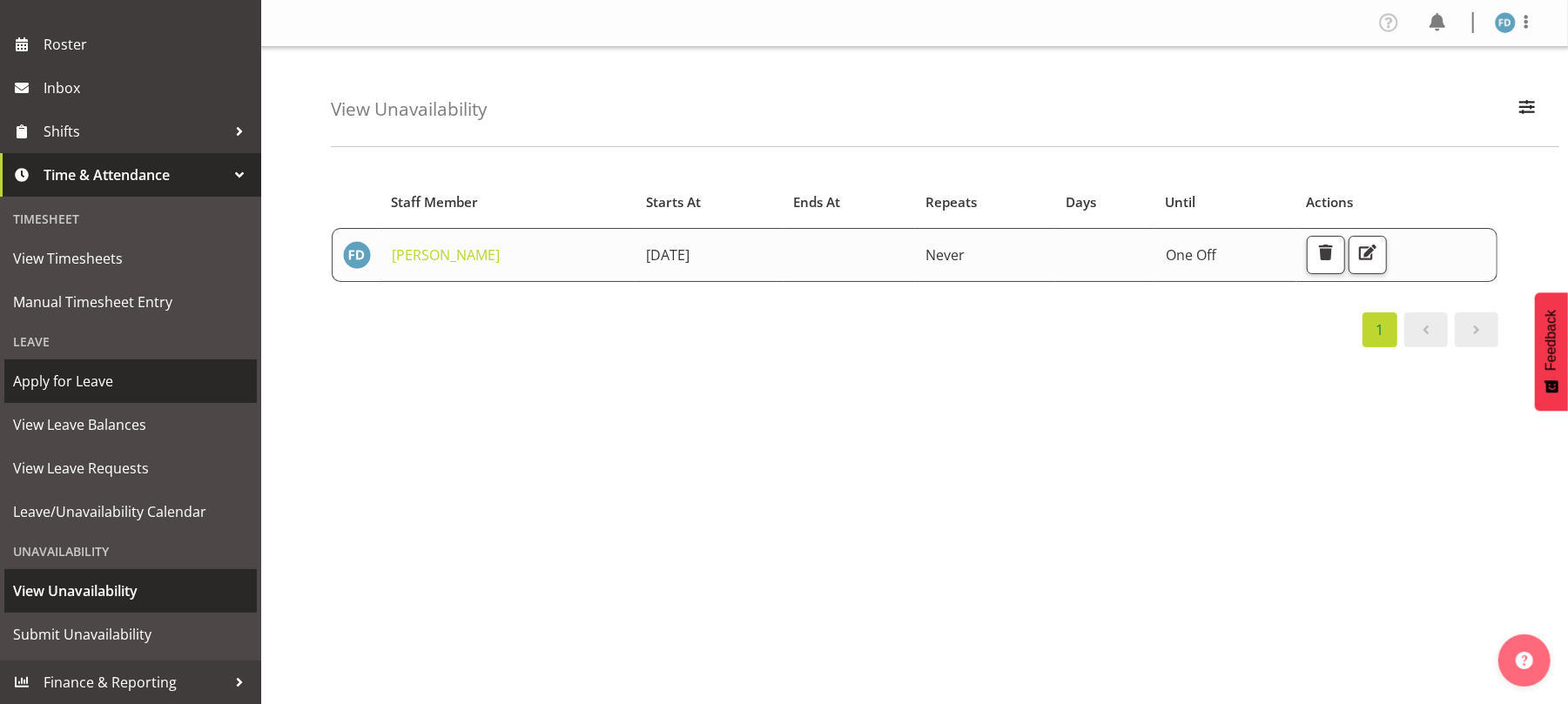
scroll to position [146, 0]
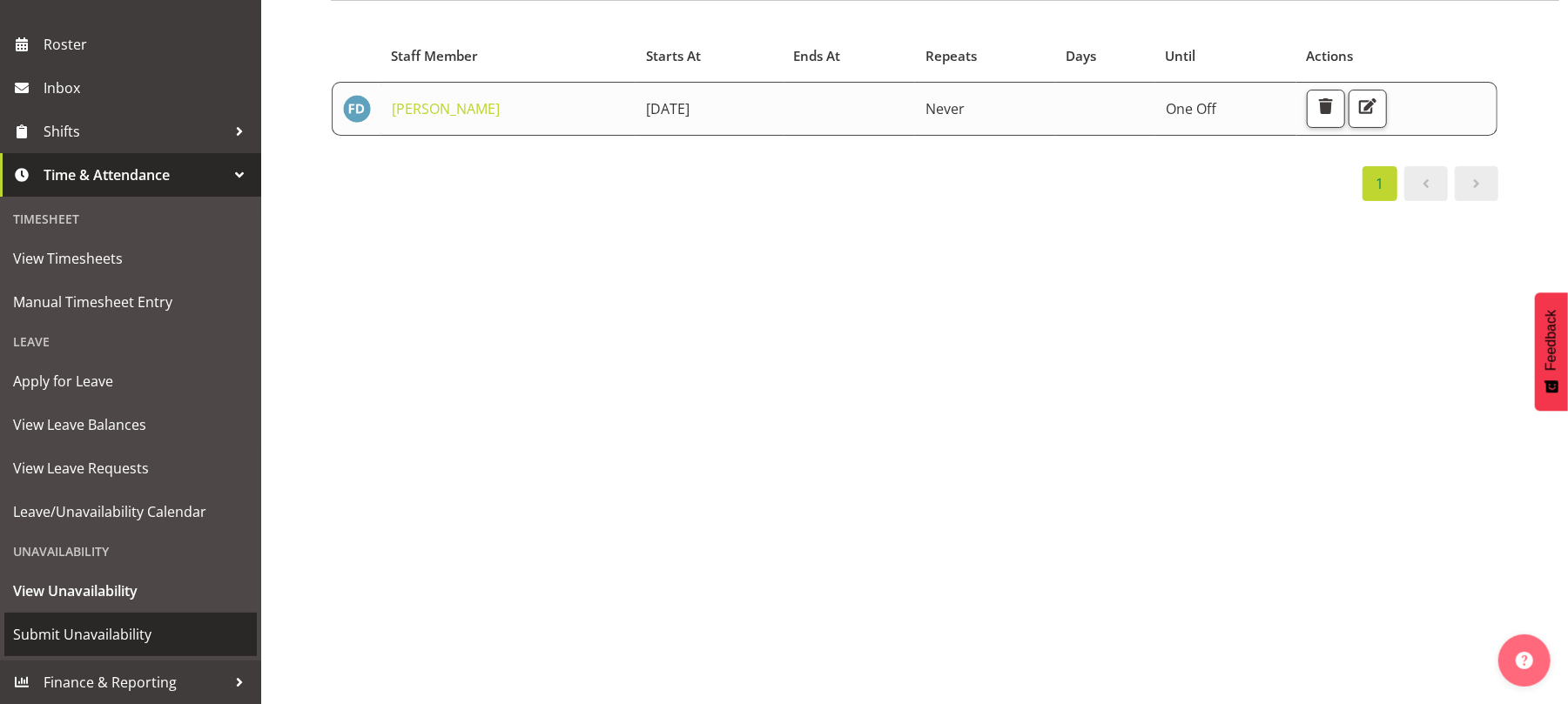
click at [145, 638] on span "Submit Unavailability" at bounding box center [130, 635] width 235 height 26
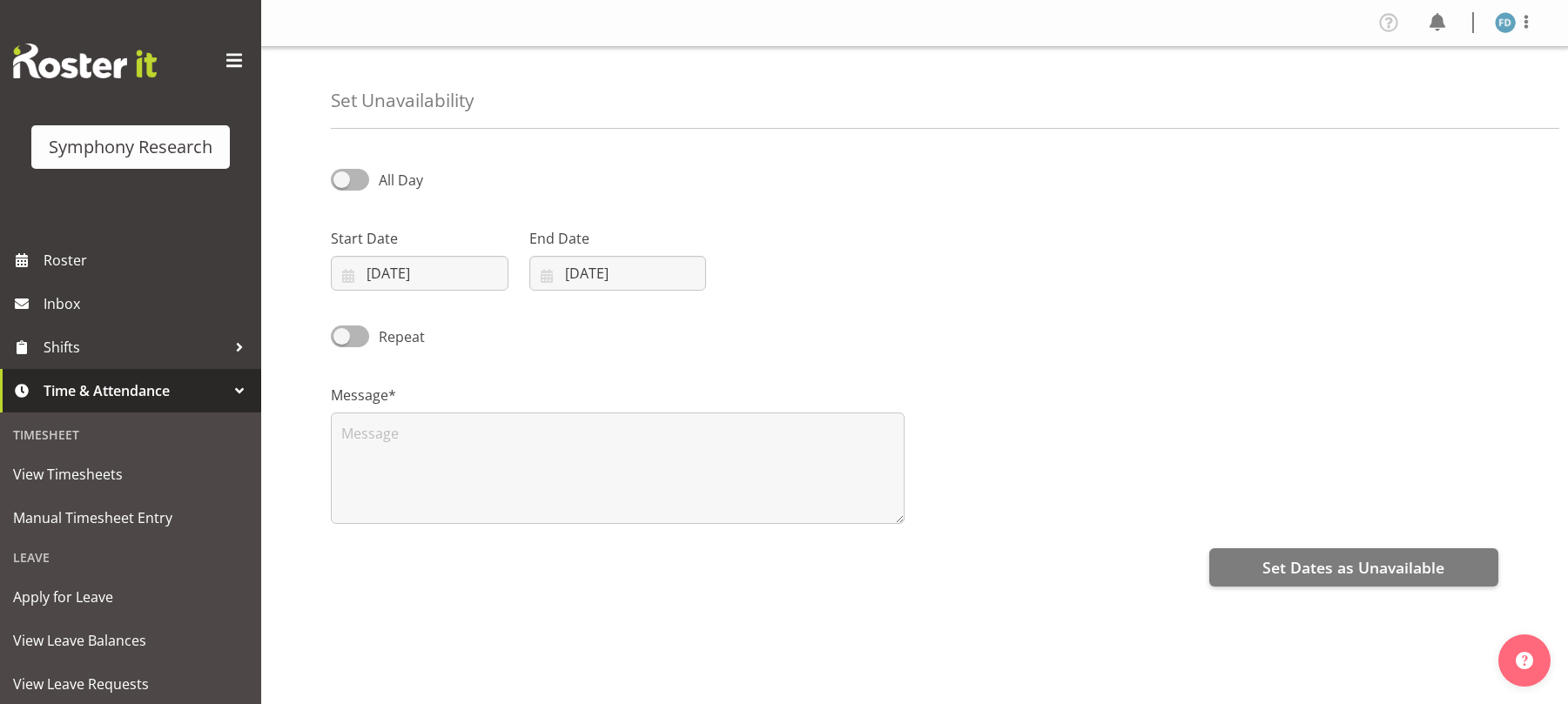
select select "8"
select select "2025"
click at [346, 280] on input "24/09/2025" at bounding box center [420, 273] width 178 height 35
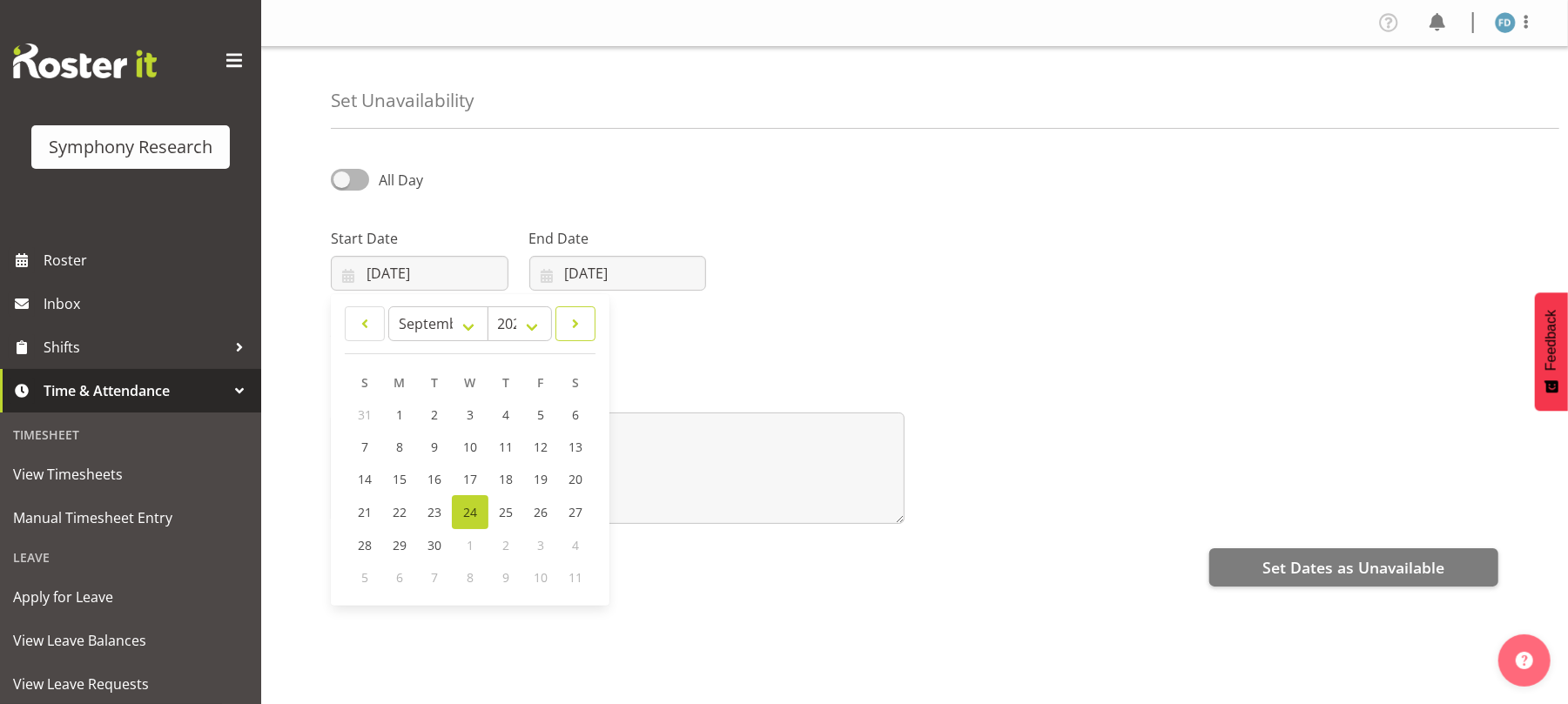
click at [578, 326] on span at bounding box center [575, 323] width 17 height 21
select select "9"
click at [571, 418] on span "4" at bounding box center [574, 415] width 7 height 17
type input "04/10/2025"
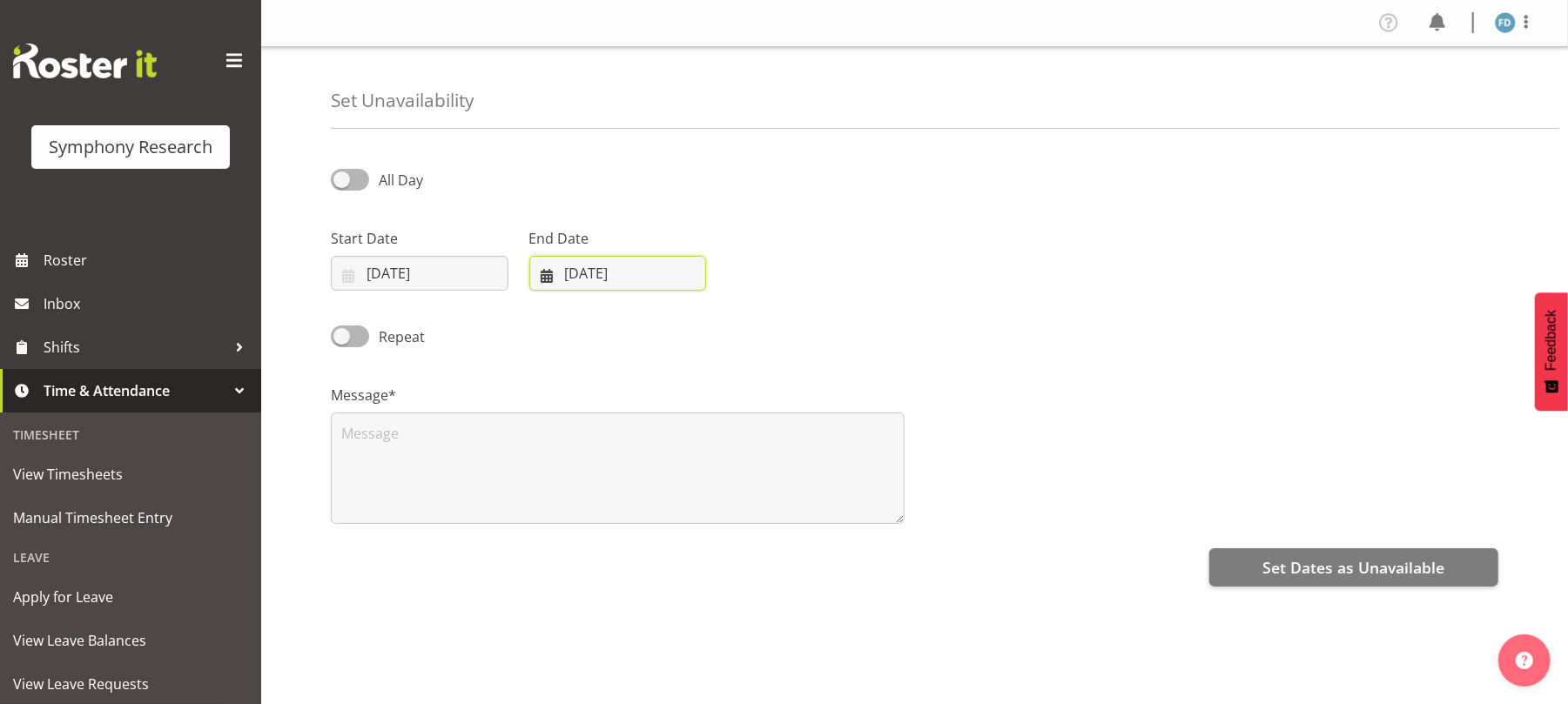
click at [547, 272] on input "24/09/2025" at bounding box center [618, 273] width 178 height 35
click at [768, 327] on span at bounding box center [772, 323] width 21 height 21
select select "9"
click at [777, 420] on link "4" at bounding box center [773, 415] width 35 height 32
type input "04/10/2025"
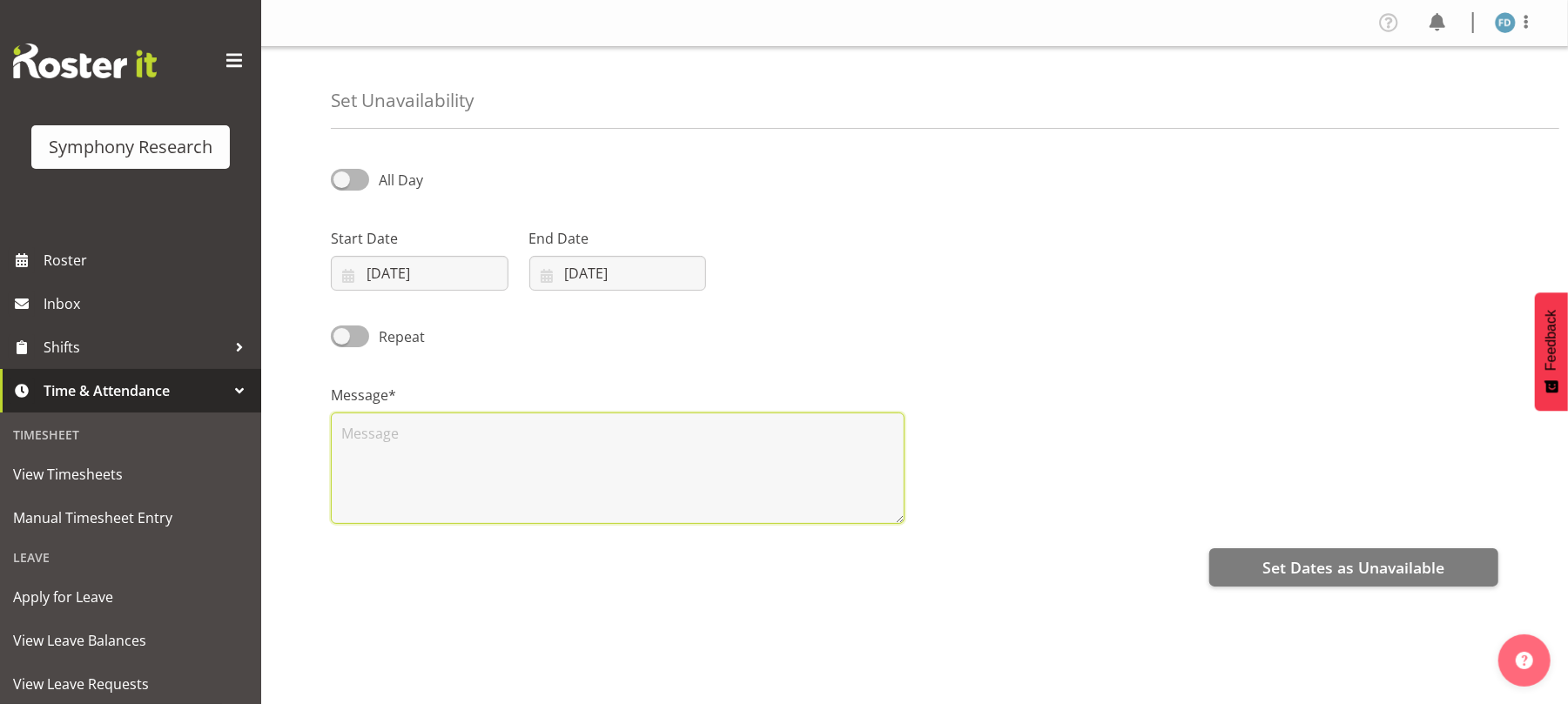
click at [645, 456] on textarea at bounding box center [618, 468] width 574 height 111
type textarea "unavail"
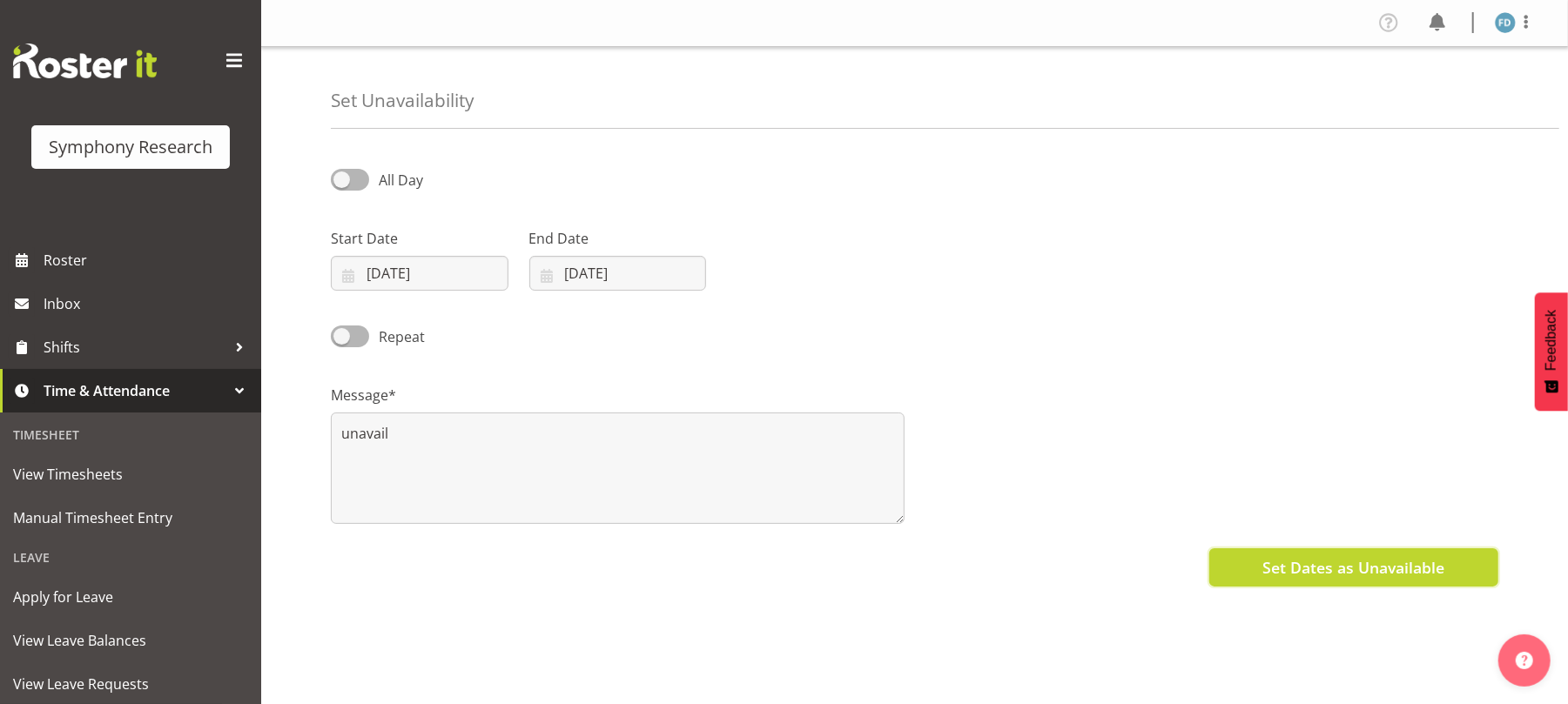
click at [1327, 576] on span "Set Dates as Unavailable" at bounding box center [1354, 567] width 182 height 23
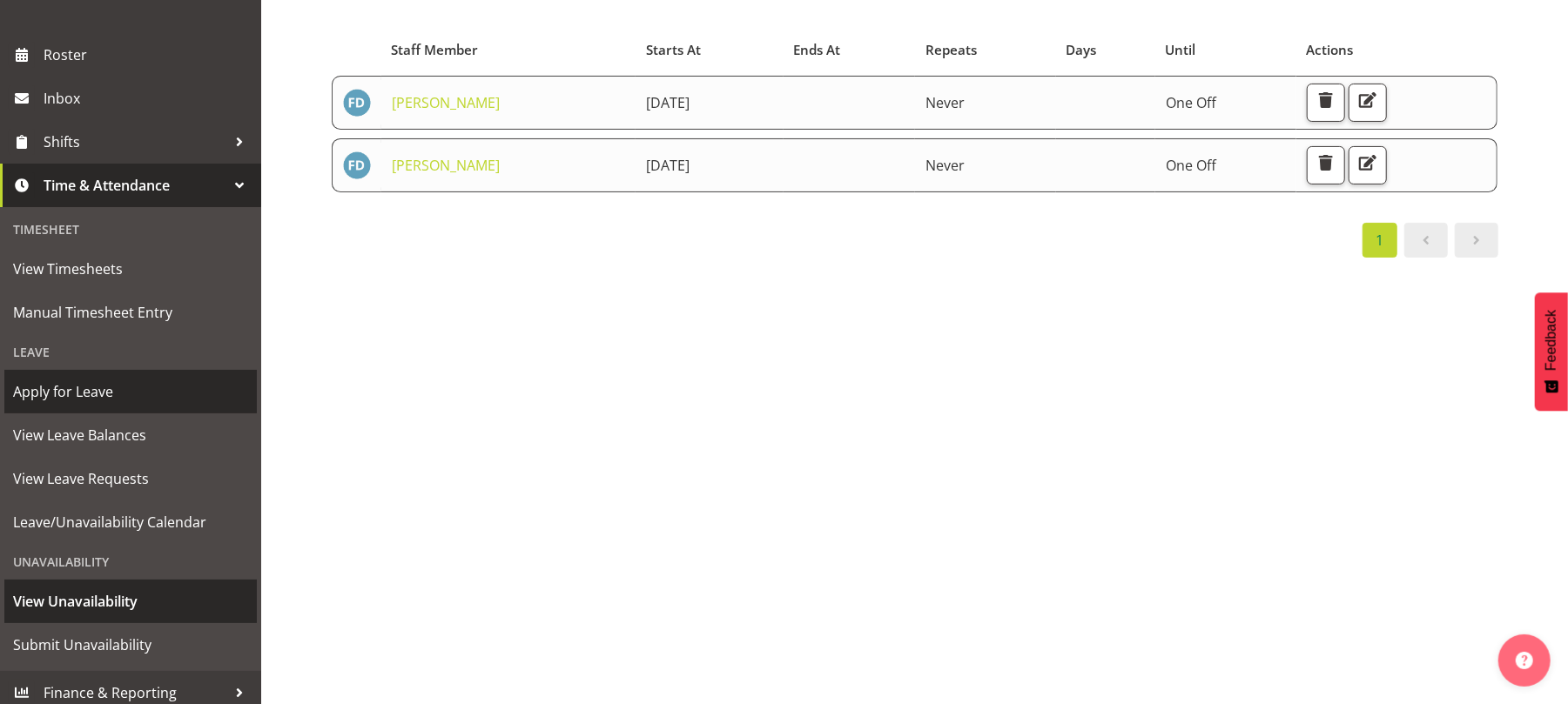
scroll to position [216, 0]
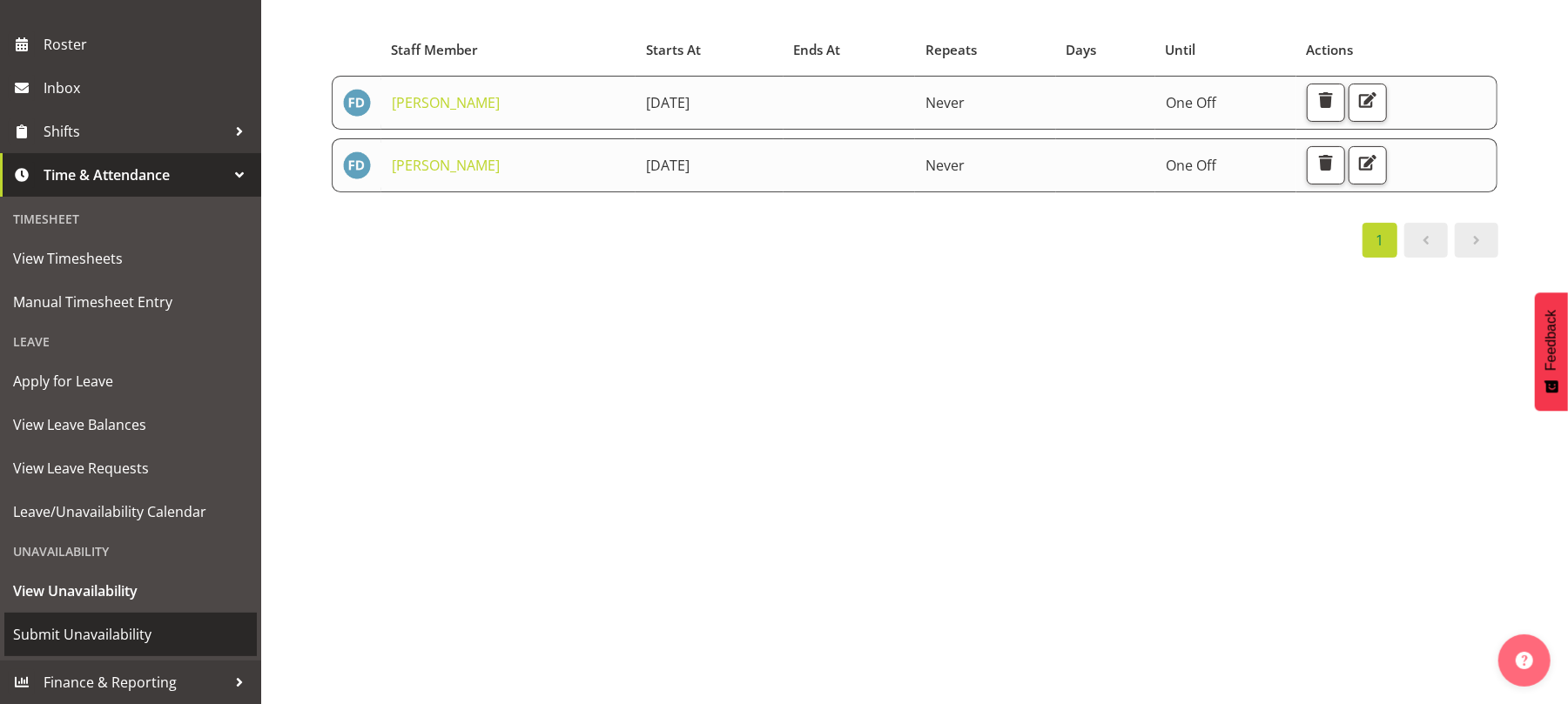
click at [106, 627] on span "Submit Unavailability" at bounding box center [130, 635] width 235 height 26
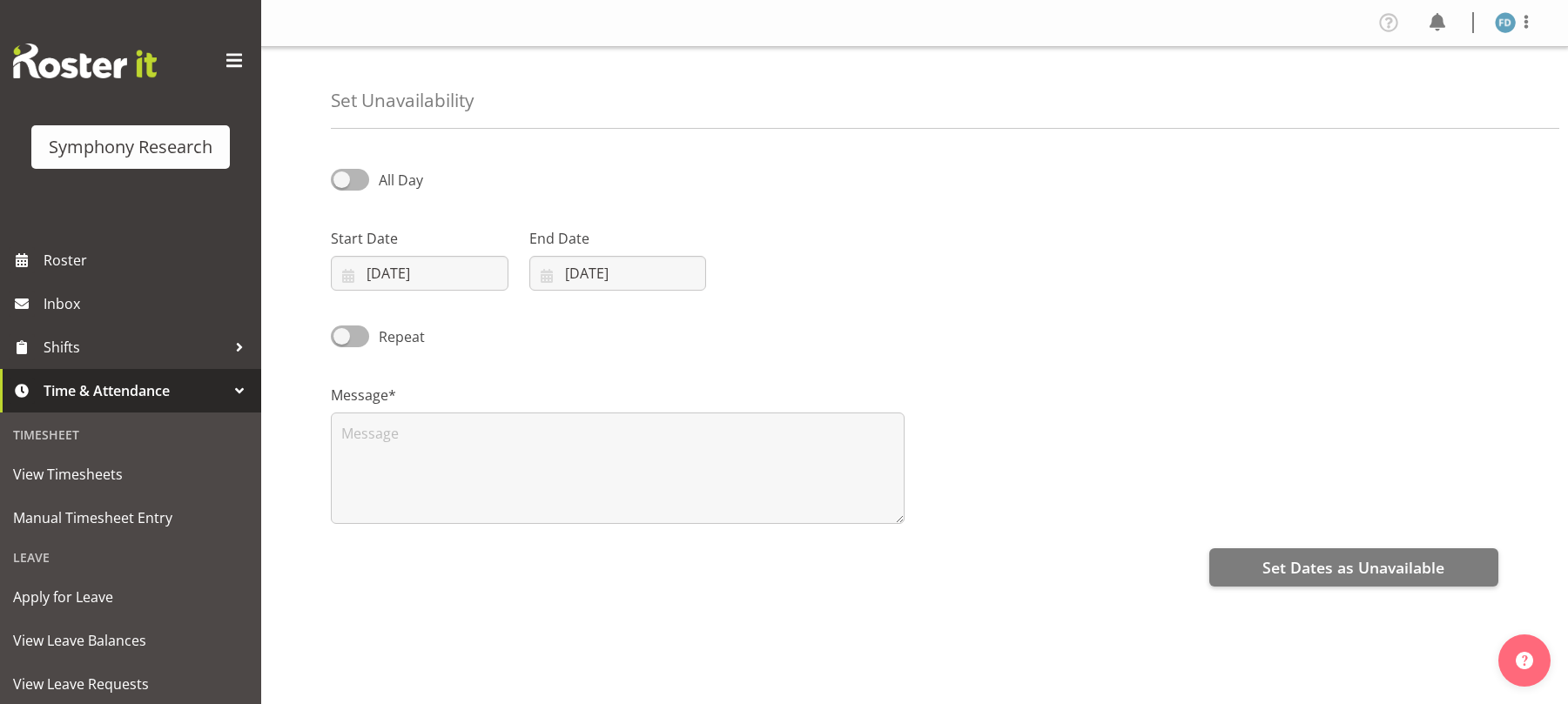
select select "8"
select select "2025"
click at [354, 282] on input "[DATE]" at bounding box center [420, 273] width 178 height 35
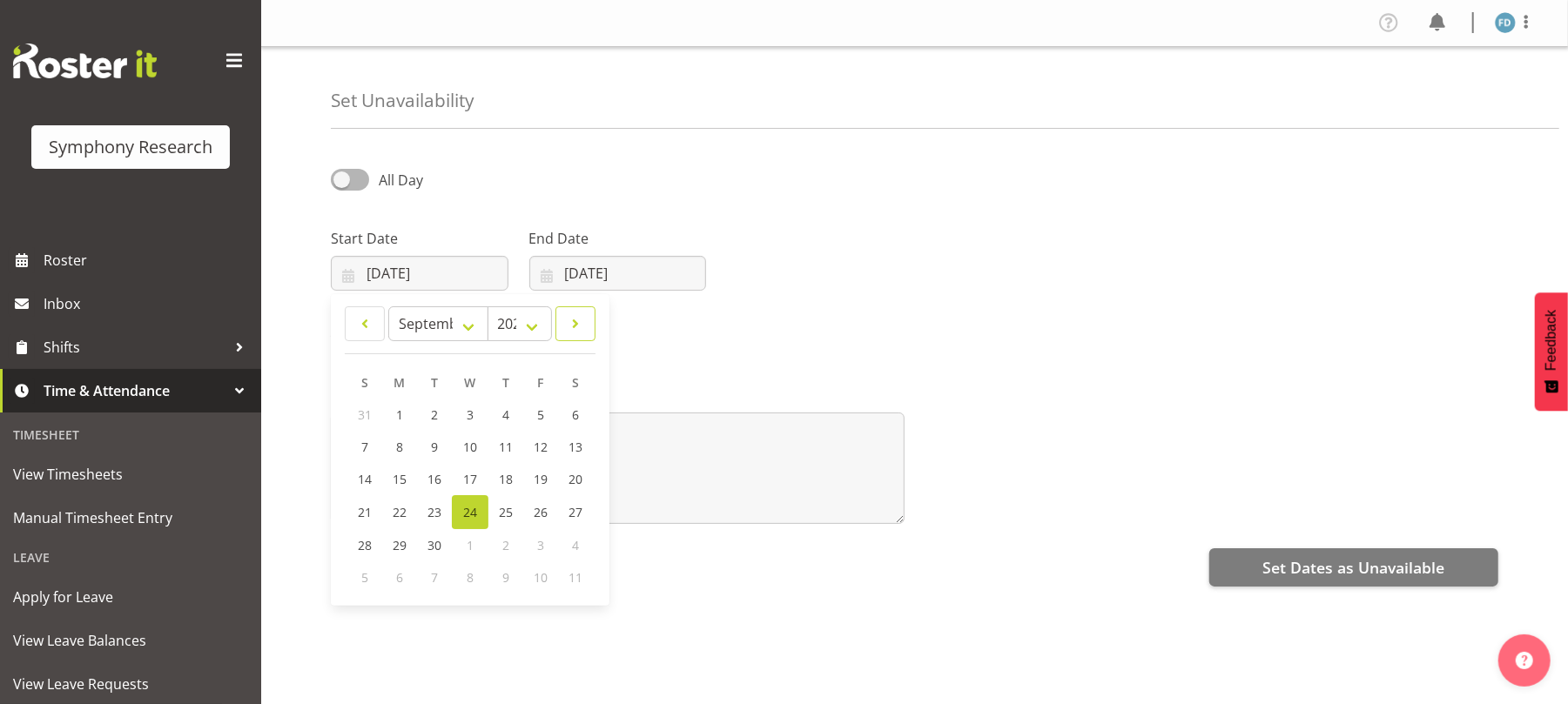
click at [587, 319] on link at bounding box center [576, 324] width 40 height 35
select select "9"
click at [366, 448] on span "5" at bounding box center [365, 447] width 7 height 17
type input "[DATE]"
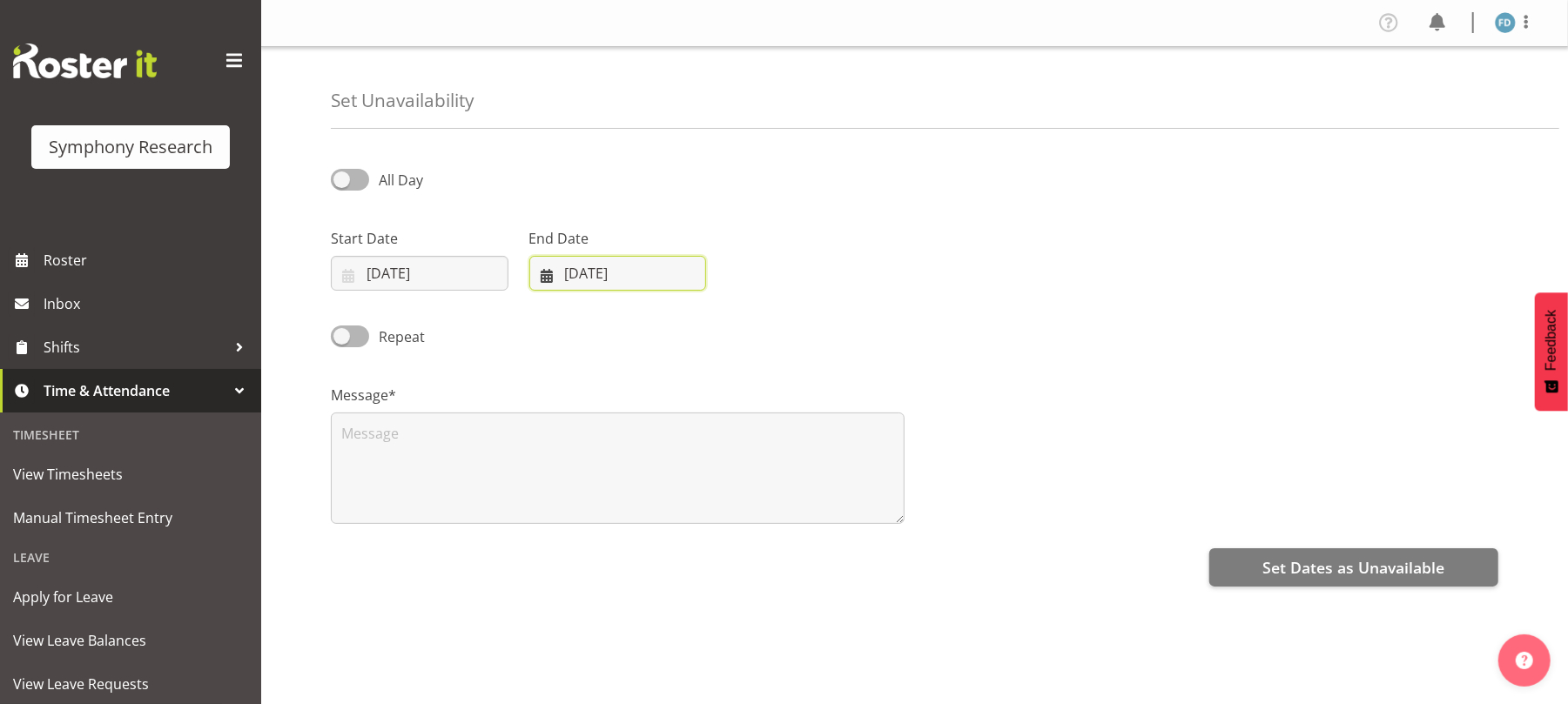
click at [549, 276] on input "[DATE]" at bounding box center [618, 273] width 178 height 35
click at [777, 331] on span at bounding box center [772, 323] width 21 height 21
select select "9"
click at [563, 447] on span "5" at bounding box center [564, 447] width 7 height 17
type input "[DATE]"
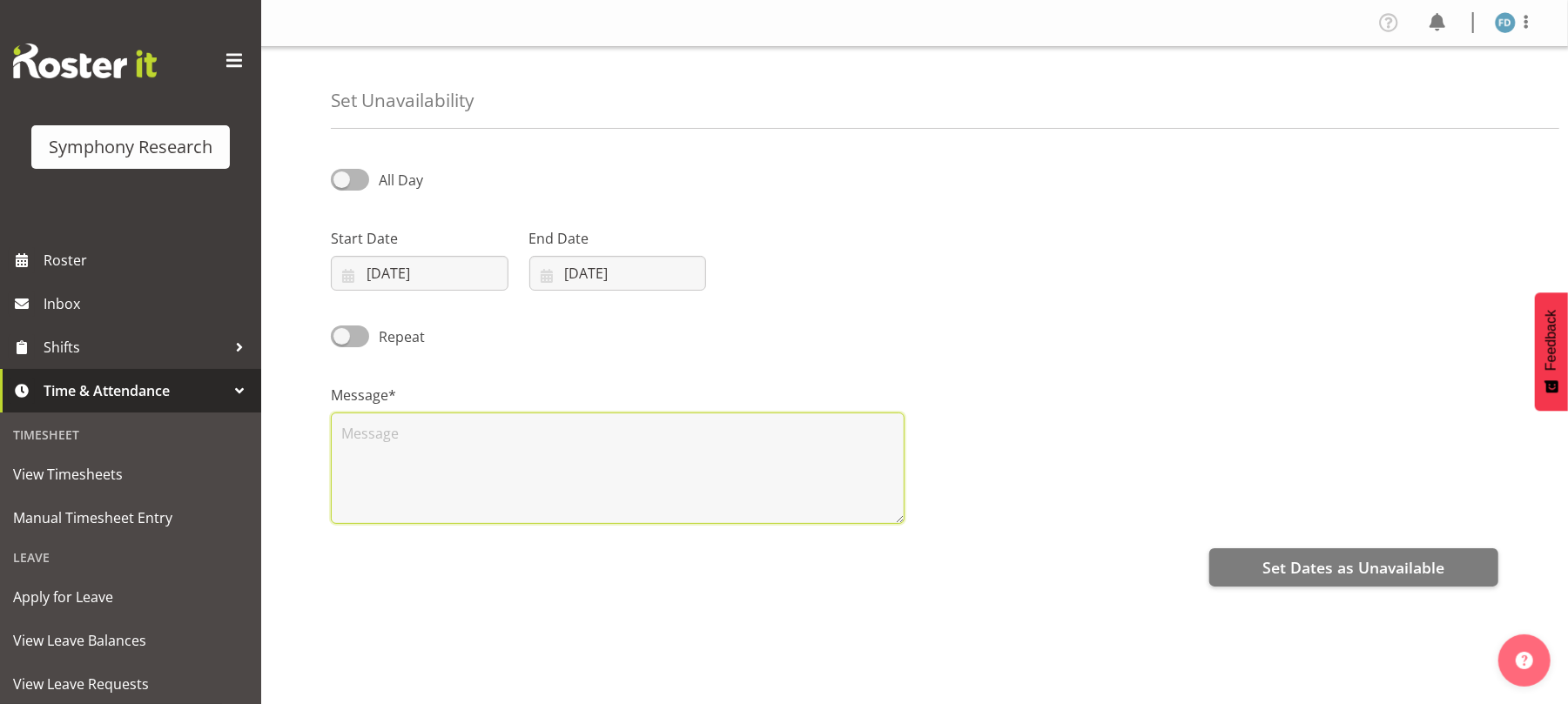
click at [563, 447] on textarea at bounding box center [618, 468] width 574 height 111
type textarea "unavail"
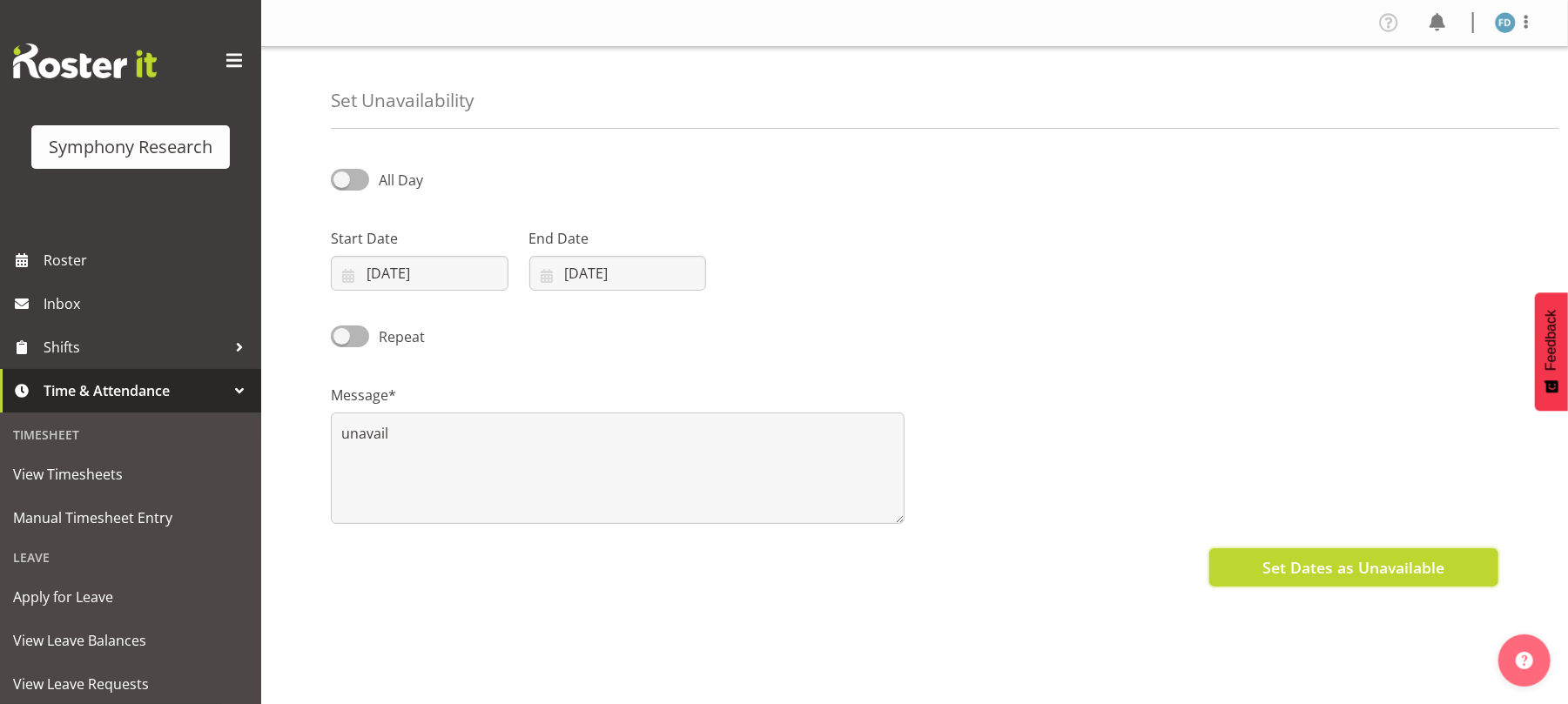
click at [1310, 578] on span "Set Dates as Unavailable" at bounding box center [1354, 567] width 182 height 23
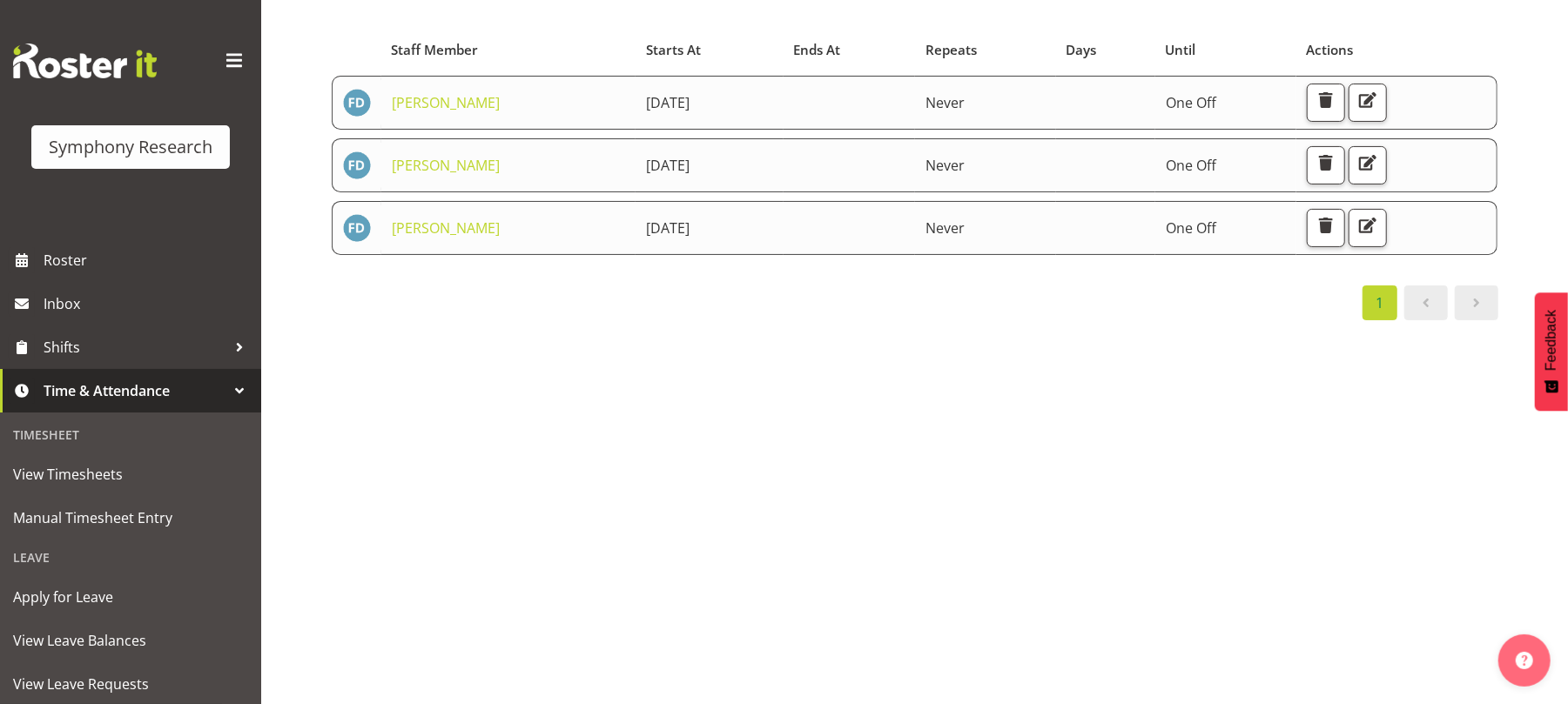
scroll to position [171, 0]
click at [805, 569] on div "Starts At Staff Member Starts At Ends At Repeats Days Until Actions Foziah Dean…" at bounding box center [949, 356] width 1237 height 697
drag, startPoint x: 789, startPoint y: 583, endPoint x: 258, endPoint y: 545, distance: 532.5
click at [258, 545] on div "Symphony Research Roster Inbox Shifts Time & Attendance Timesheet View Timeshee…" at bounding box center [784, 276] width 1568 height 857
click at [82, 270] on span "Roster" at bounding box center [148, 260] width 209 height 26
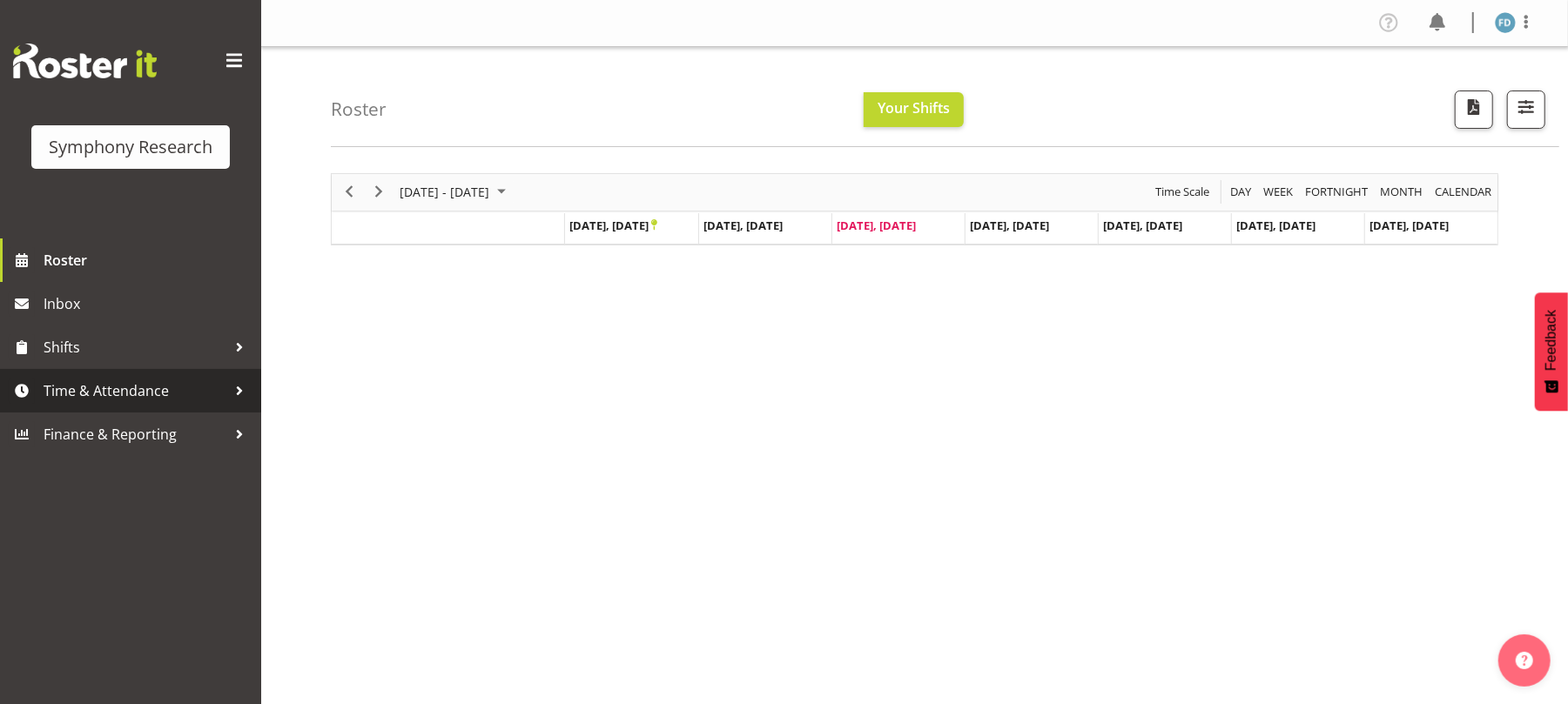
click at [119, 388] on span "Time & Attendance" at bounding box center [135, 391] width 183 height 26
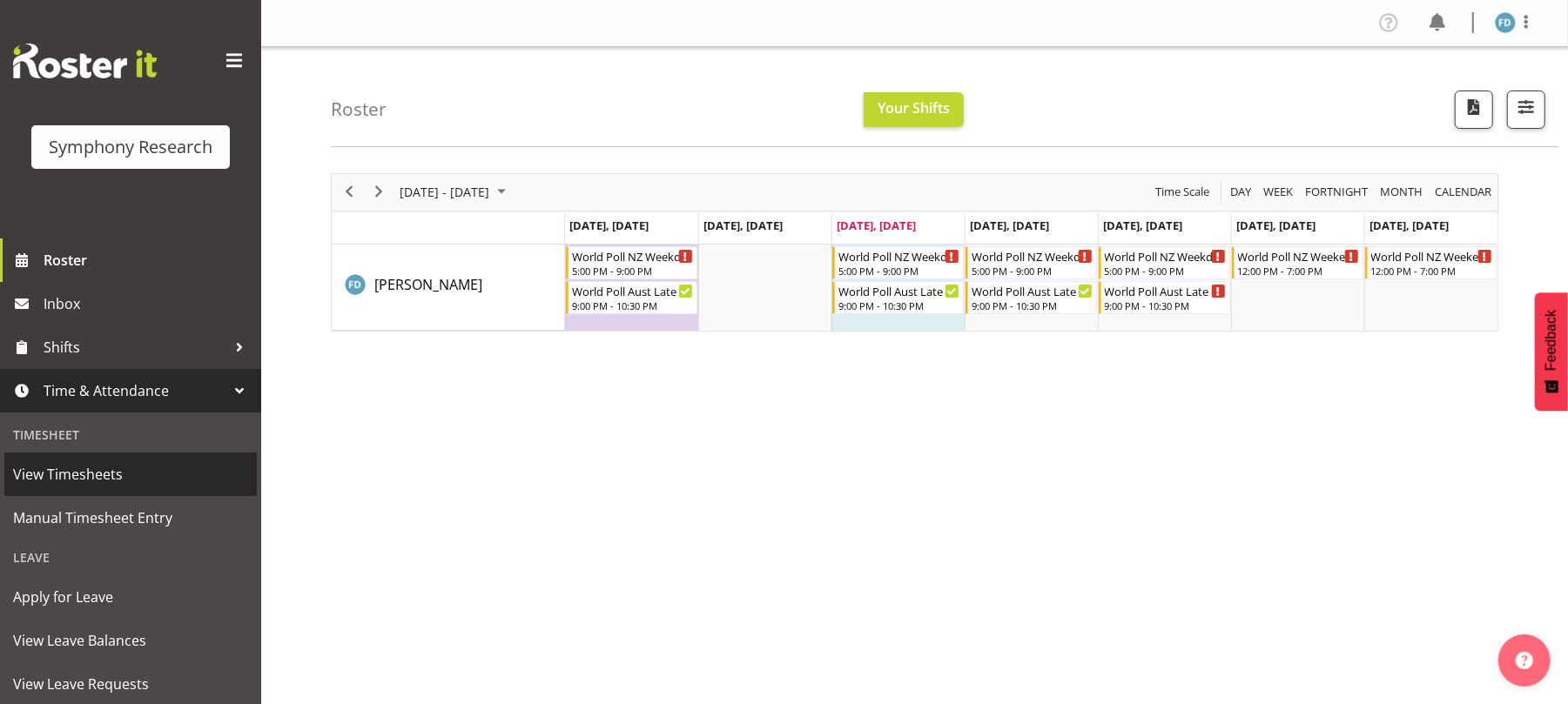
scroll to position [92, 0]
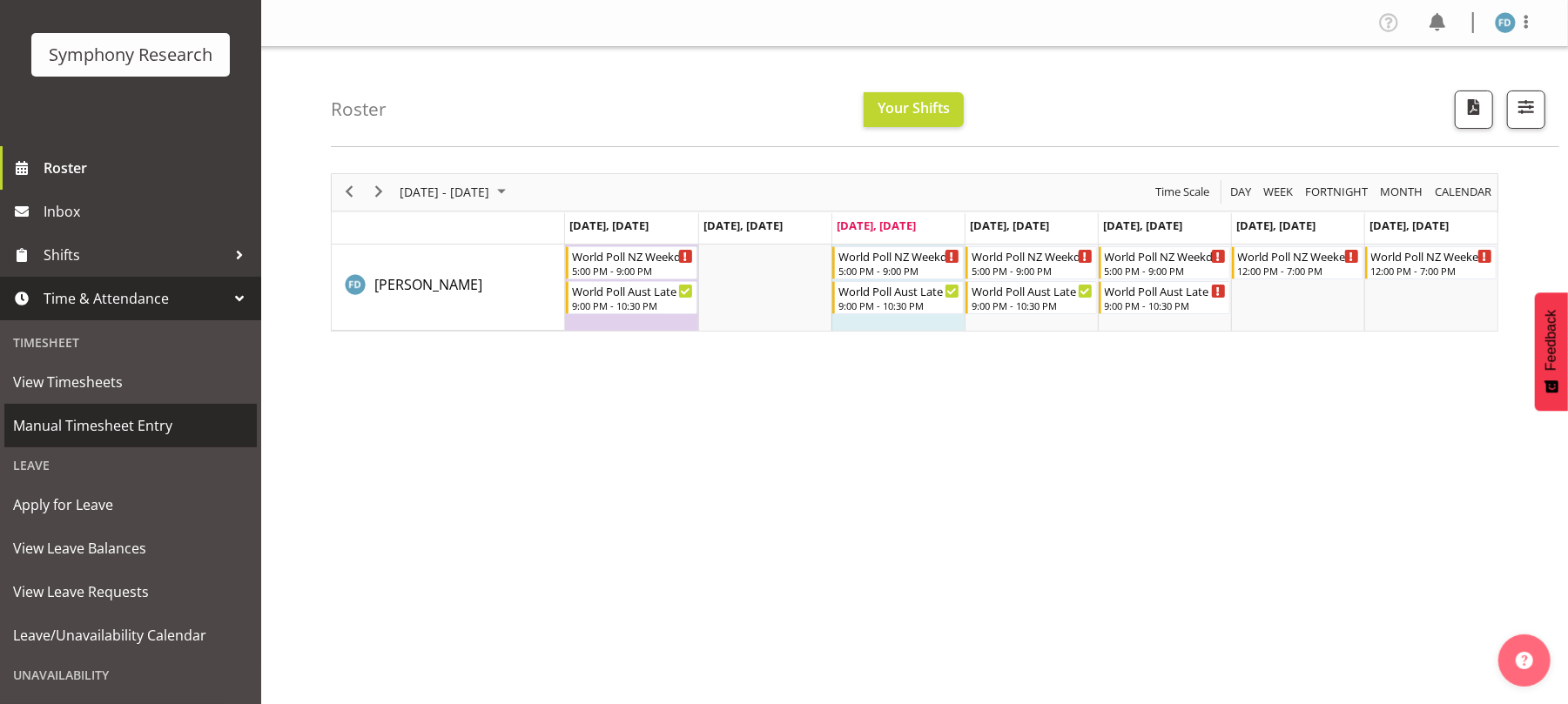
click at [141, 428] on span "Manual Timesheet Entry" at bounding box center [130, 426] width 235 height 26
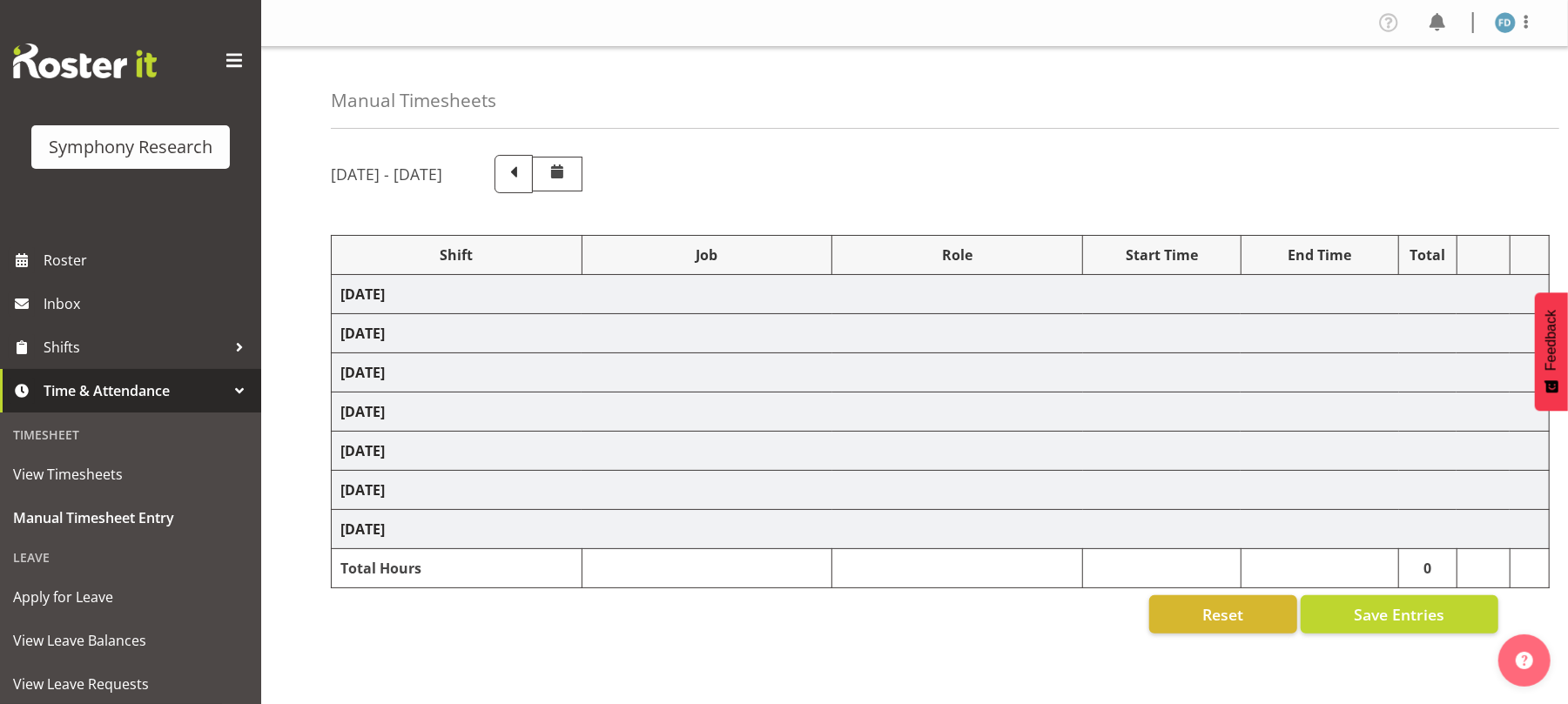
select select "56692"
select select "10499"
select select "47"
select select "56692"
select select "10499"
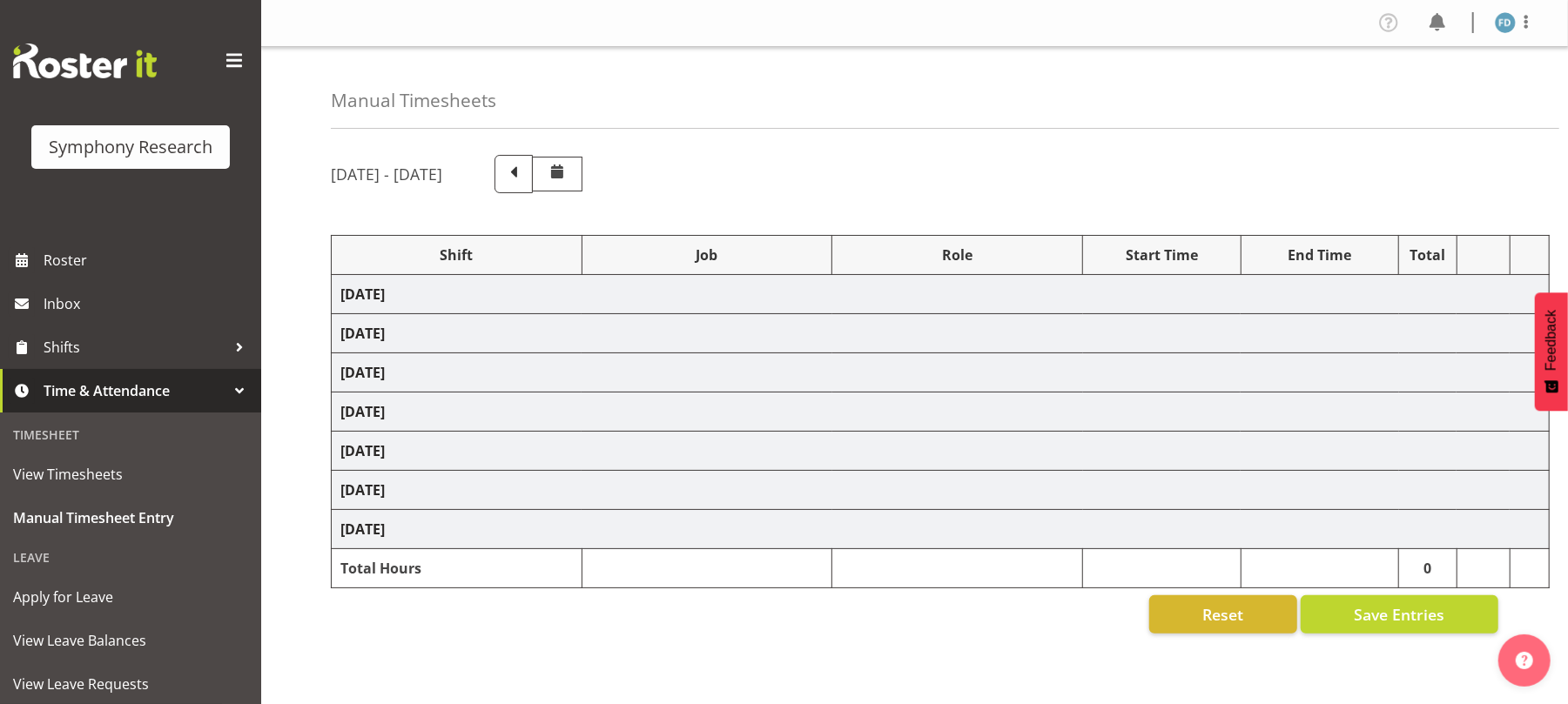
select select "47"
select select "81298"
select select "10587"
select select "47"
select select "41604"
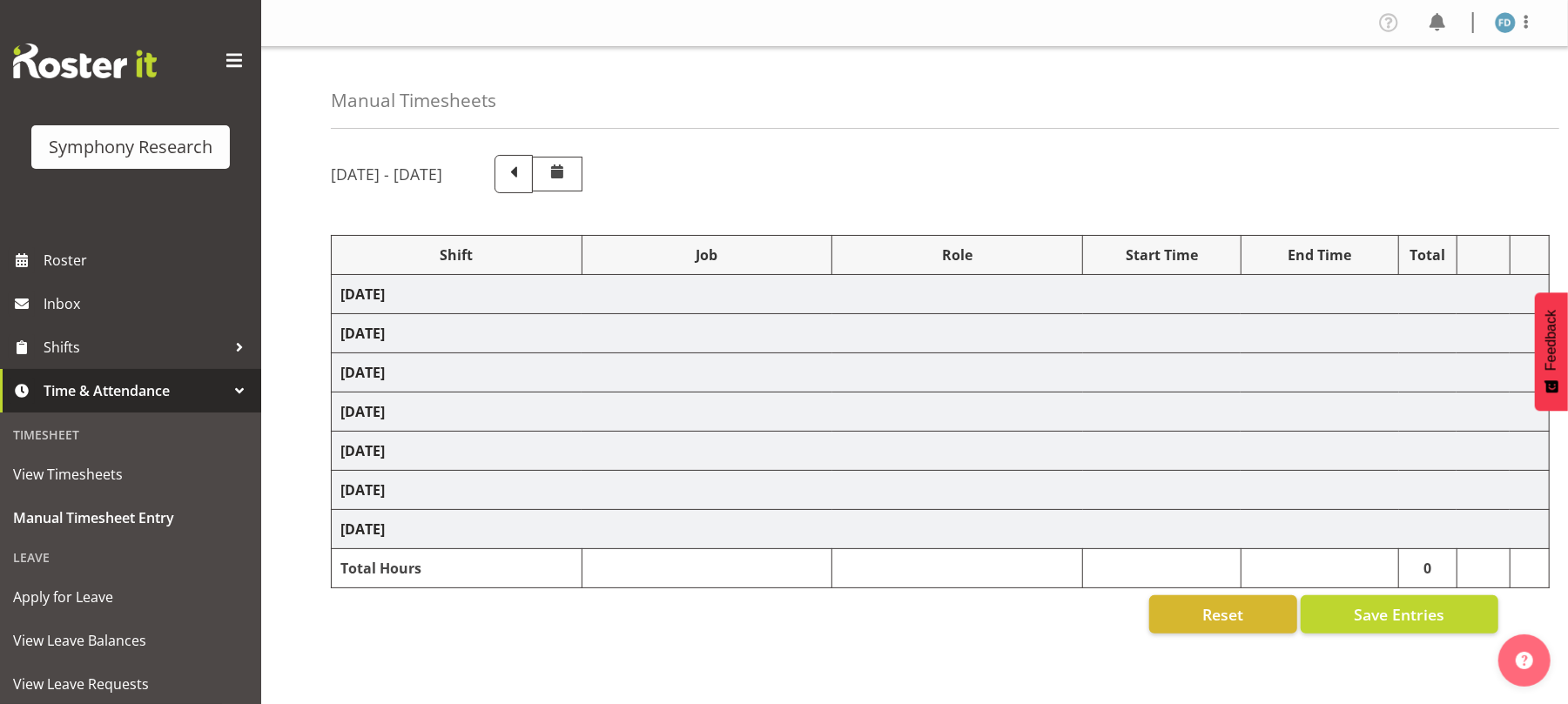
select select "10527"
select select "47"
select select "56692"
select select "10499"
select select "47"
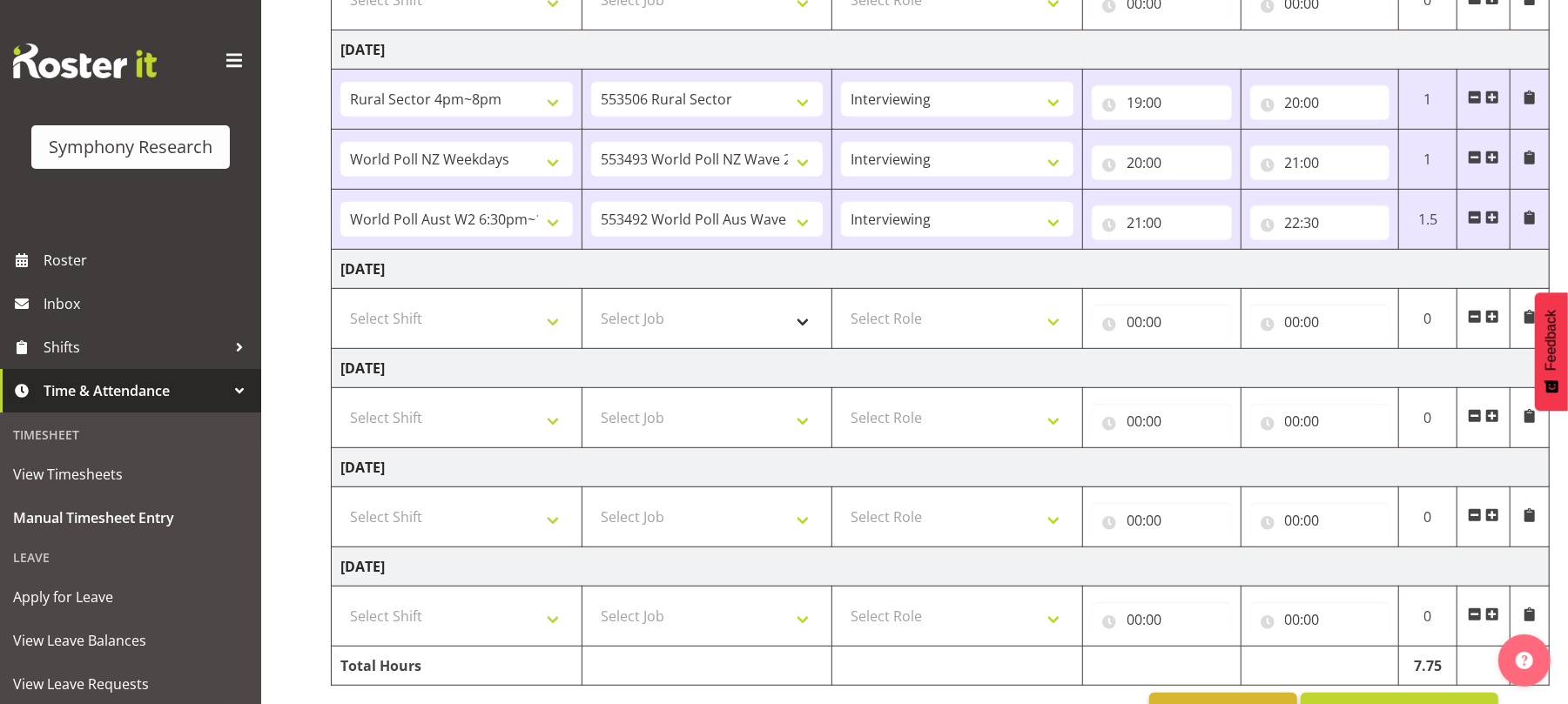
scroll to position [568, 0]
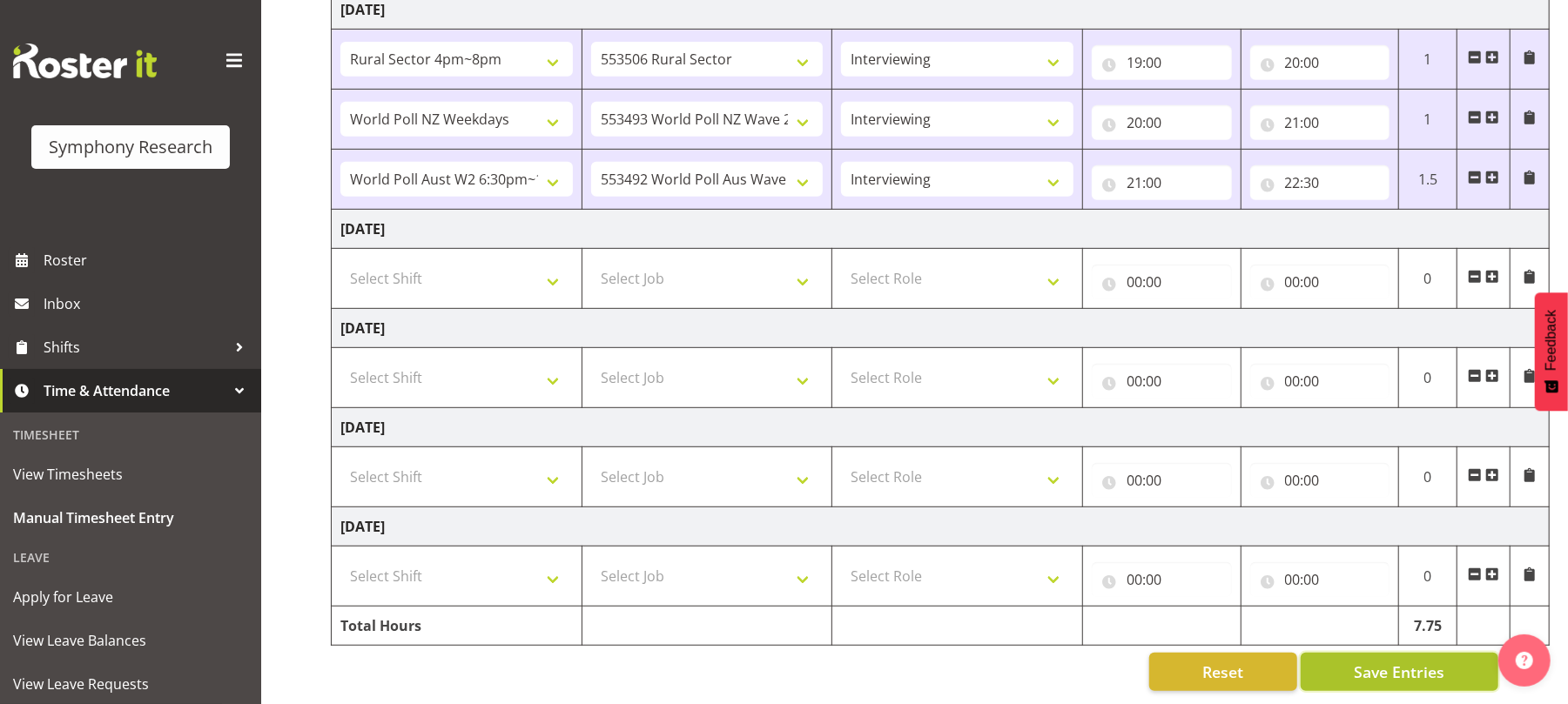
click at [1400, 661] on span "Save Entries" at bounding box center [1399, 672] width 91 height 23
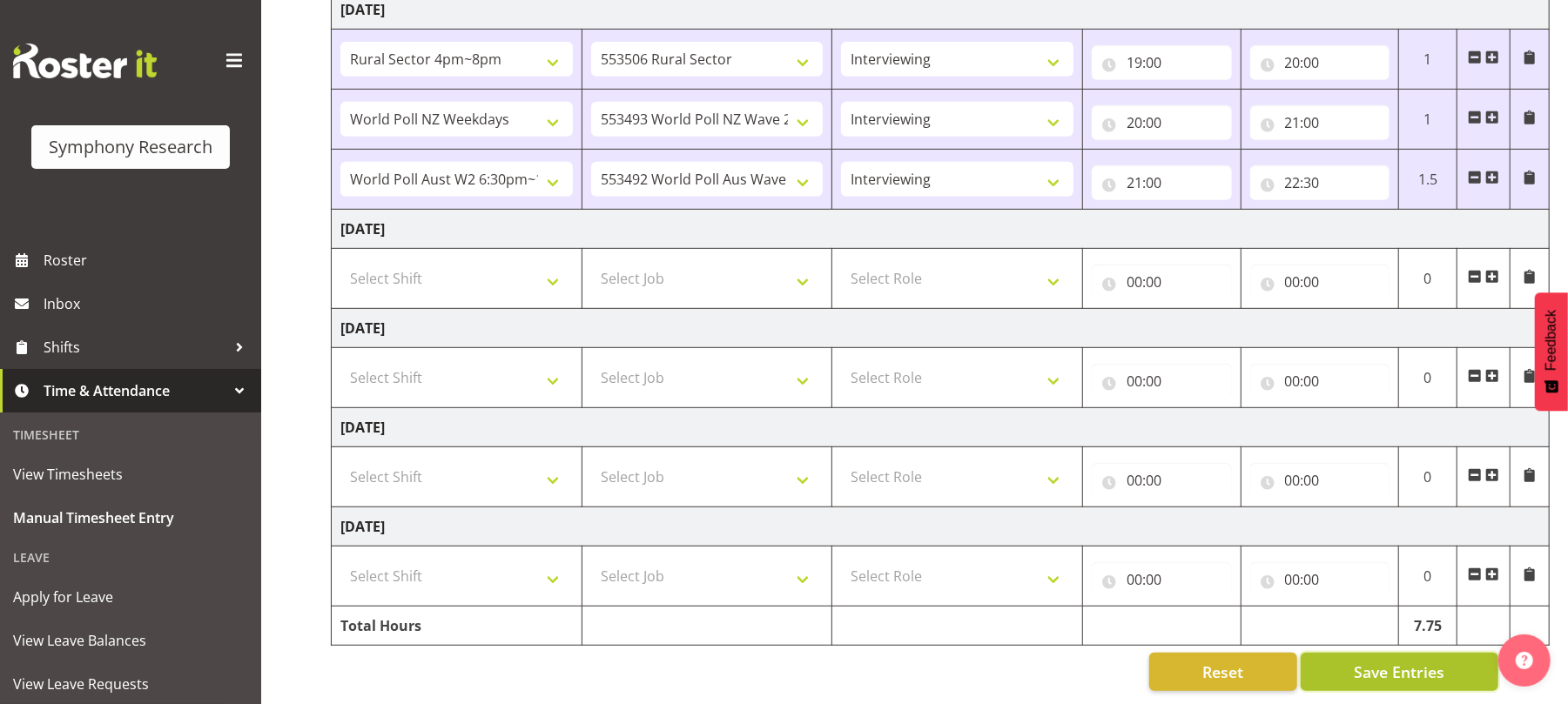
click at [1400, 661] on span "Save Entries" at bounding box center [1399, 672] width 91 height 23
click at [1376, 663] on span "Save Entries" at bounding box center [1399, 672] width 91 height 23
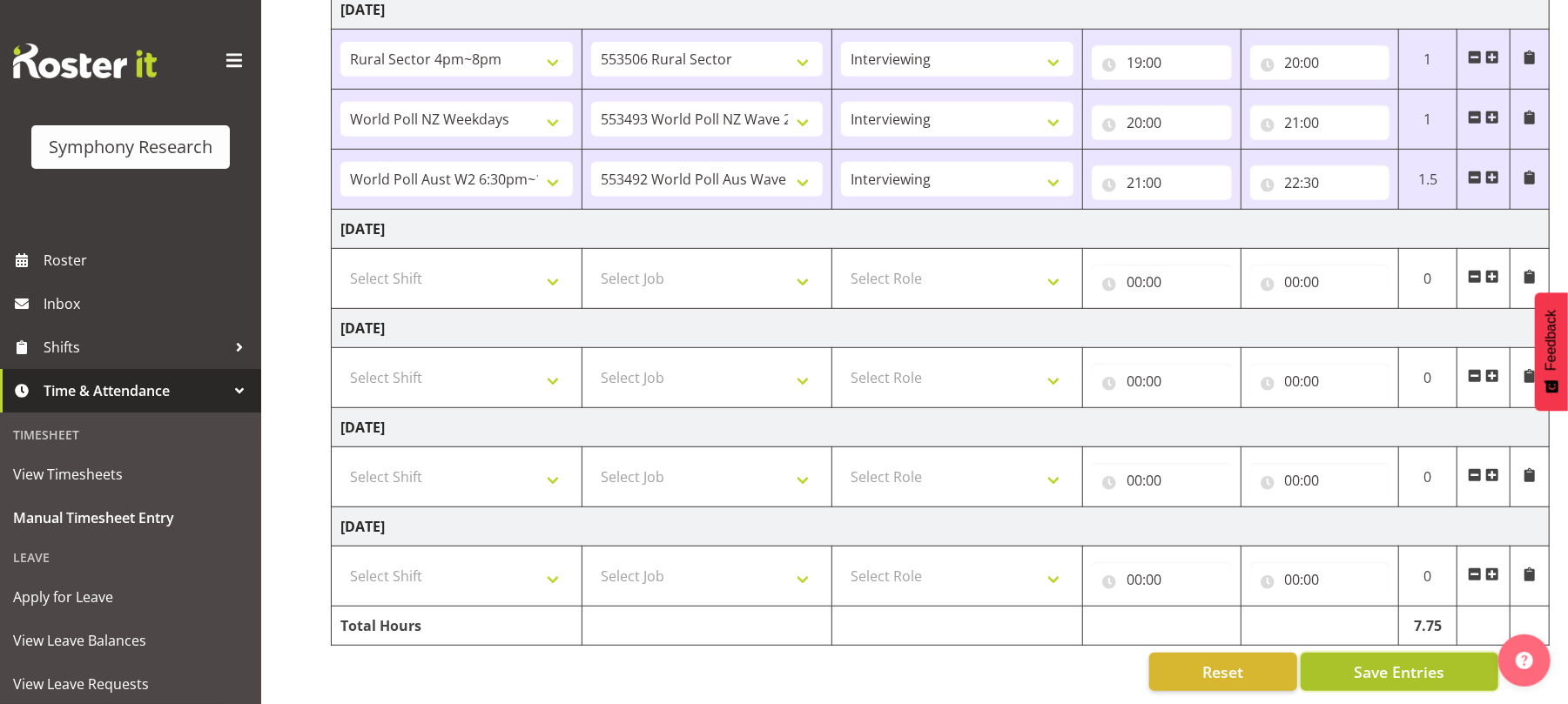
click at [1376, 663] on span "Save Entries" at bounding box center [1399, 672] width 91 height 23
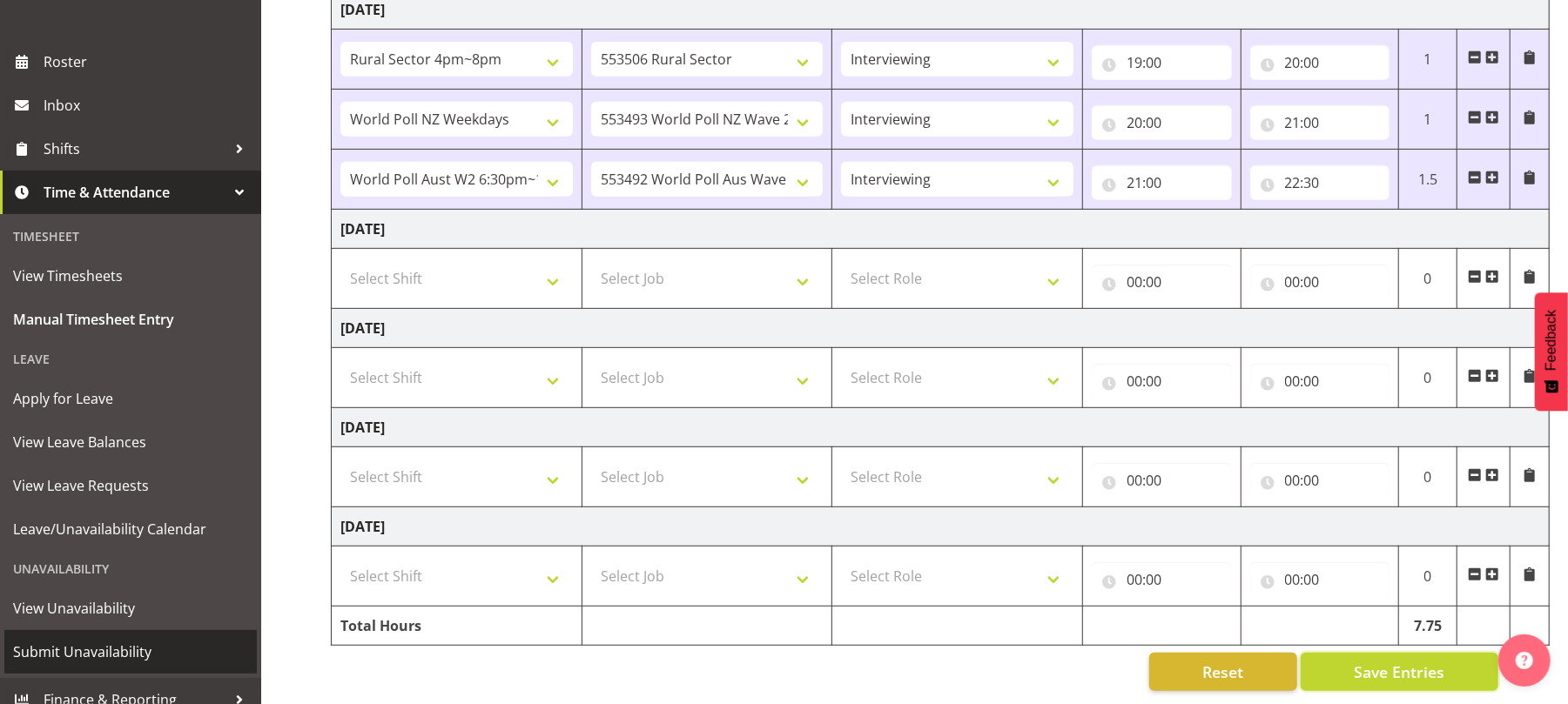
scroll to position [216, 0]
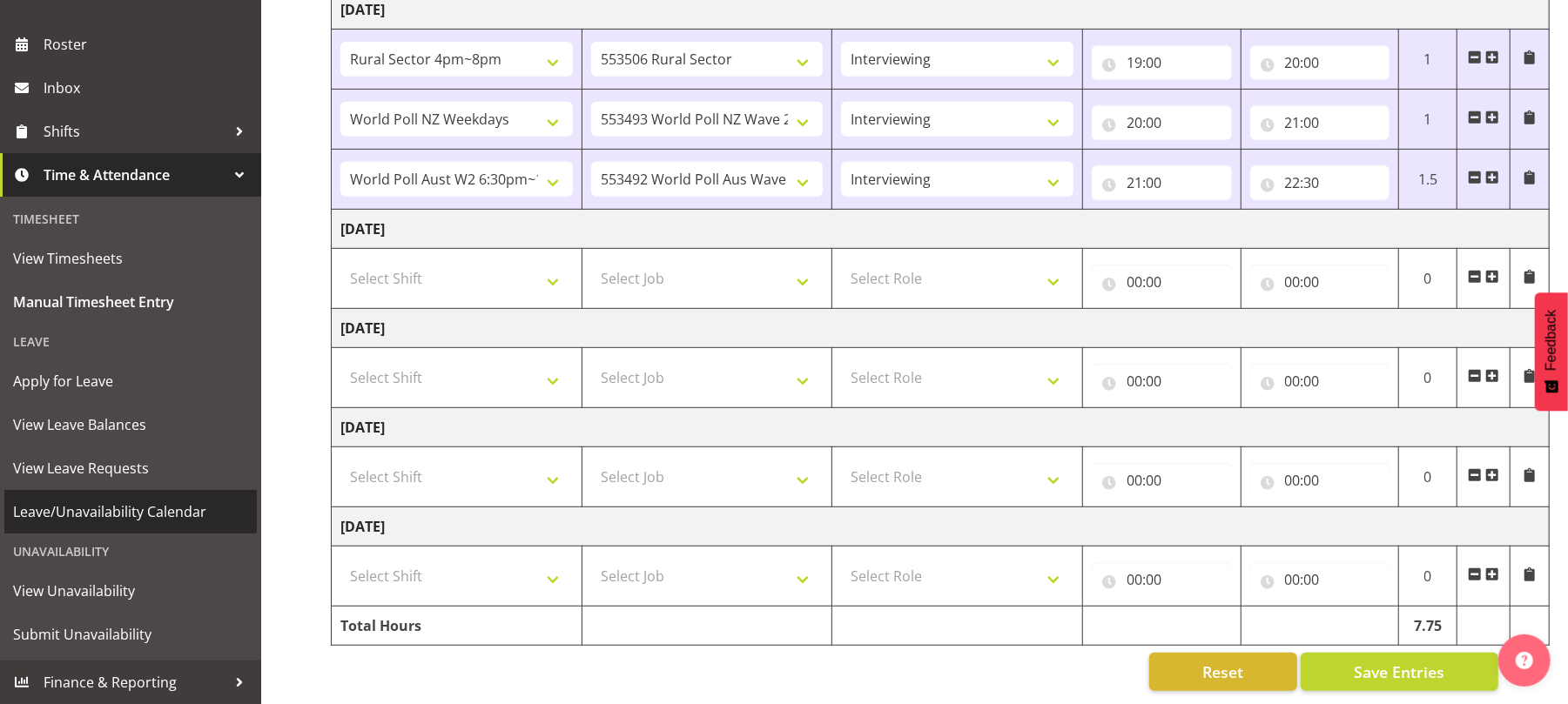
click at [115, 516] on span "Leave/Unavailability Calendar" at bounding box center [130, 512] width 235 height 26
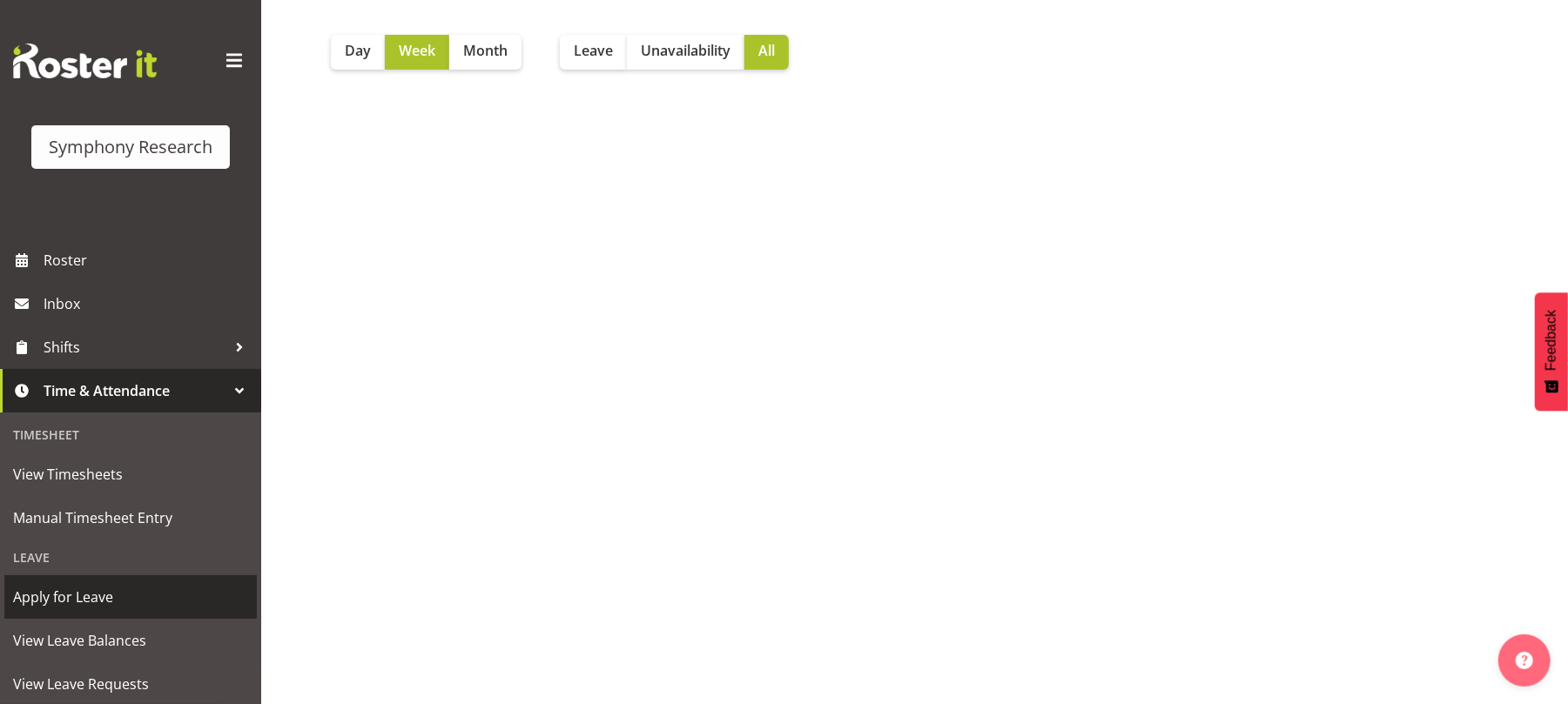
scroll to position [216, 0]
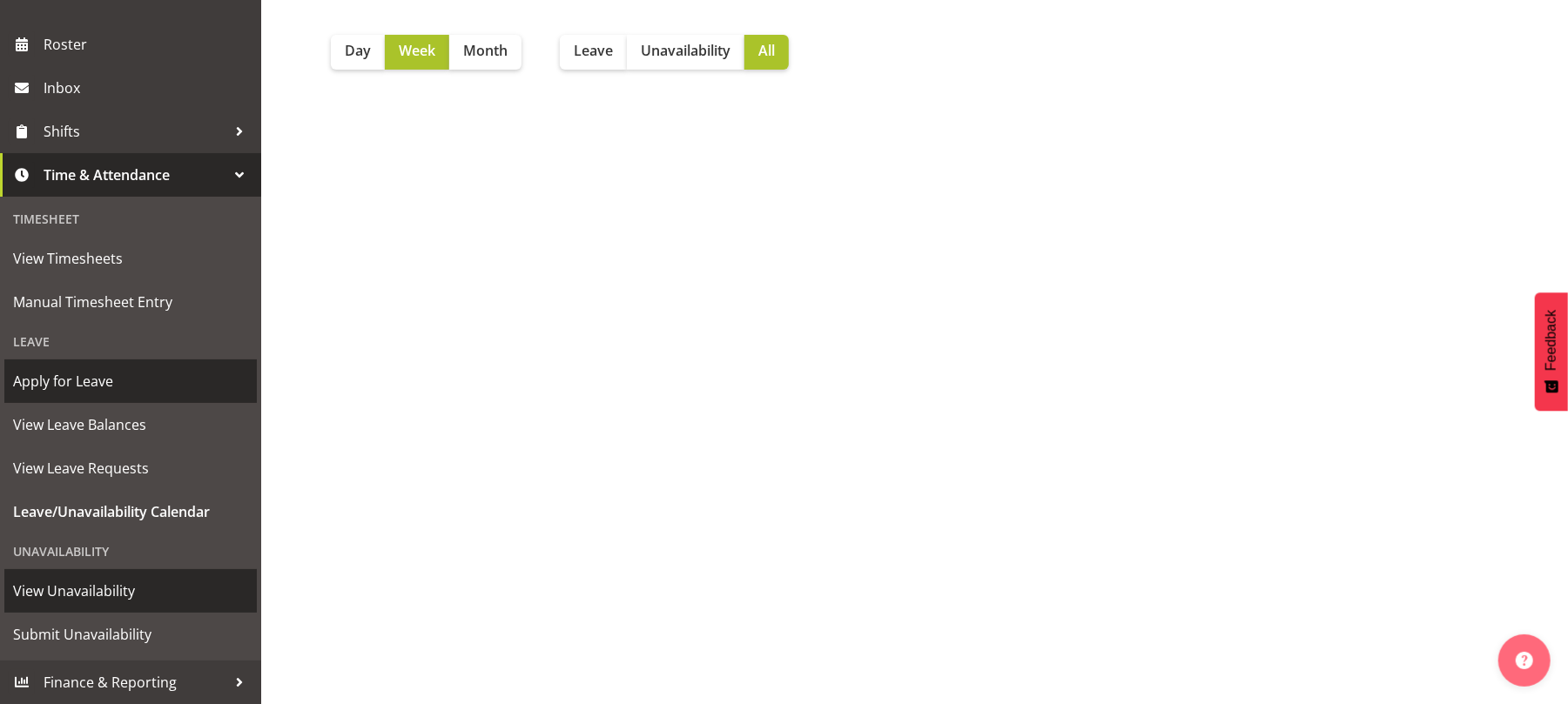
click at [68, 603] on span "View Unavailability" at bounding box center [130, 591] width 235 height 26
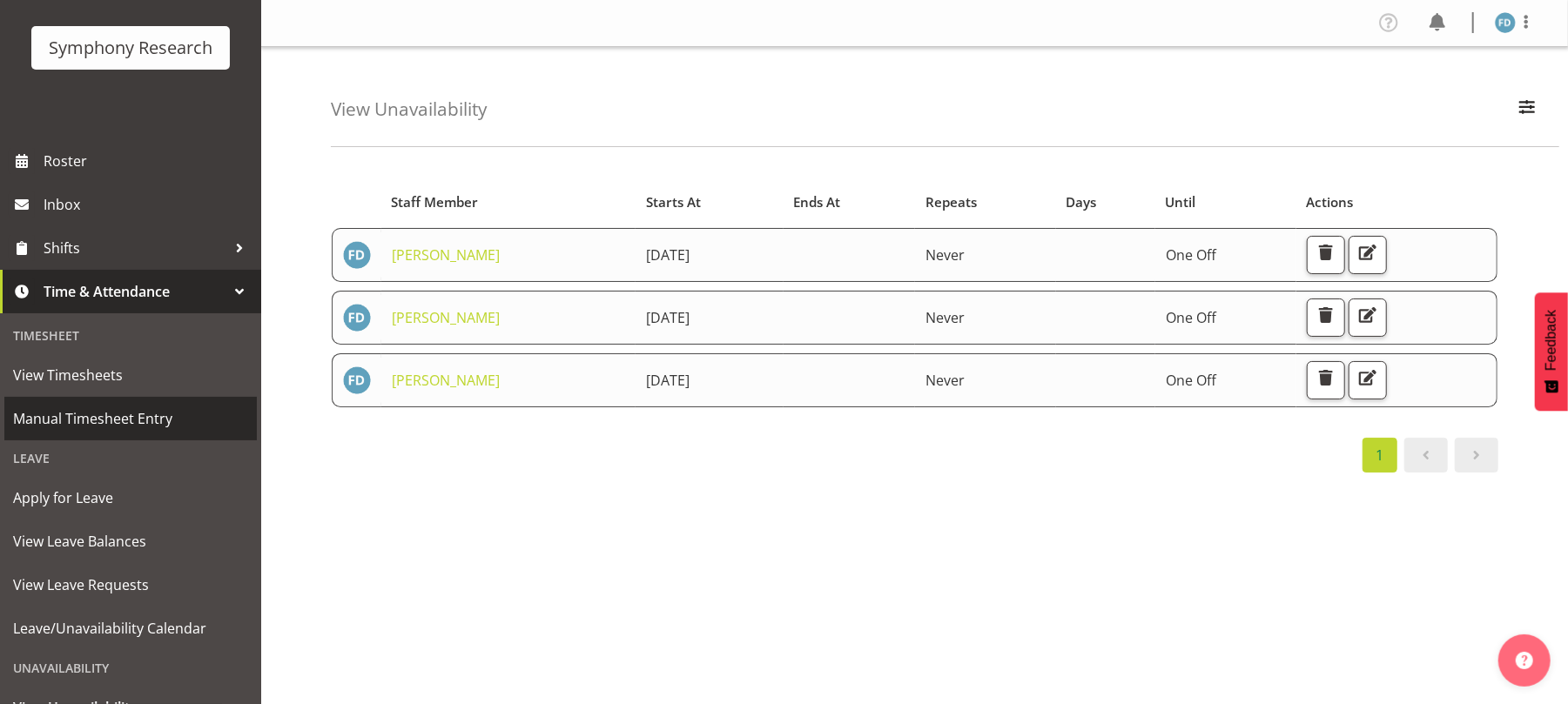
scroll to position [101, 0]
click at [98, 423] on span "Manual Timesheet Entry" at bounding box center [130, 417] width 235 height 26
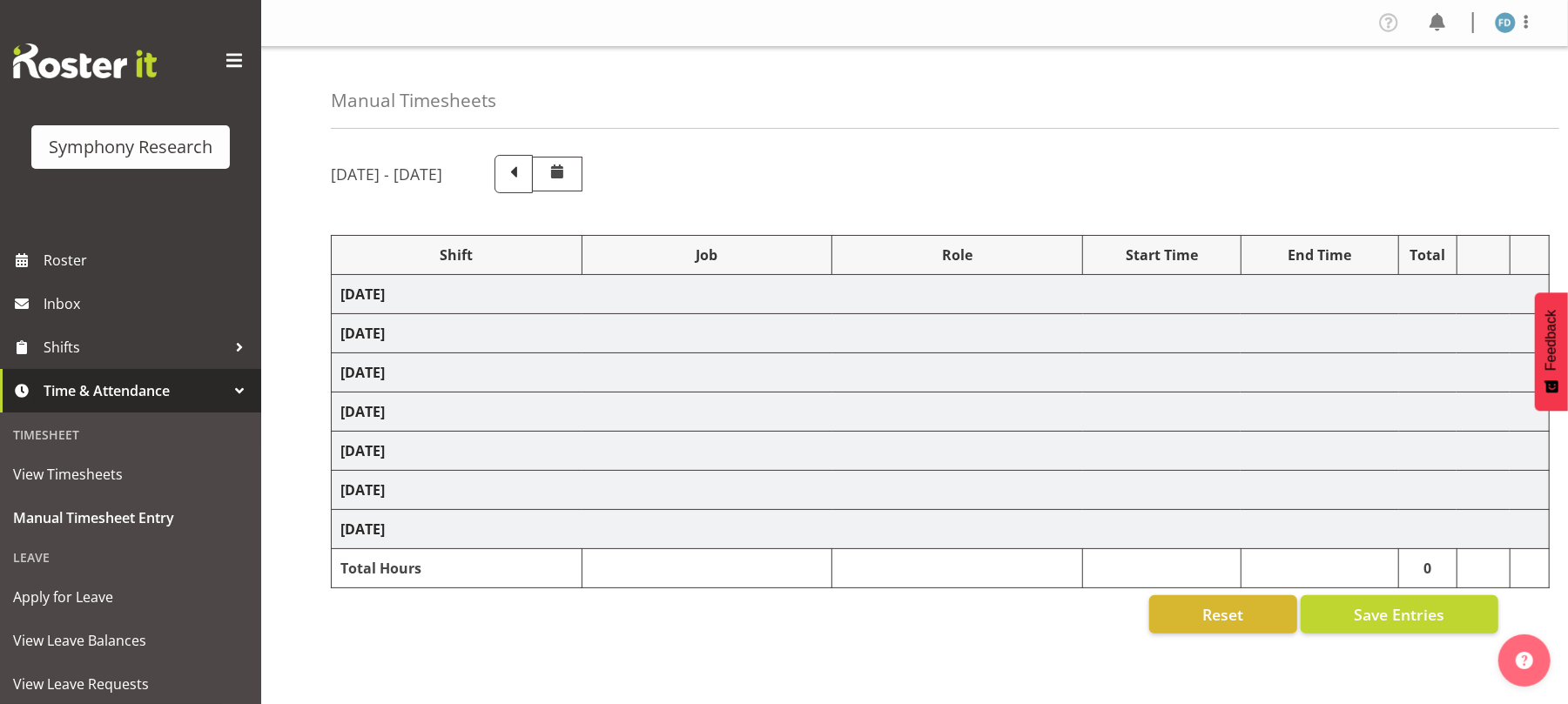
select select "56692"
select select "10499"
select select "47"
select select "56692"
select select "10499"
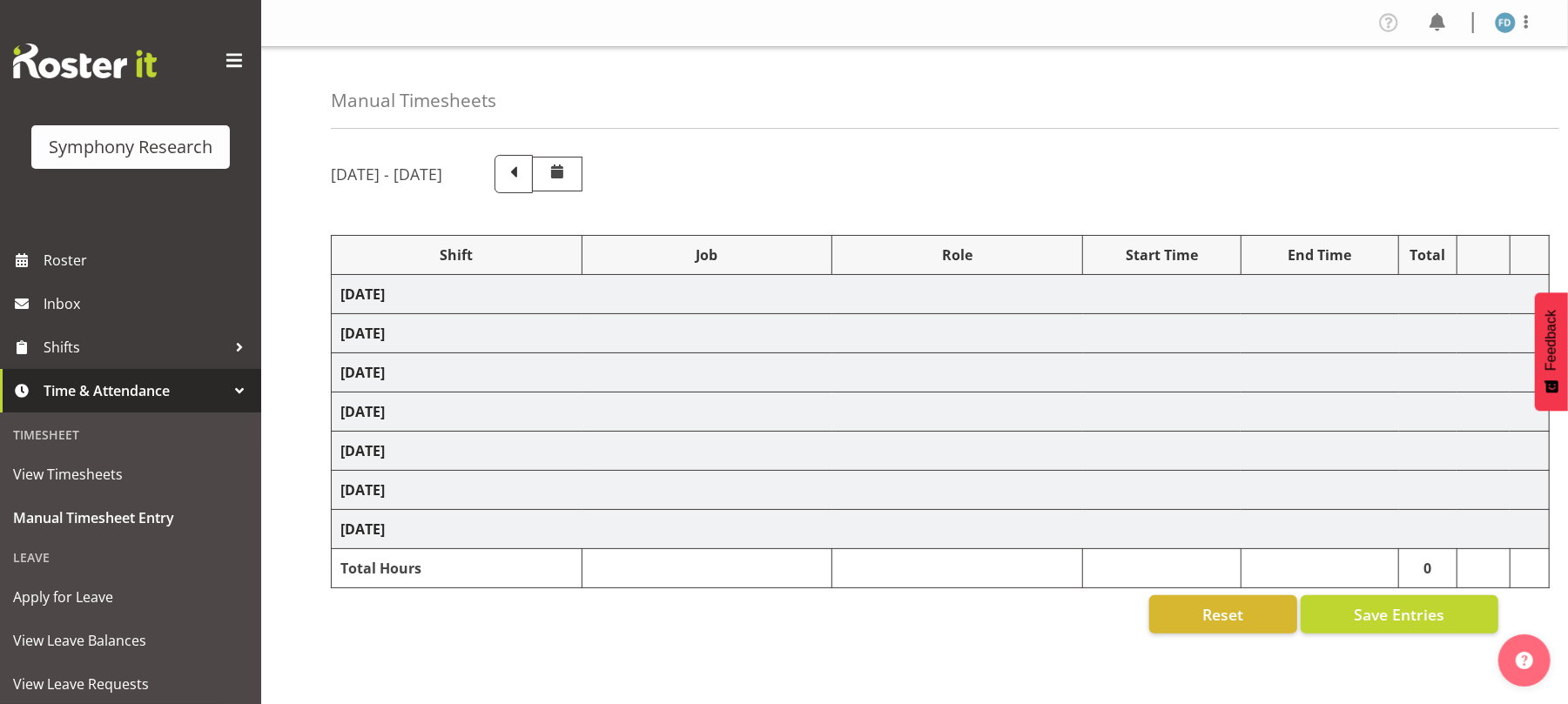
select select "47"
select select "81298"
select select "10587"
select select "47"
select select "41604"
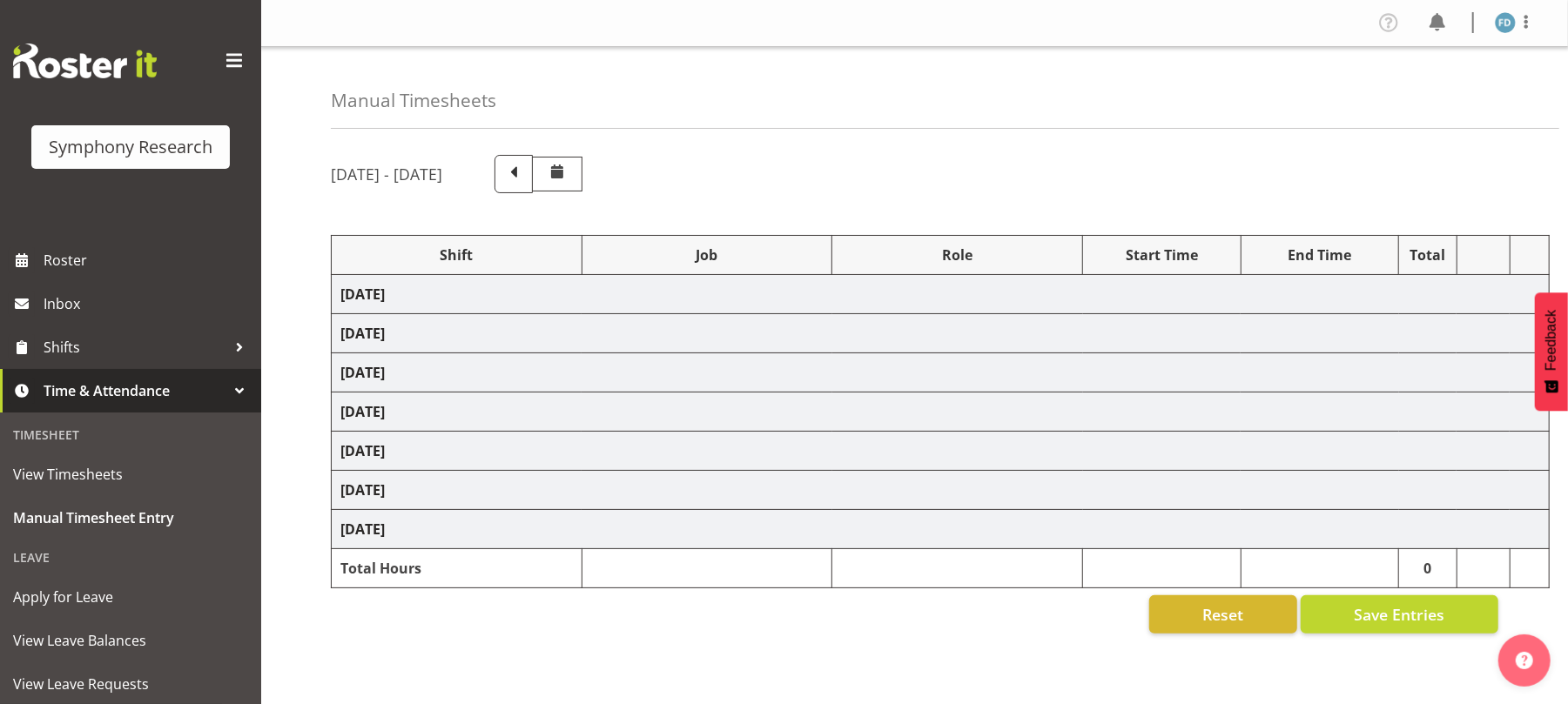
select select "10527"
select select "47"
select select "56692"
select select "10499"
select select "47"
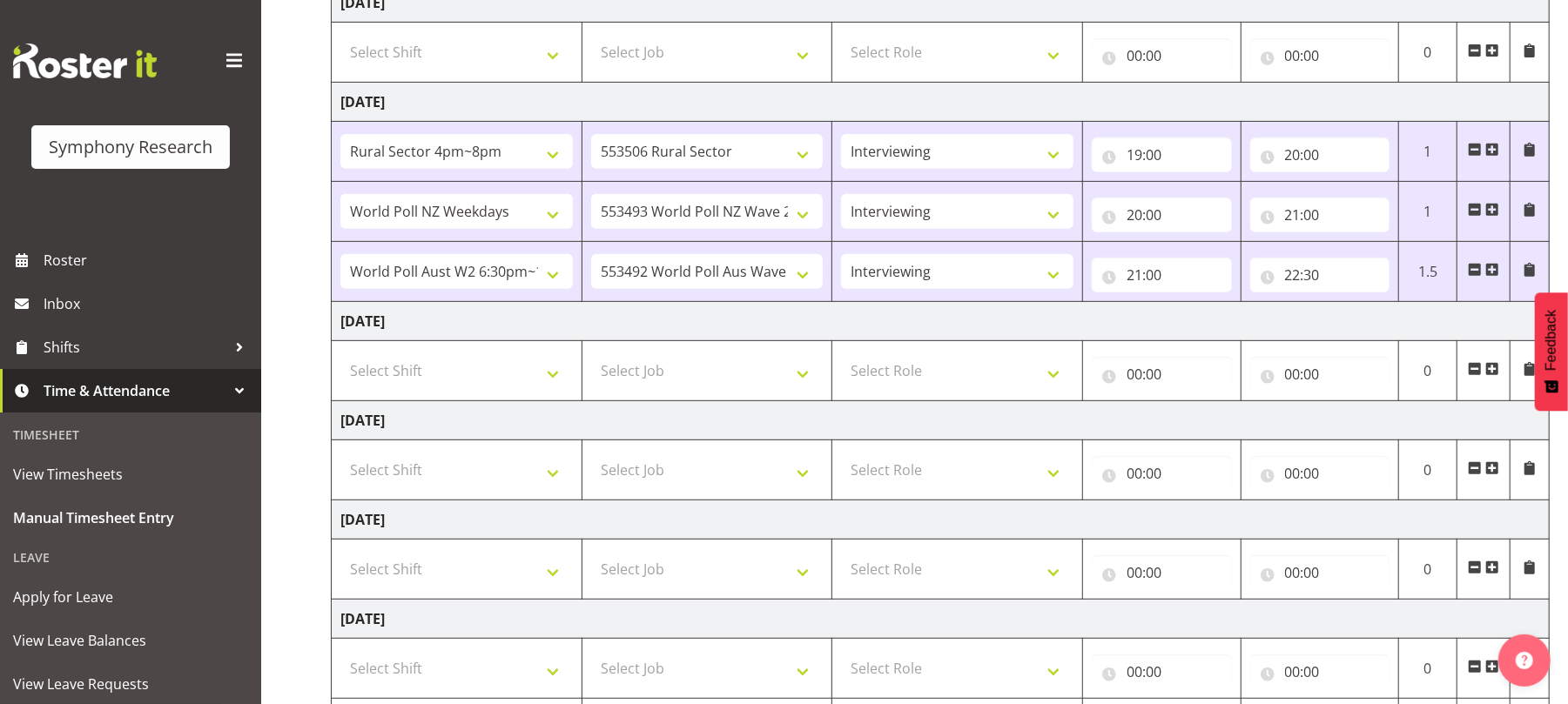
scroll to position [568, 0]
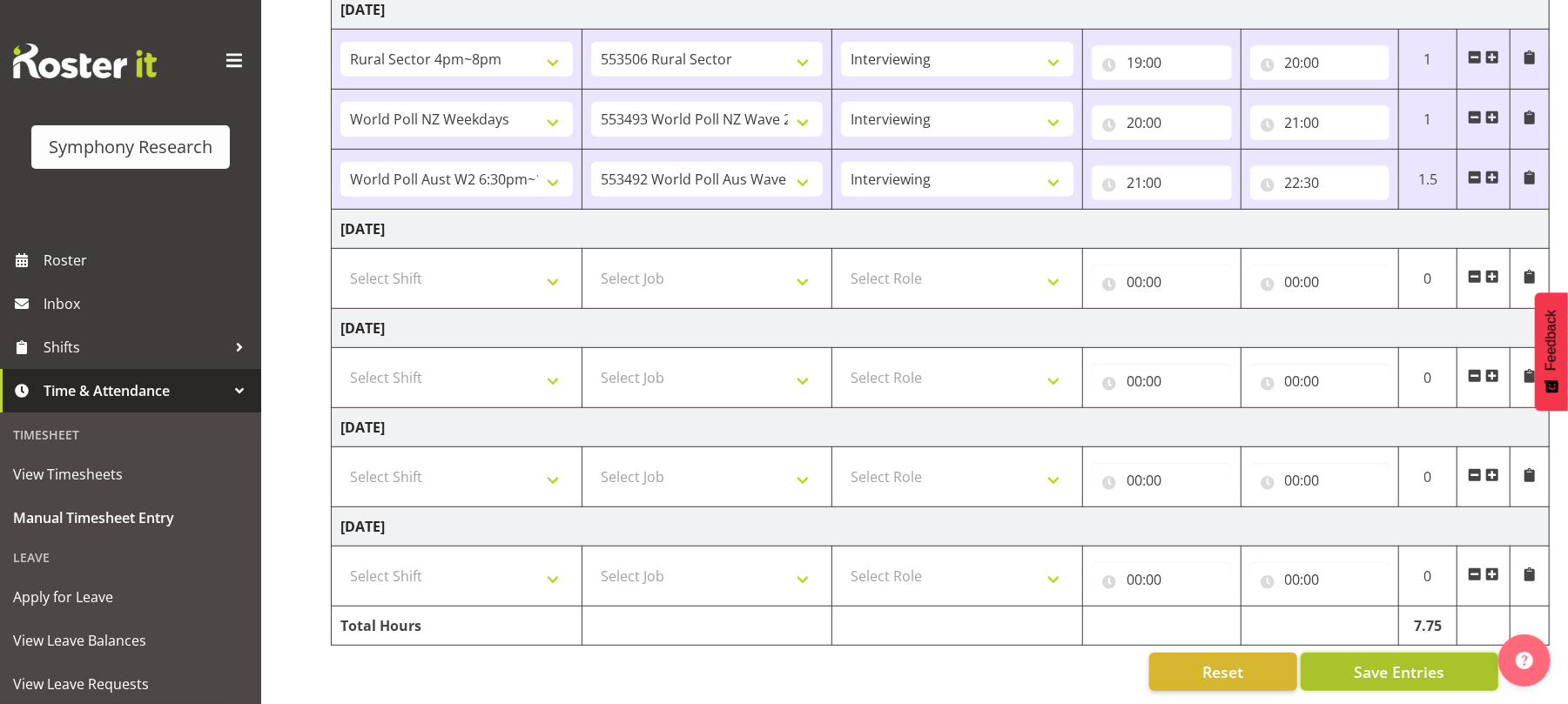
click at [1387, 661] on span "Save Entries" at bounding box center [1399, 672] width 91 height 23
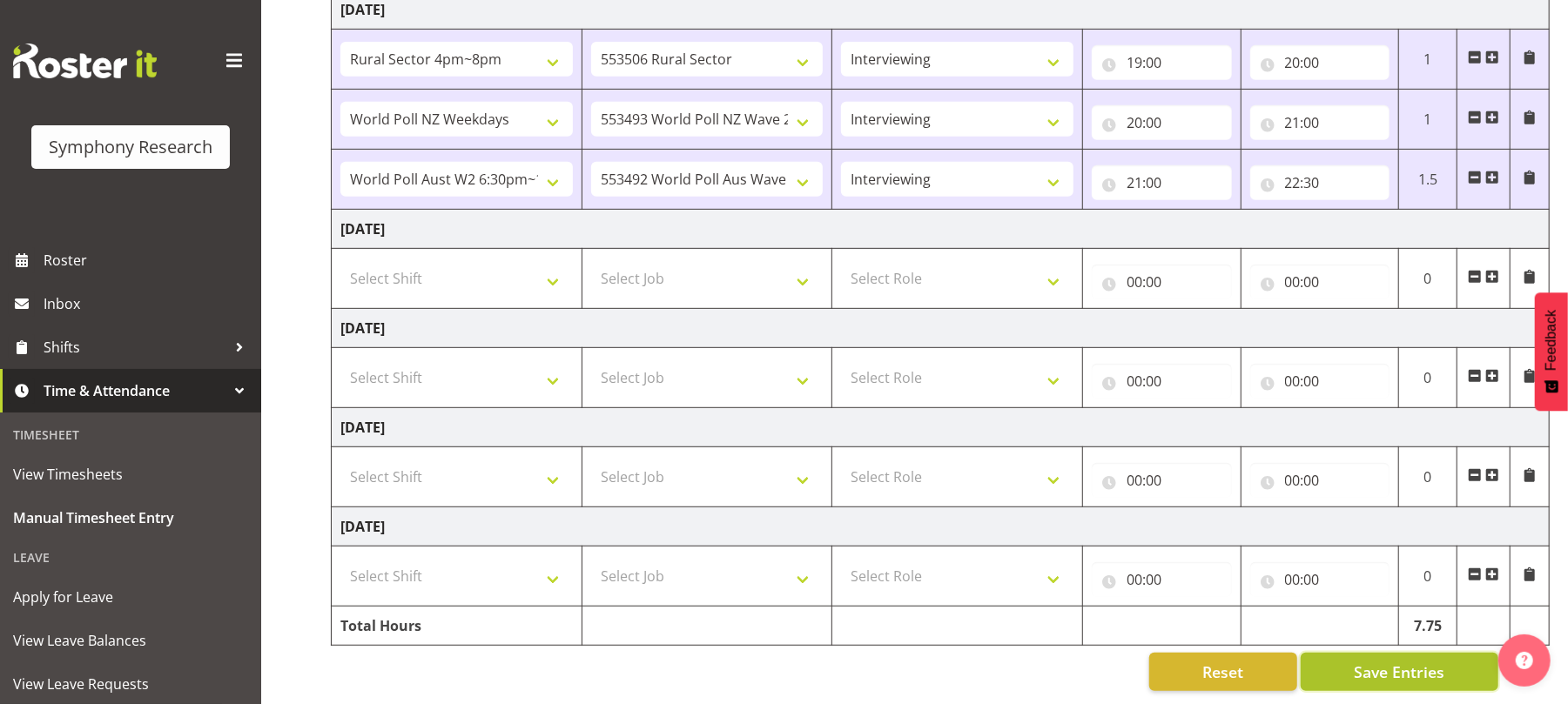
click at [1387, 661] on span "Save Entries" at bounding box center [1399, 672] width 91 height 23
click at [1405, 662] on span "Save Entries" at bounding box center [1399, 672] width 91 height 23
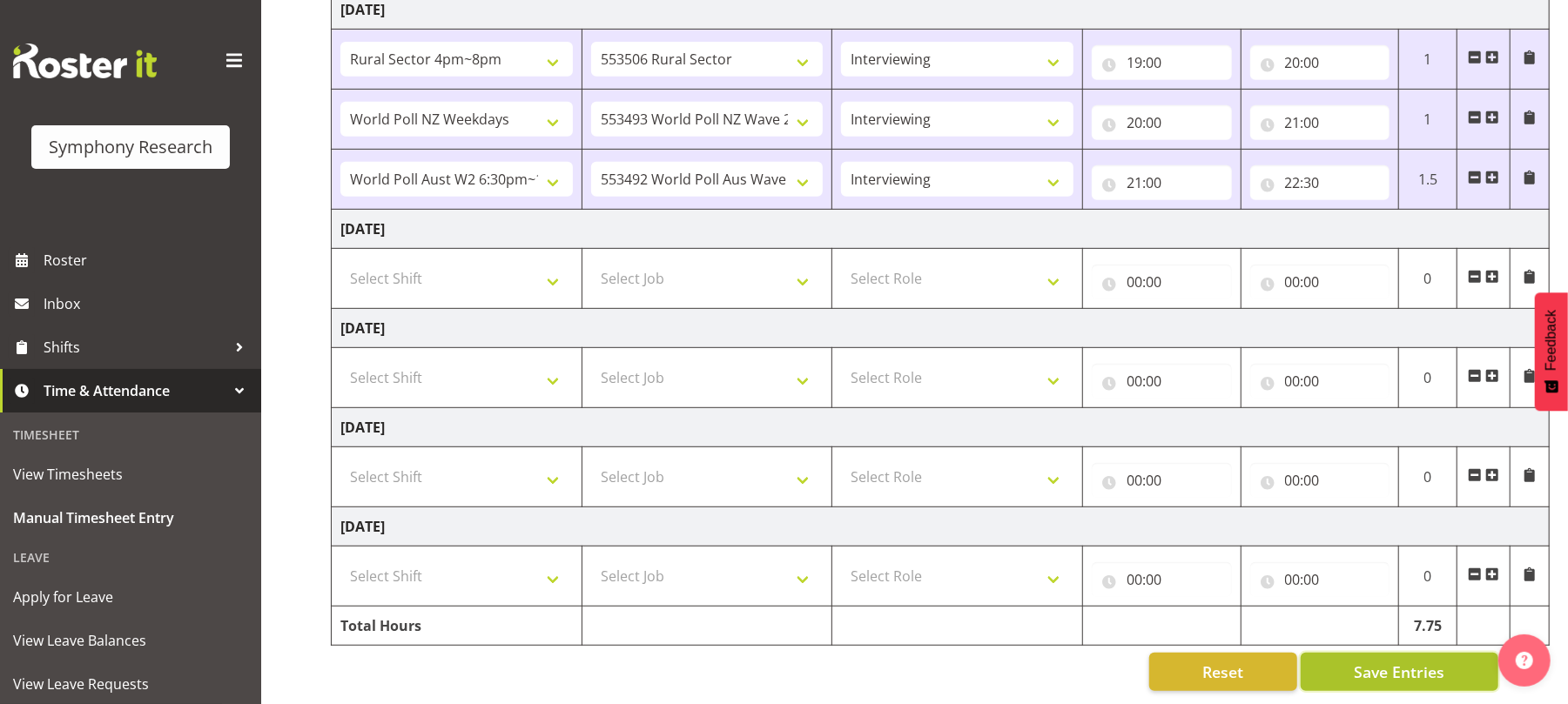
click at [1405, 662] on span "Save Entries" at bounding box center [1399, 672] width 91 height 23
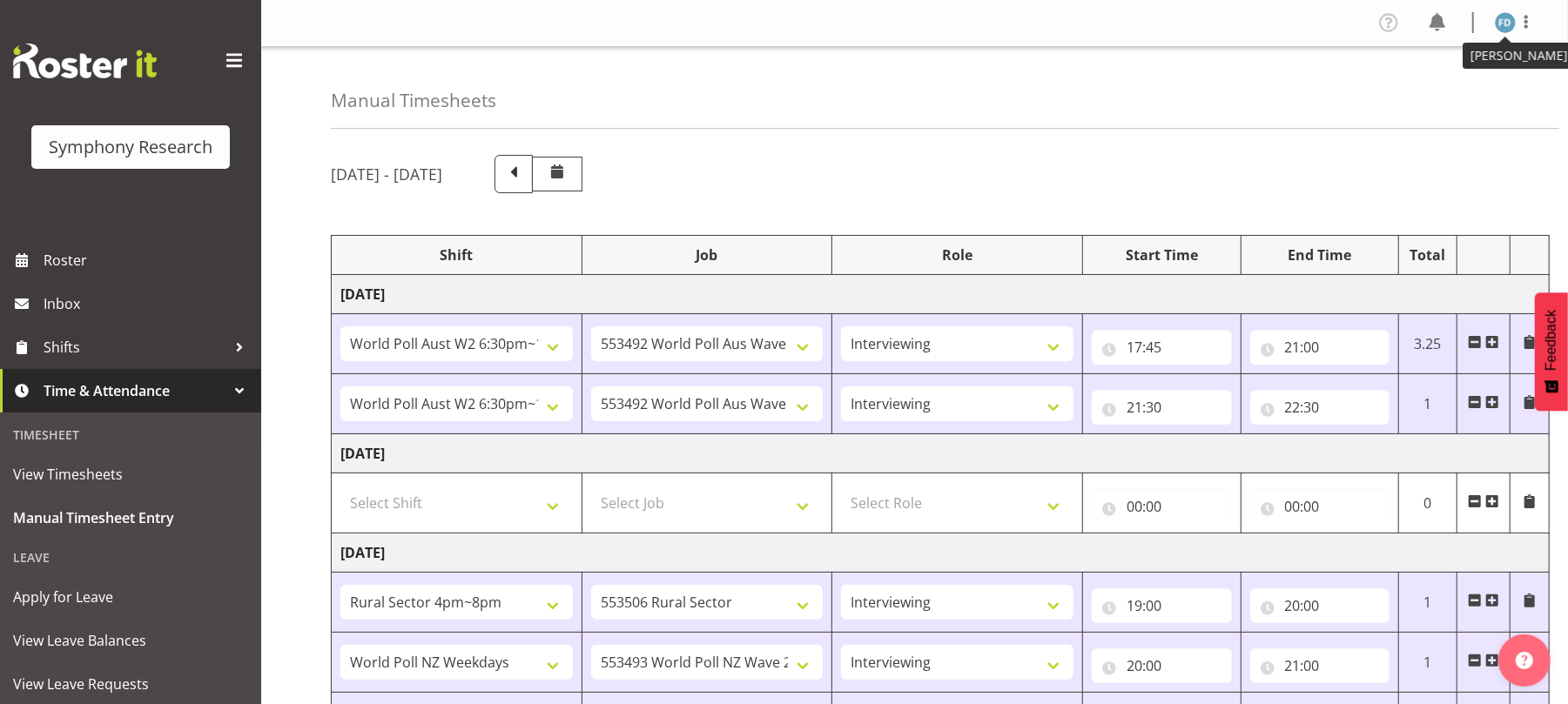
click at [1503, 21] on img at bounding box center [1505, 22] width 21 height 21
click at [1430, 92] on link "Log Out" at bounding box center [1453, 91] width 167 height 31
